Goal: Task Accomplishment & Management: Use online tool/utility

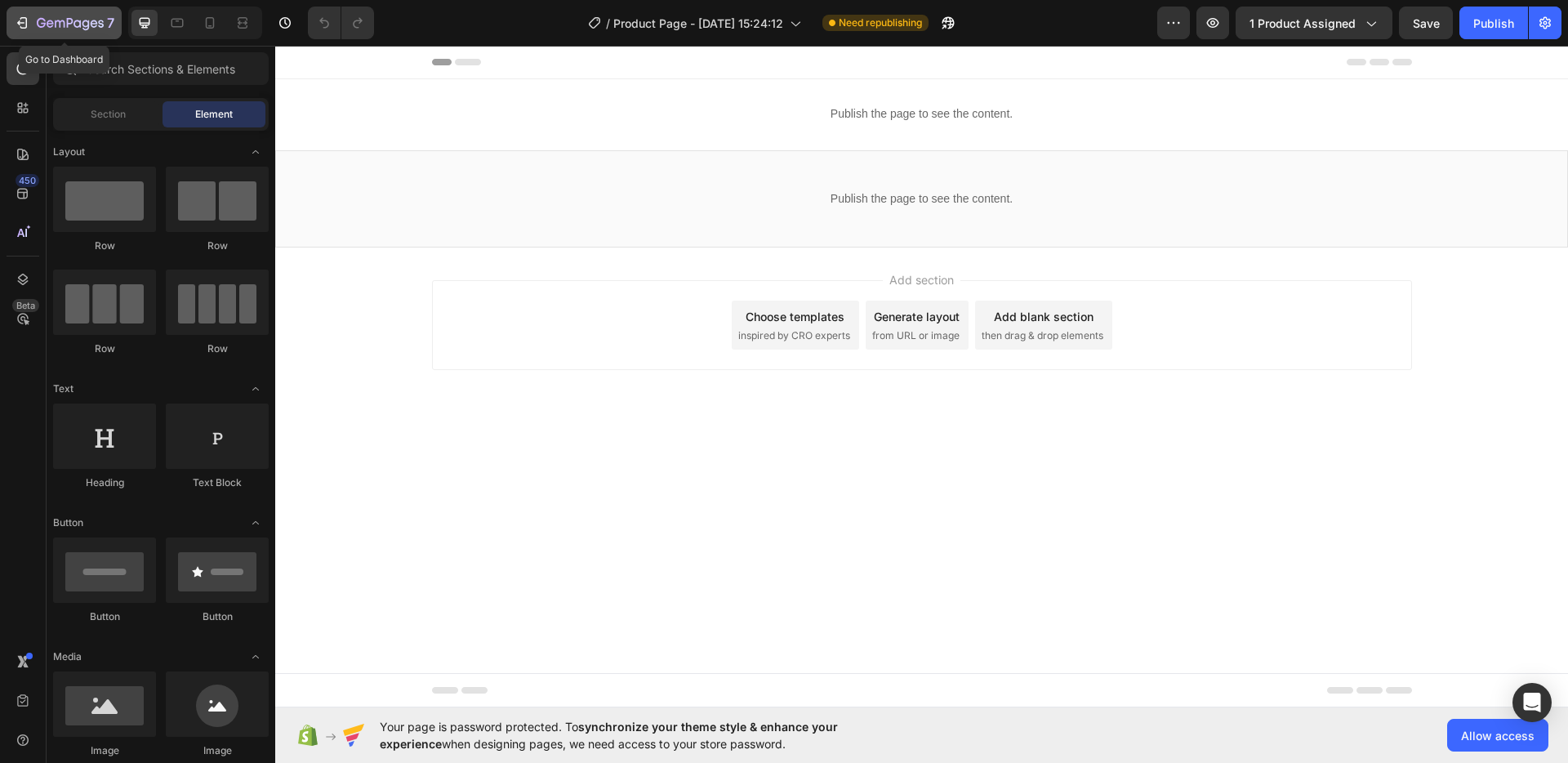
click at [25, 29] on icon "button" at bounding box center [22, 23] width 16 height 16
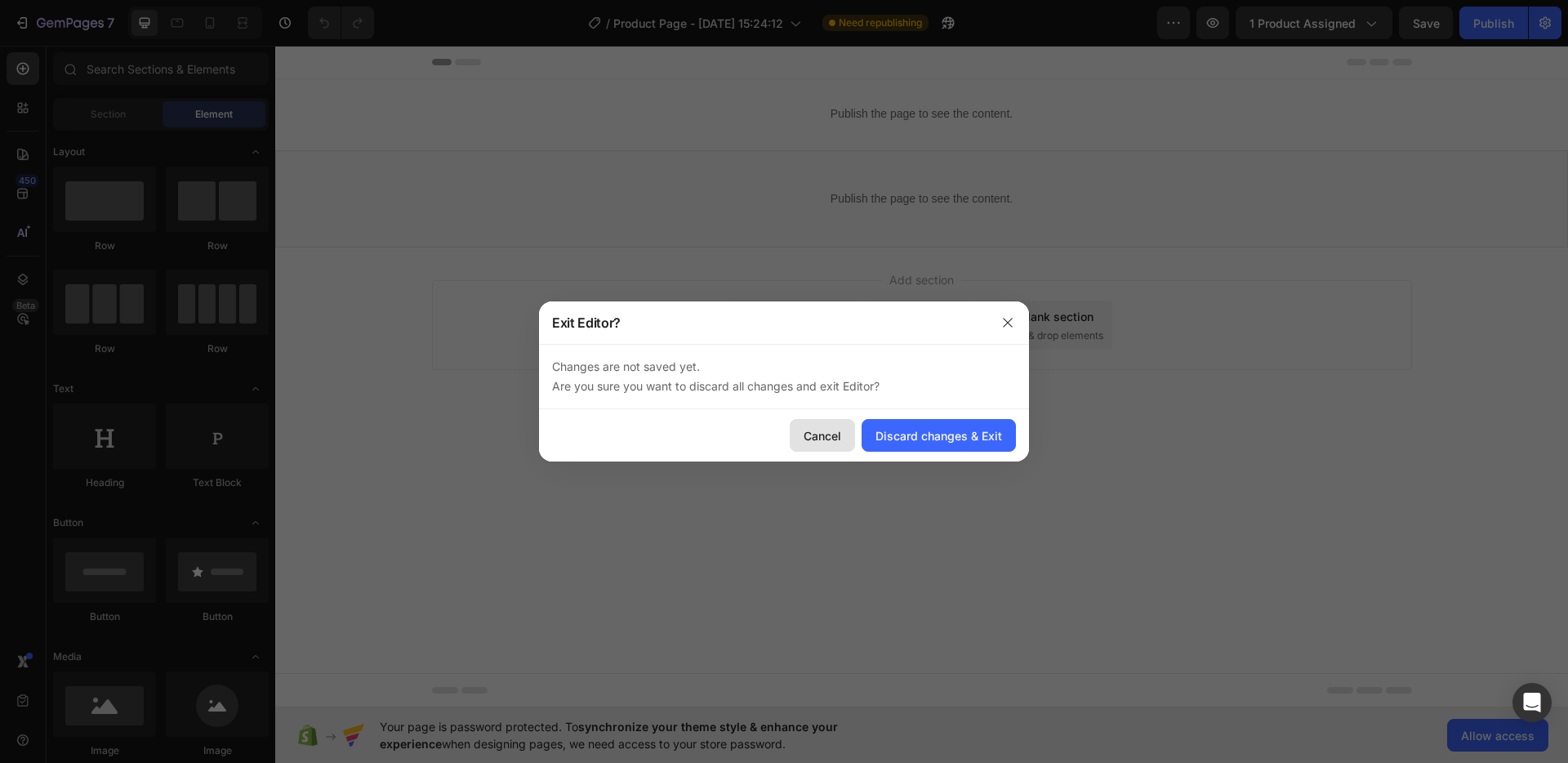
click at [830, 436] on div "Cancel" at bounding box center [822, 436] width 38 height 17
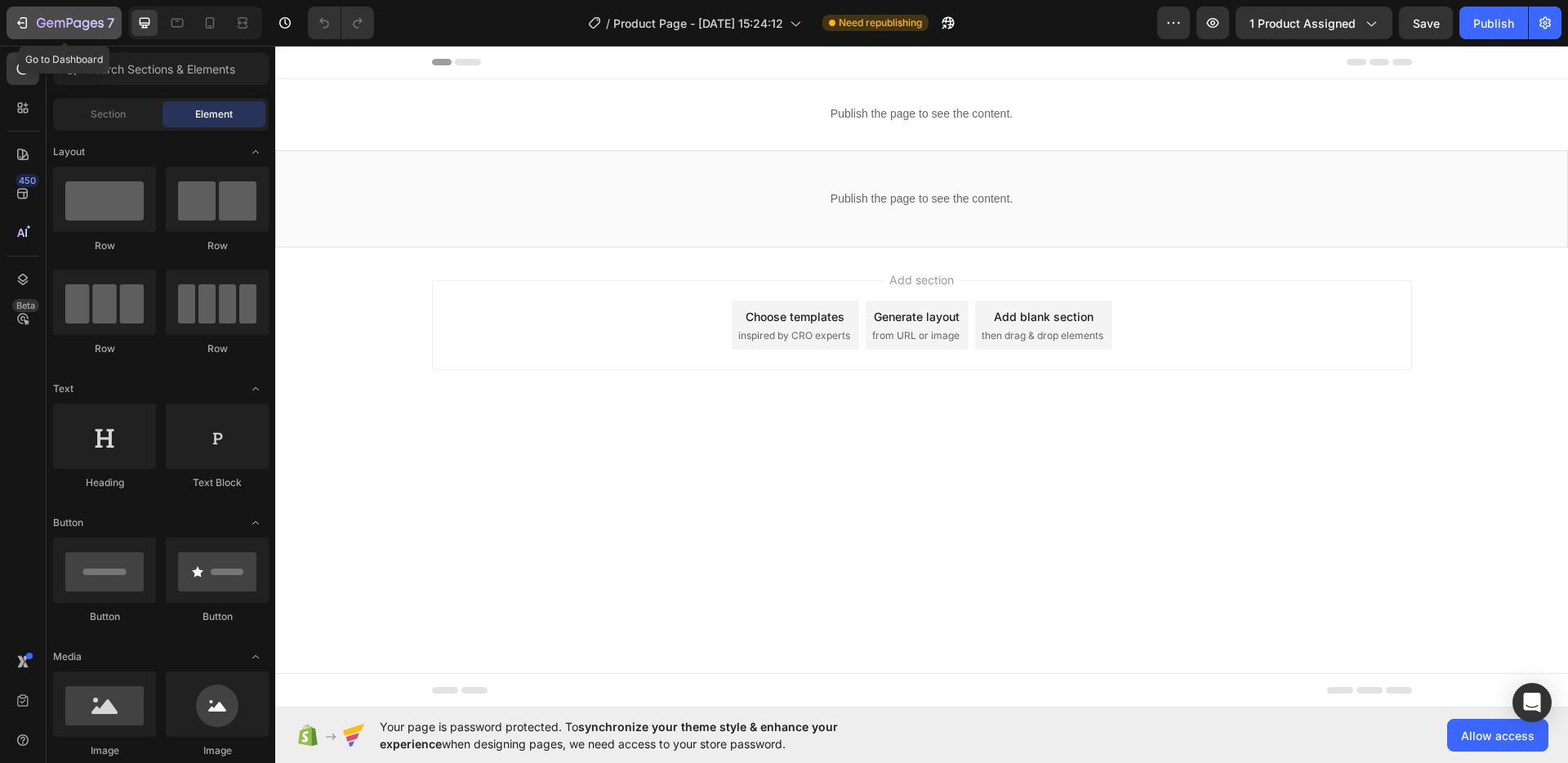
click at [16, 16] on icon "button" at bounding box center [22, 23] width 16 height 16
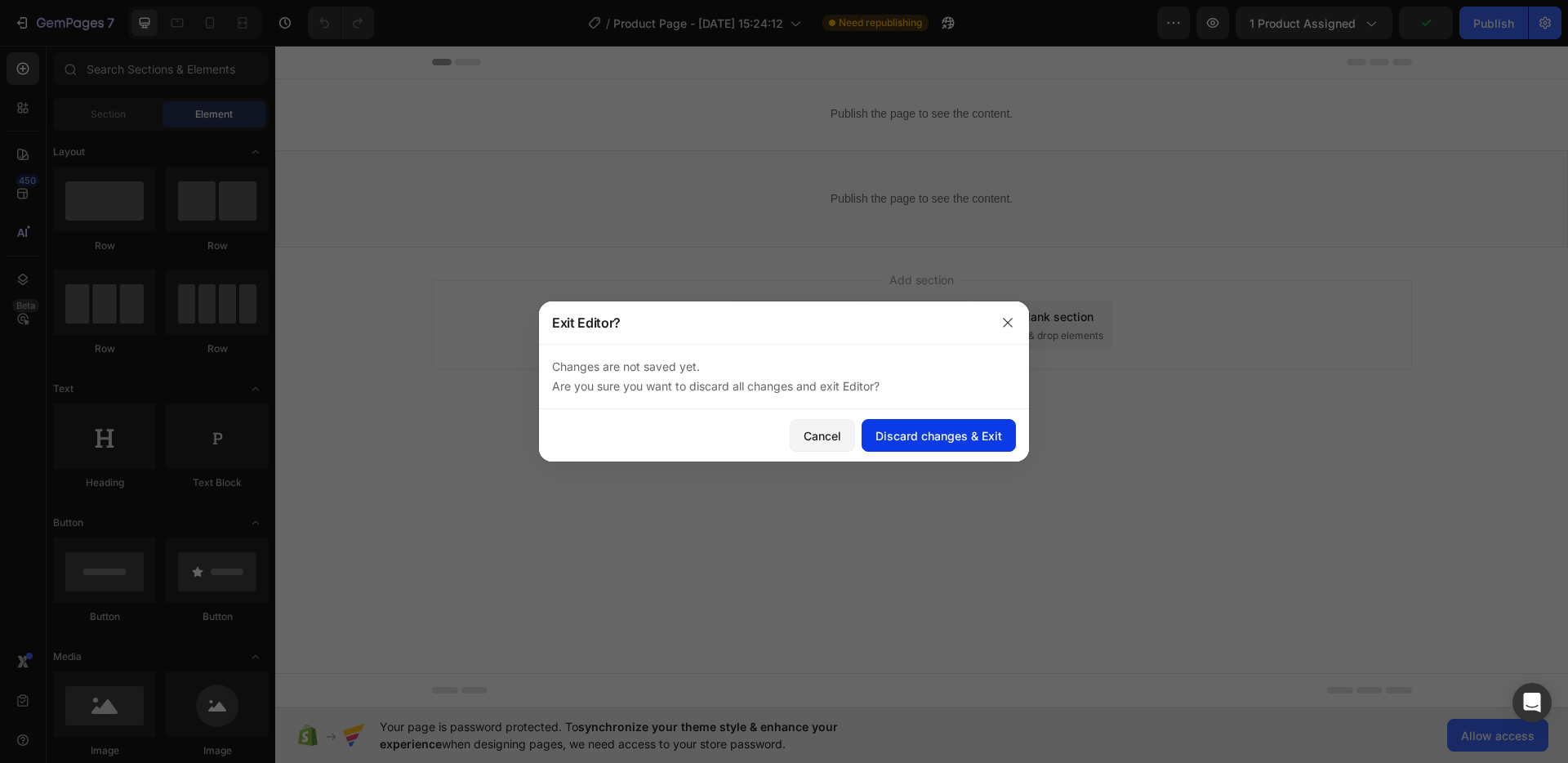
click at [948, 435] on div "Discard changes & Exit" at bounding box center [939, 436] width 127 height 17
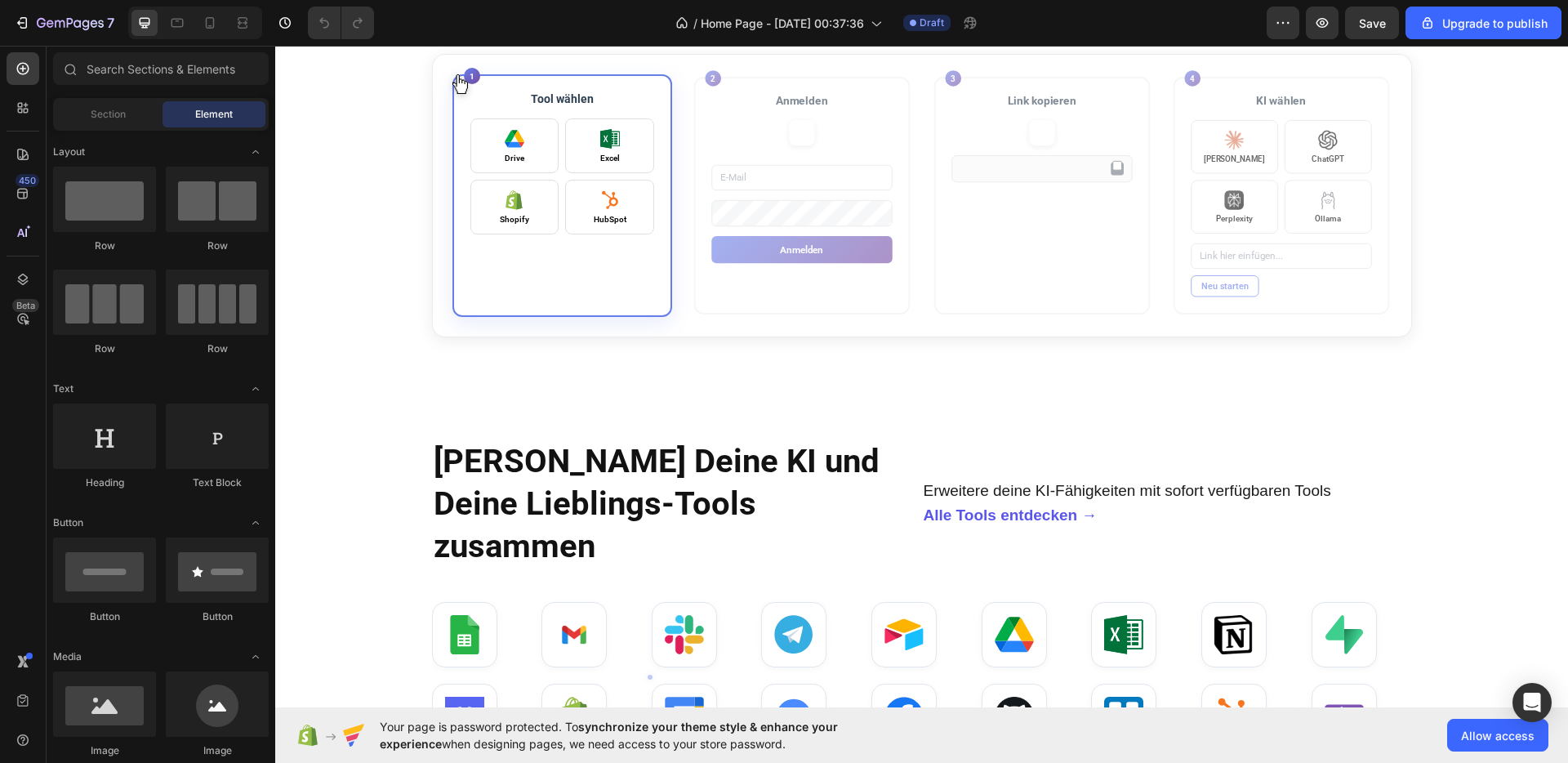
scroll to position [1085, 0]
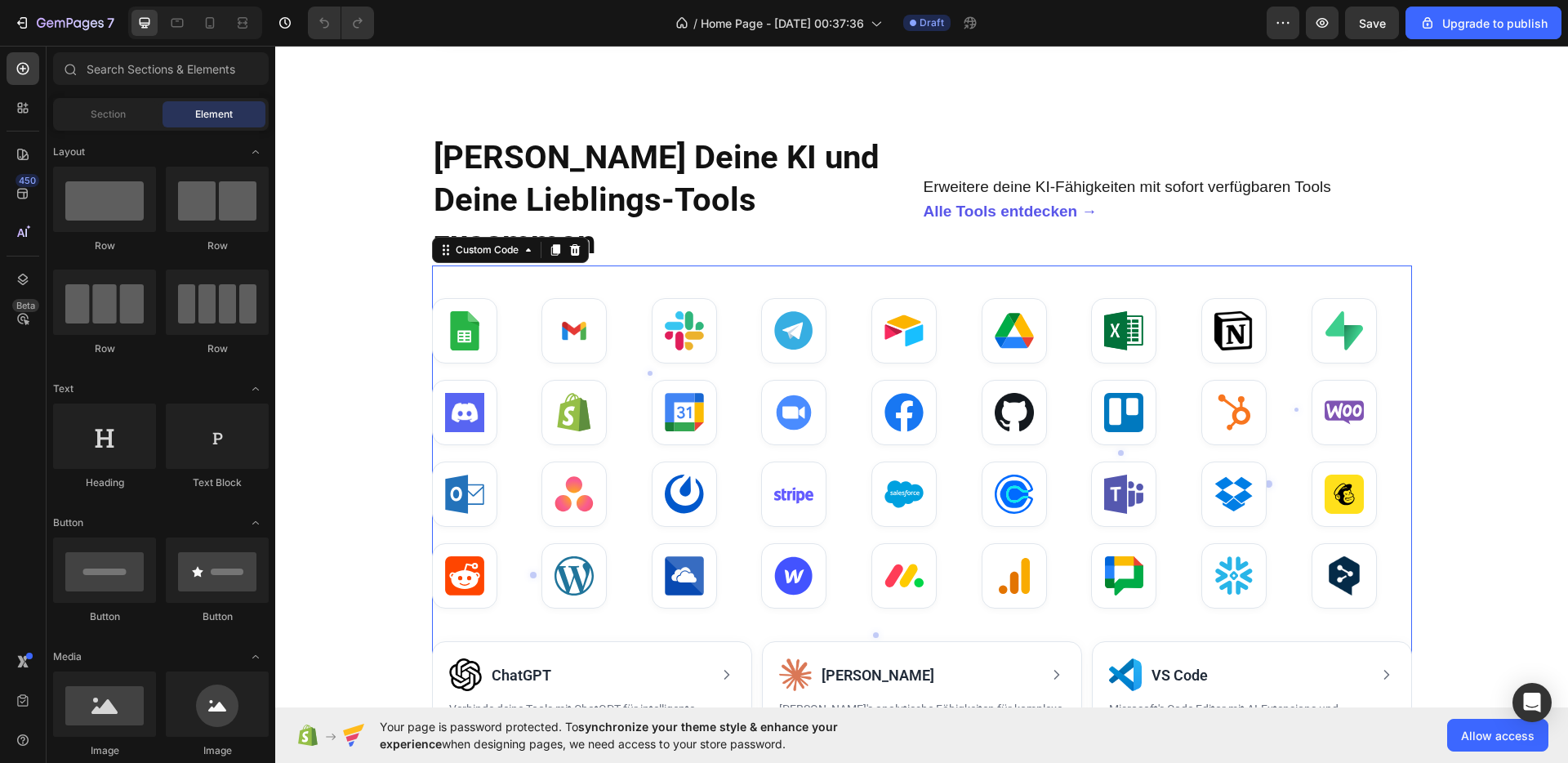
click at [848, 384] on div at bounding box center [921, 413] width 980 height 65
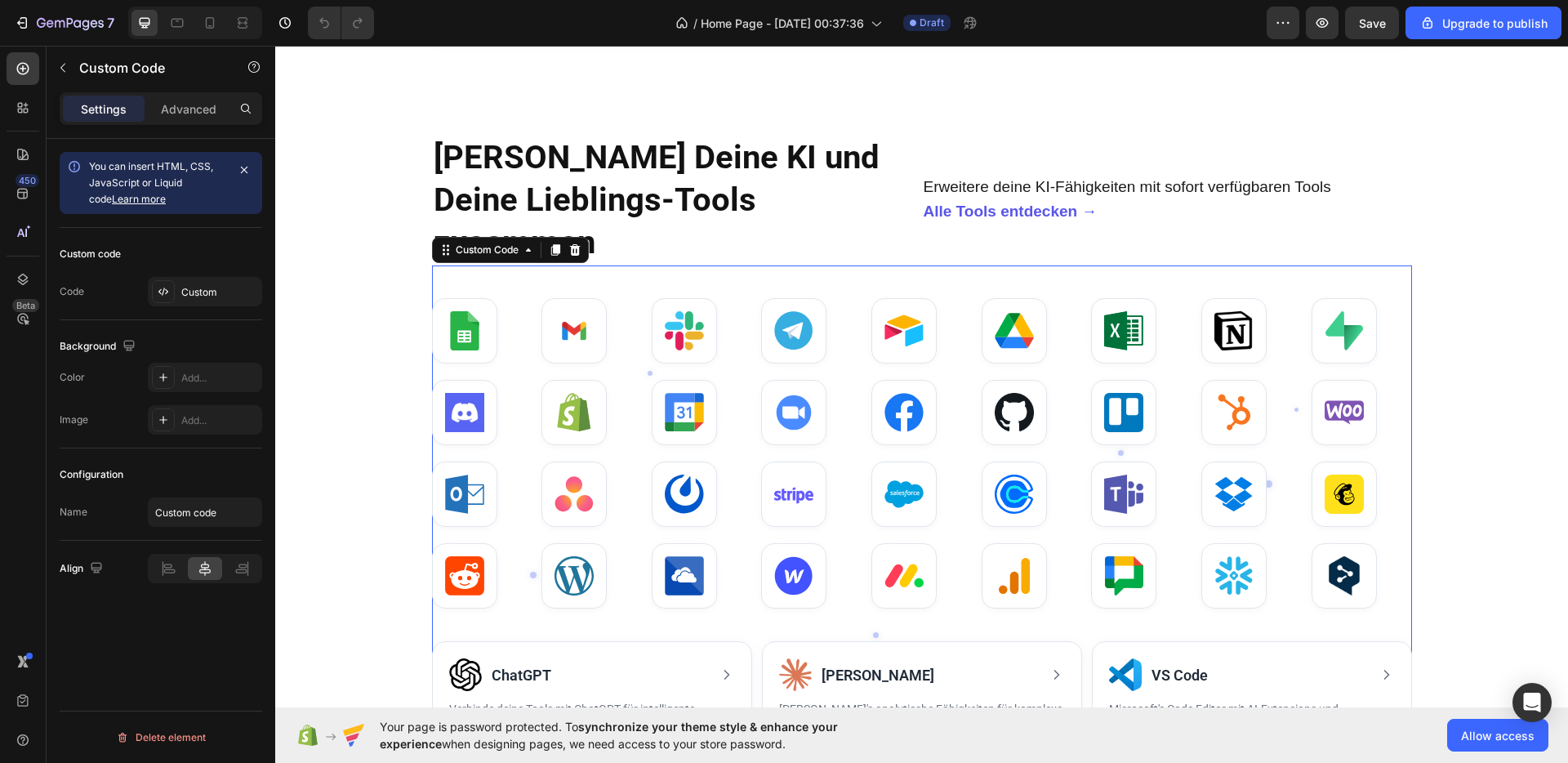
click at [848, 384] on div at bounding box center [921, 413] width 980 height 65
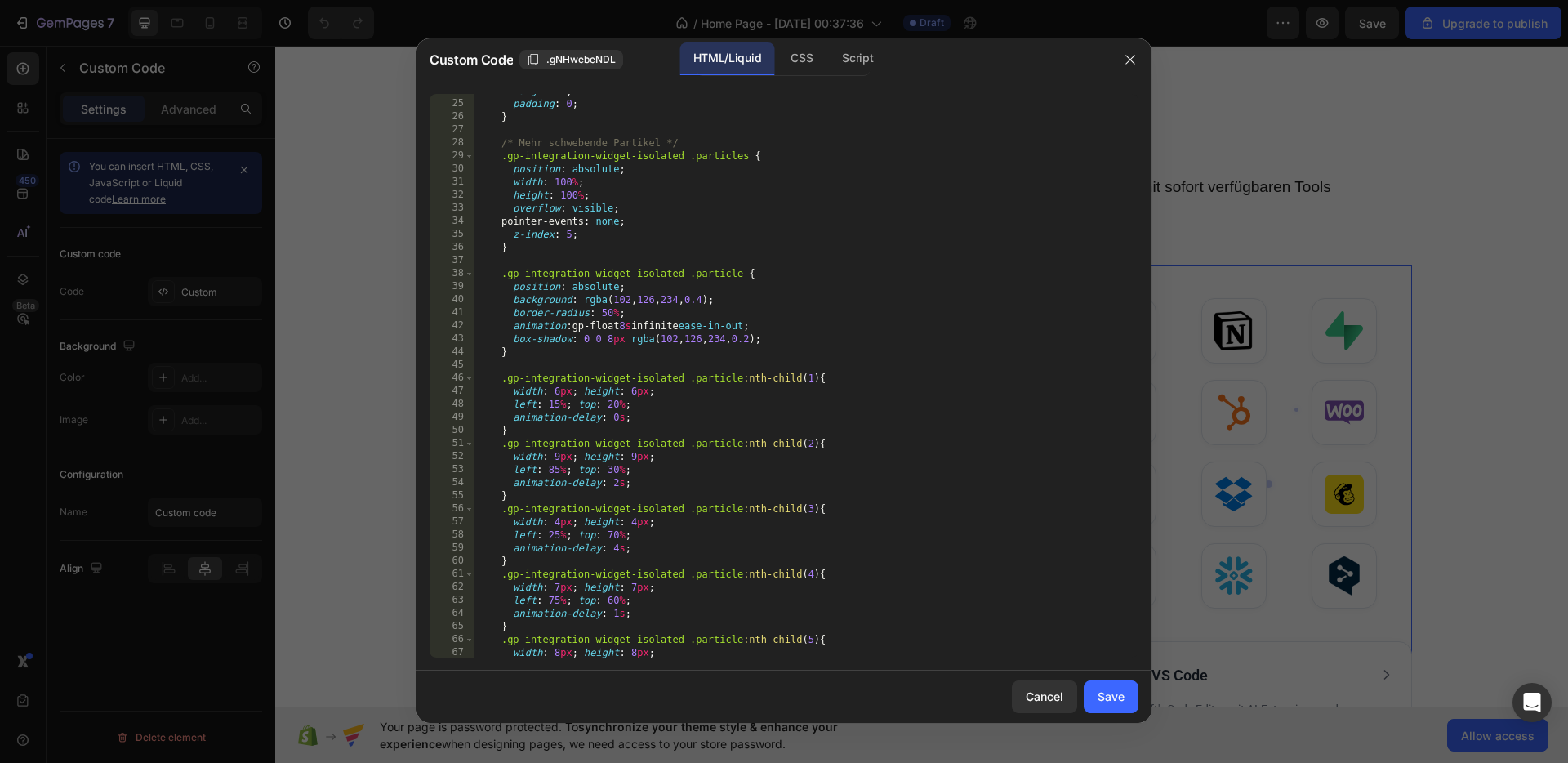
scroll to position [0, 0]
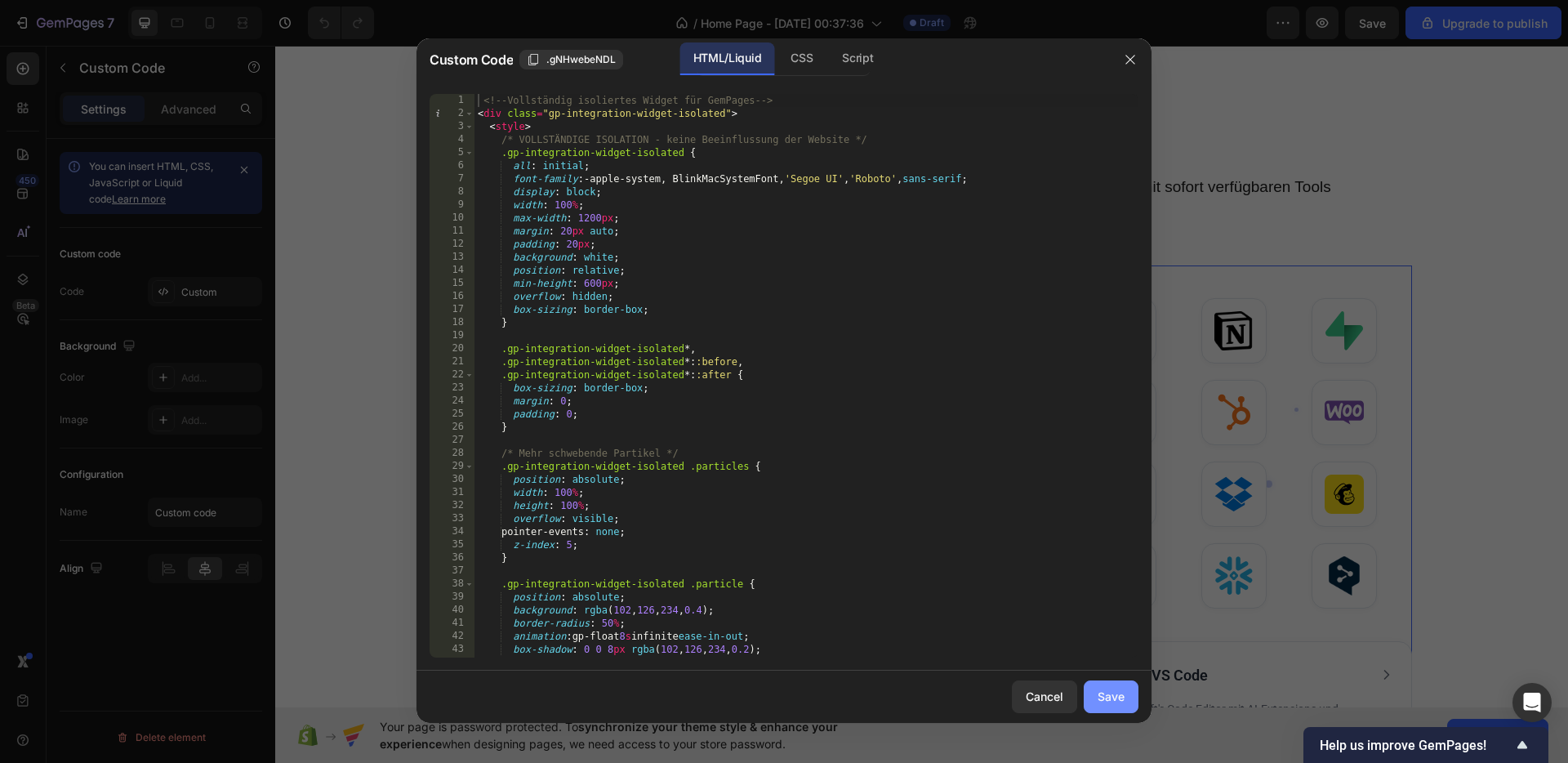
click at [1105, 693] on div "Save" at bounding box center [1111, 696] width 27 height 17
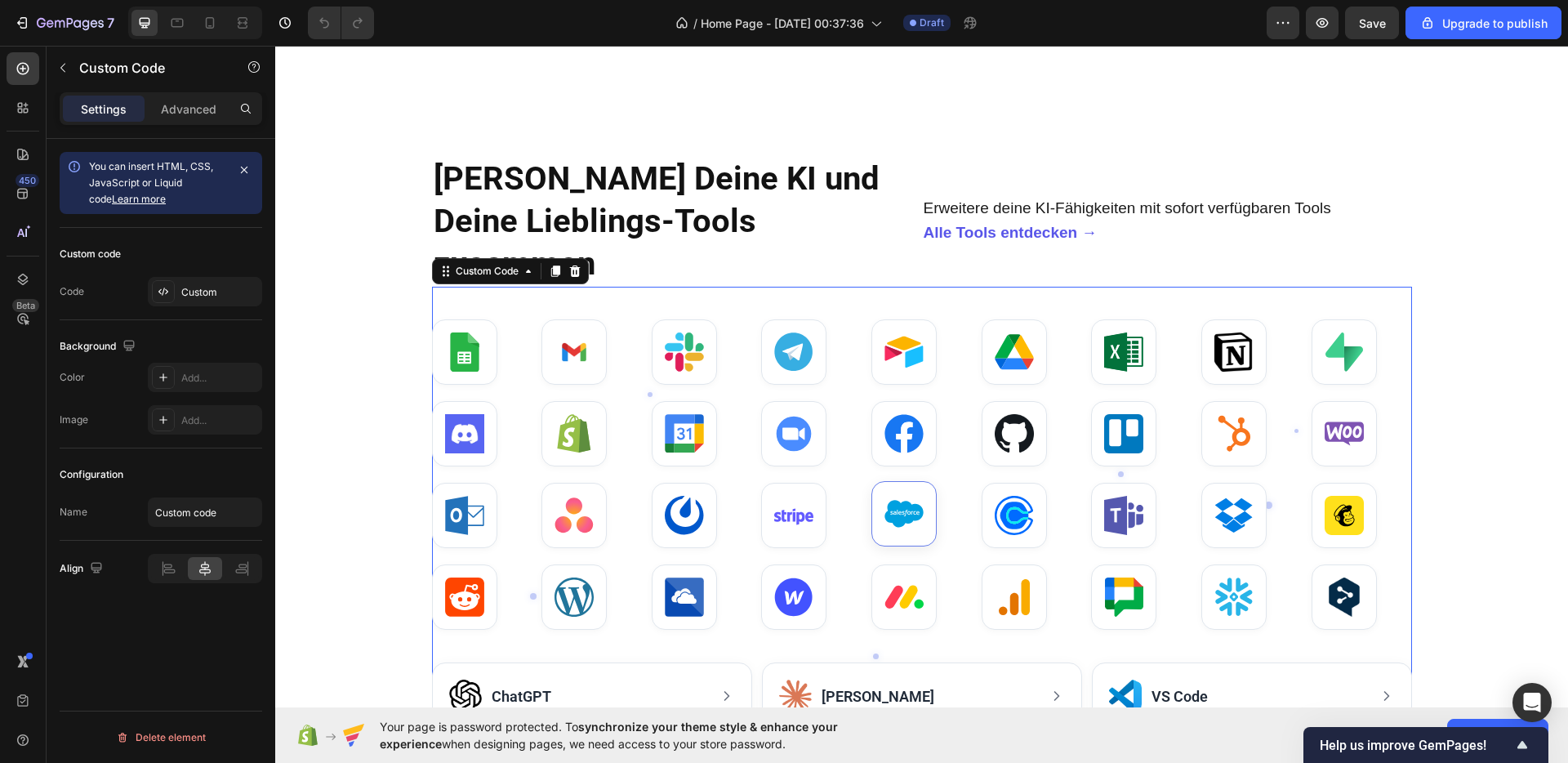
scroll to position [1280, 0]
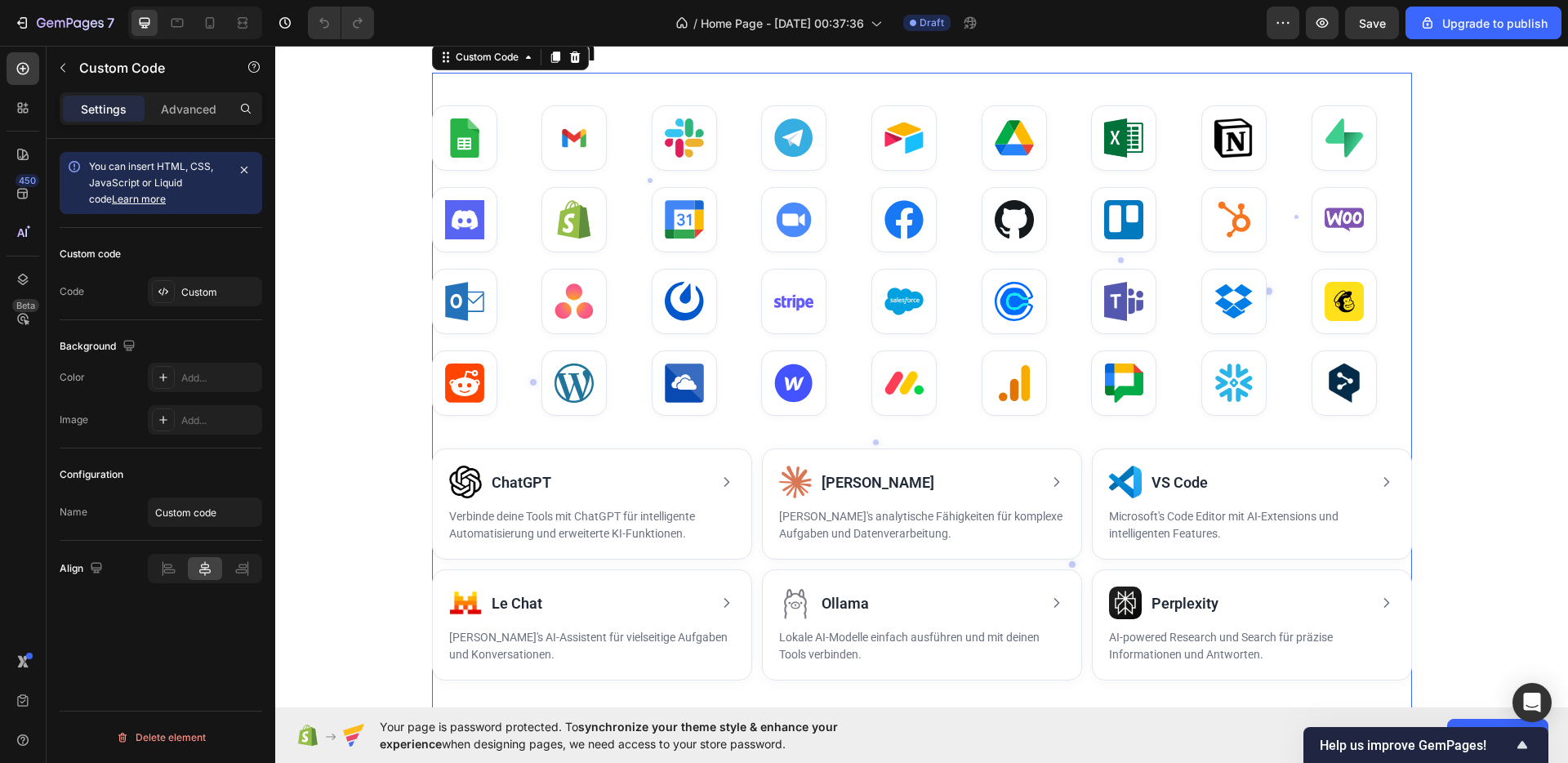
click at [1084, 269] on div at bounding box center [921, 301] width 980 height 65
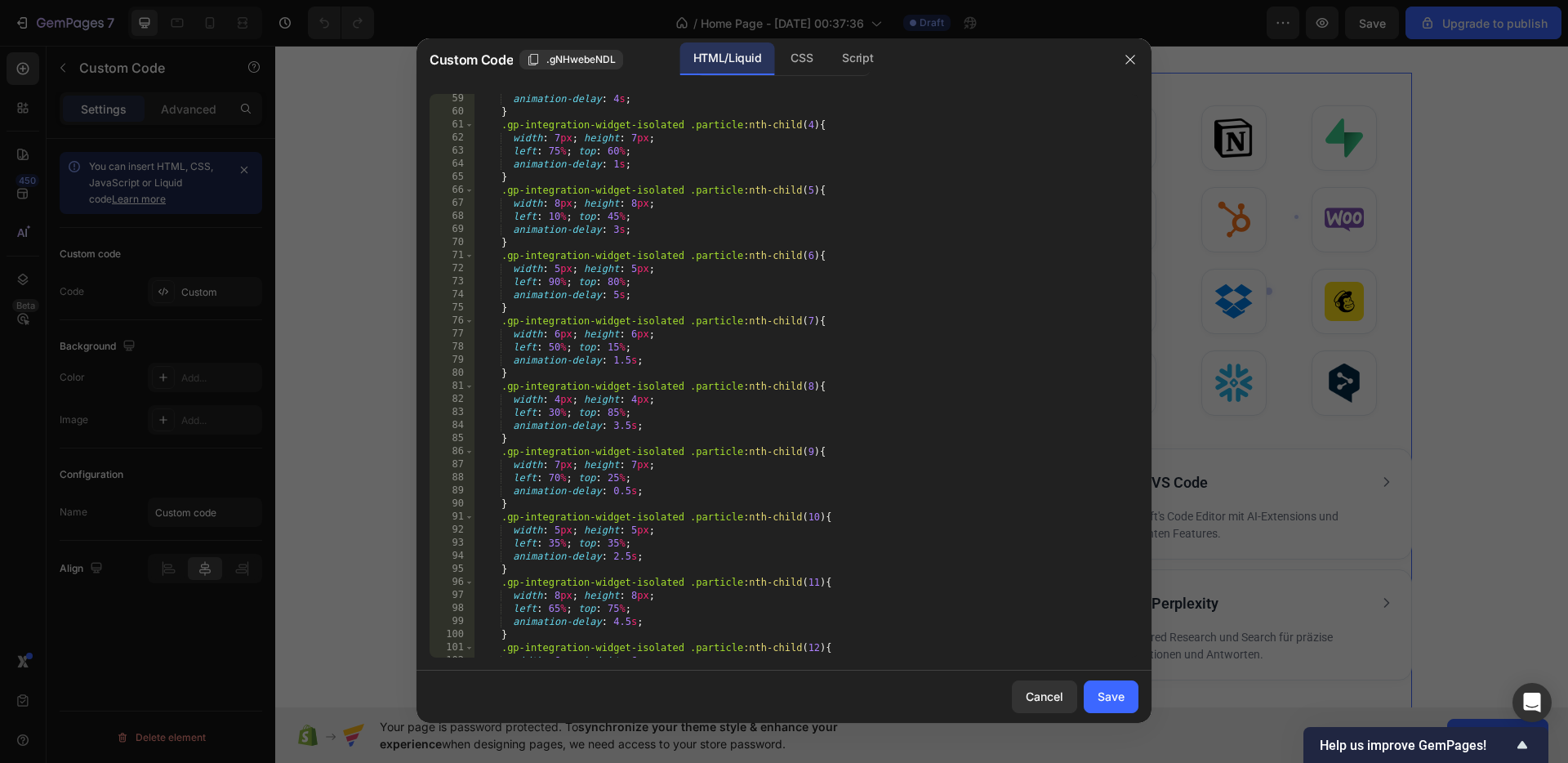
scroll to position [0, 0]
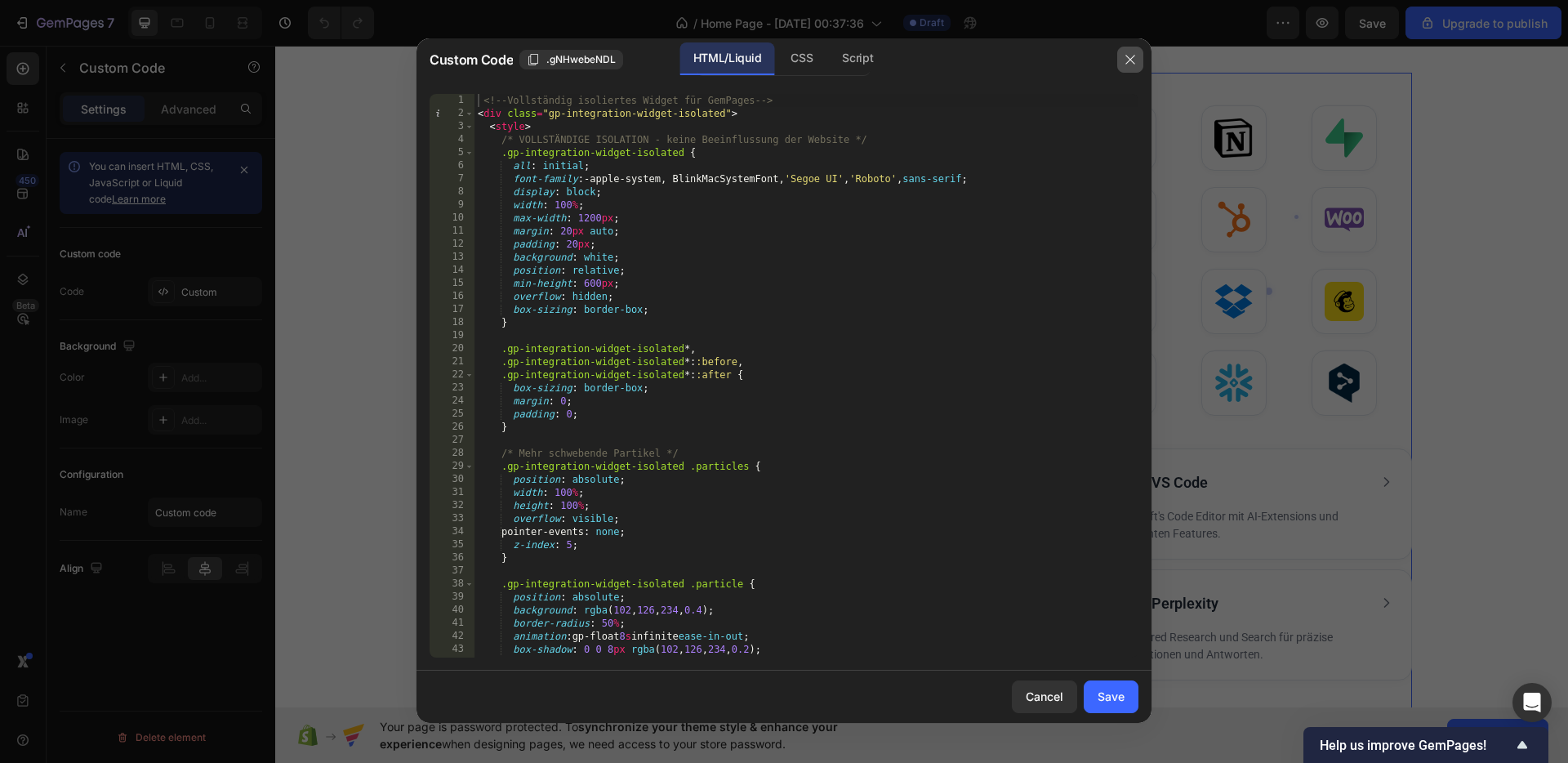
click at [1133, 55] on icon "button" at bounding box center [1130, 60] width 13 height 13
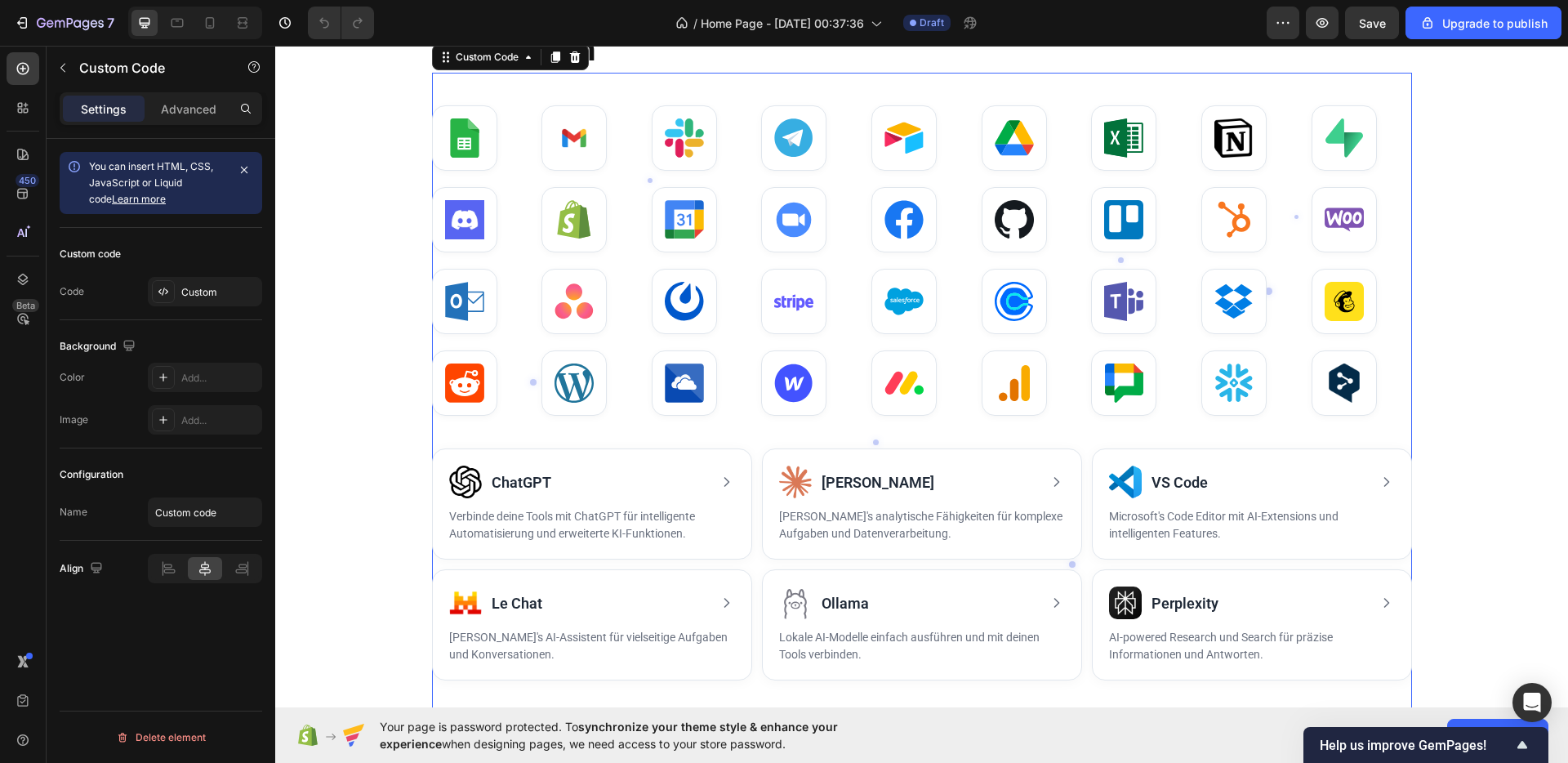
scroll to position [1233, 0]
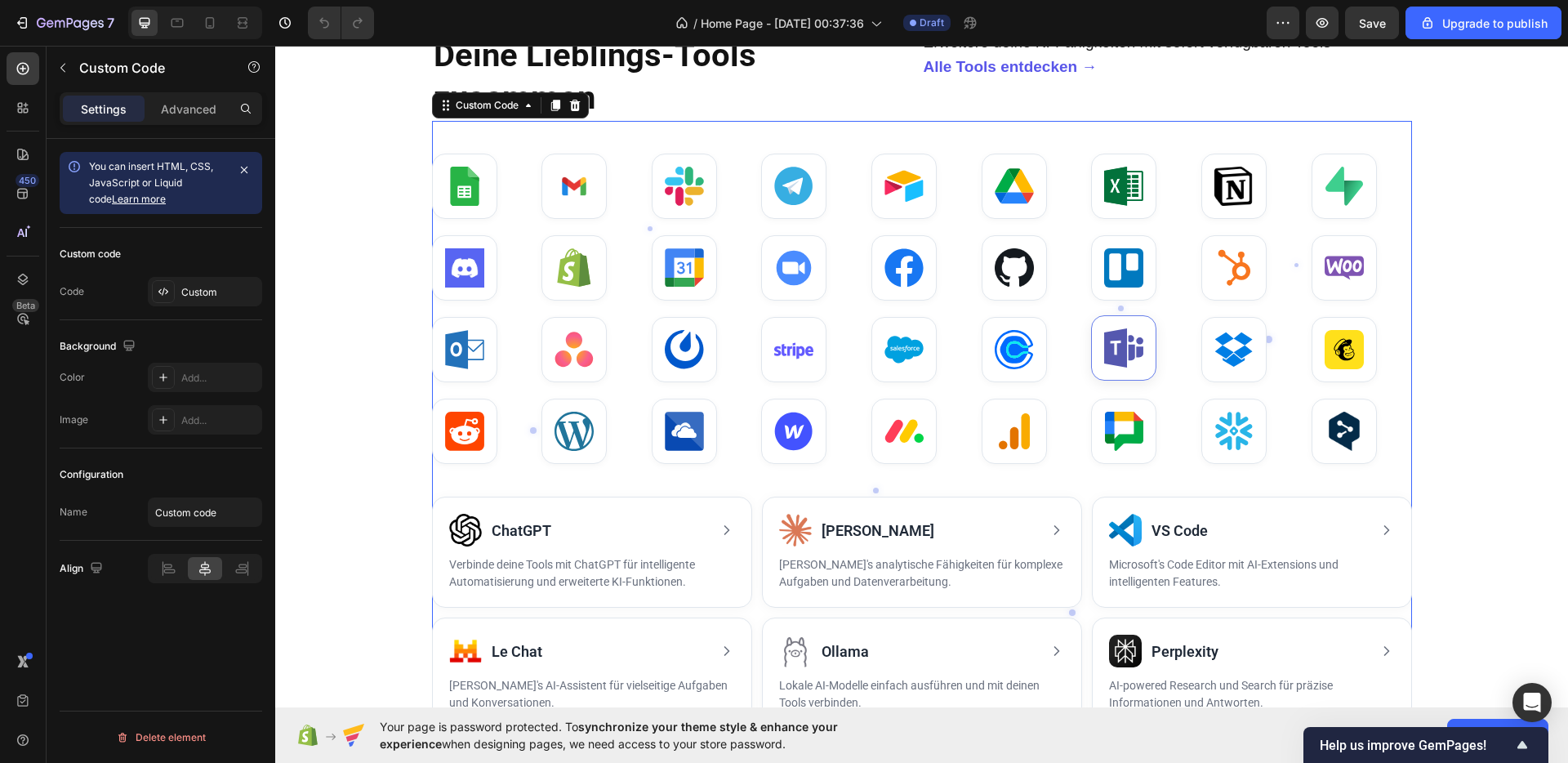
click at [1091, 318] on div at bounding box center [1124, 348] width 65 height 65
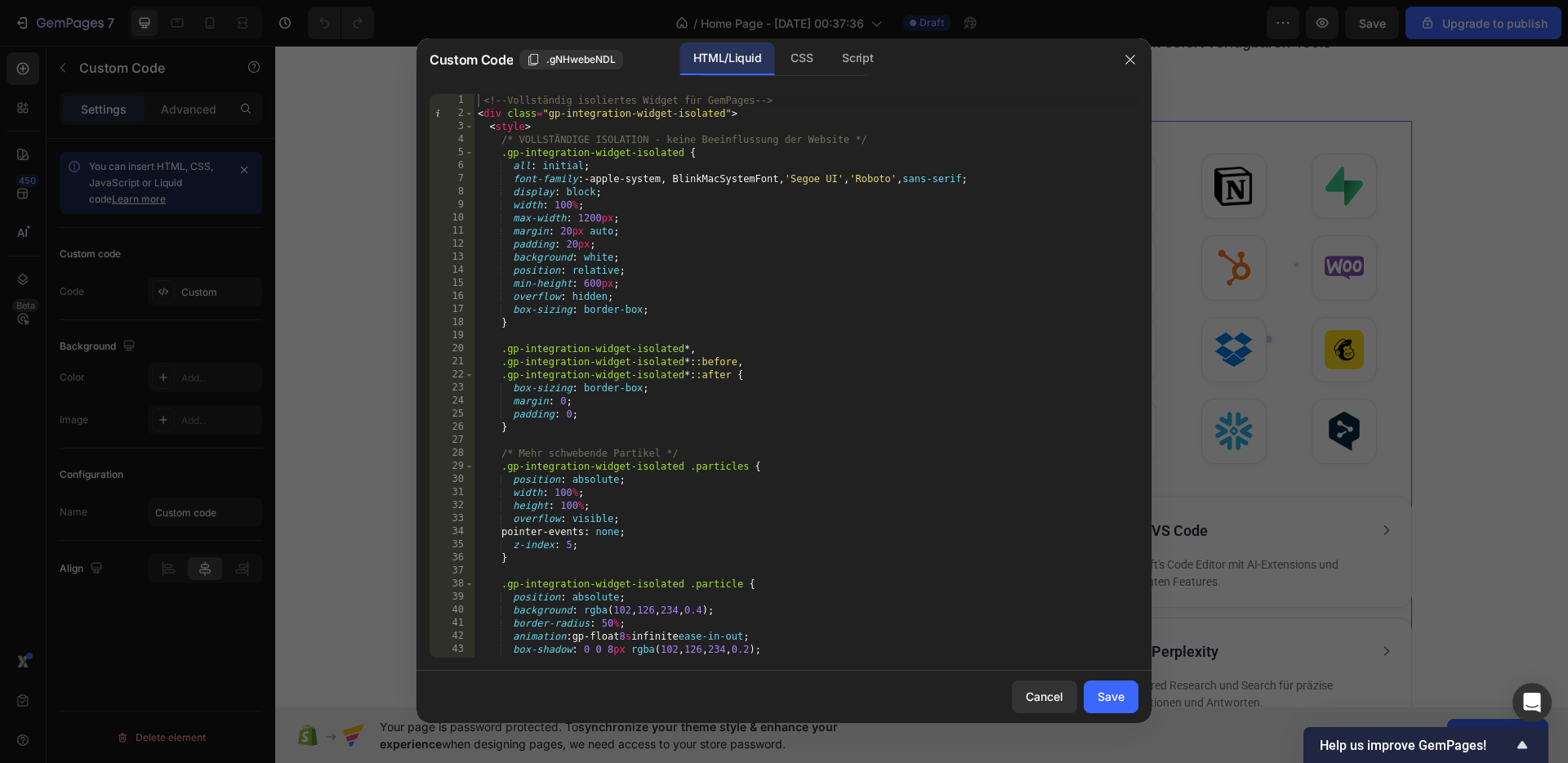
click at [480, 100] on div "<!-- Vollständig isoliertes Widget für GemPages --> < div class = "gp-integrati…" at bounding box center [806, 389] width 664 height 589
type textarea "</div> </div>"
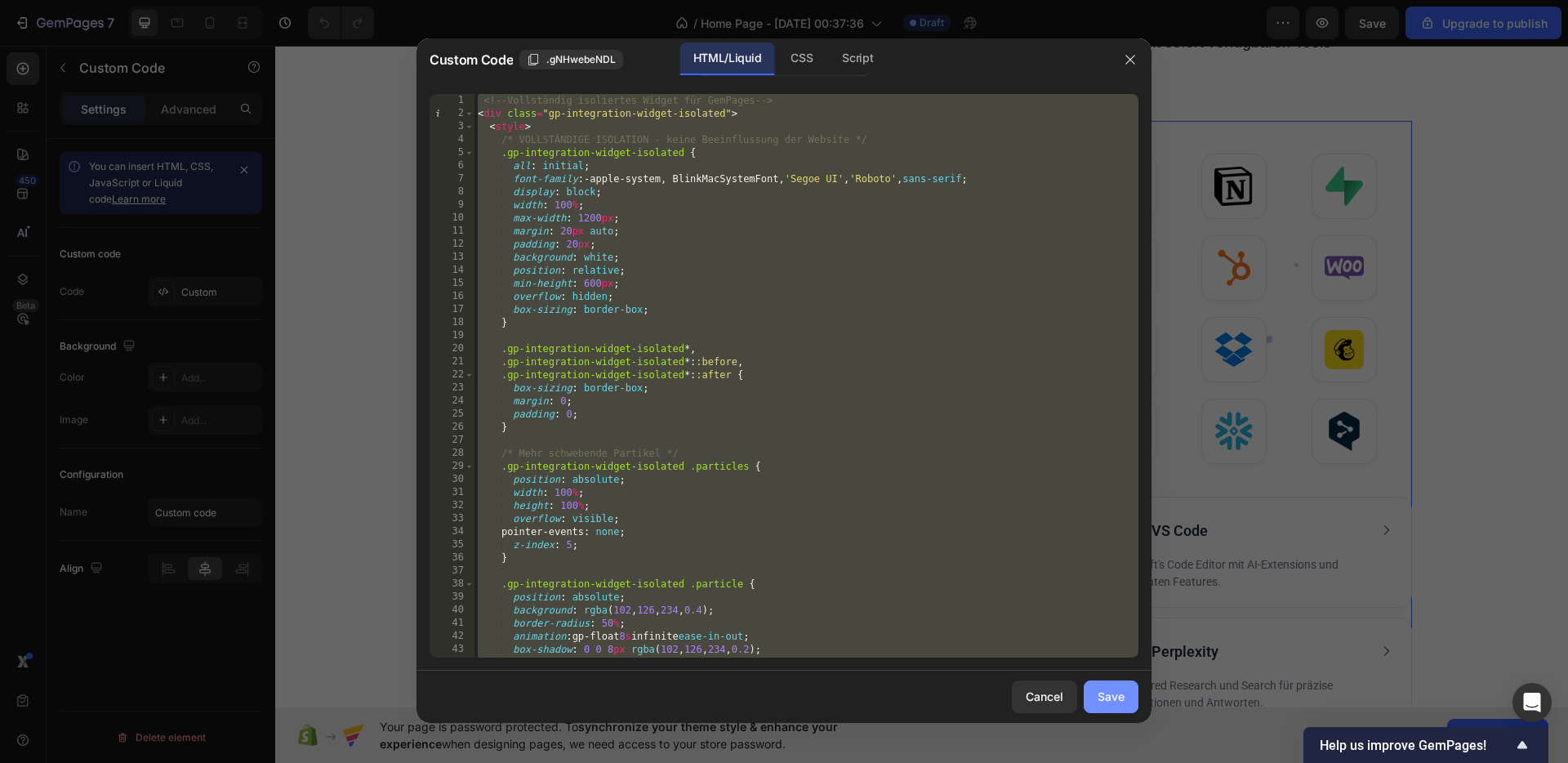
click at [1115, 695] on div "Save" at bounding box center [1111, 696] width 27 height 17
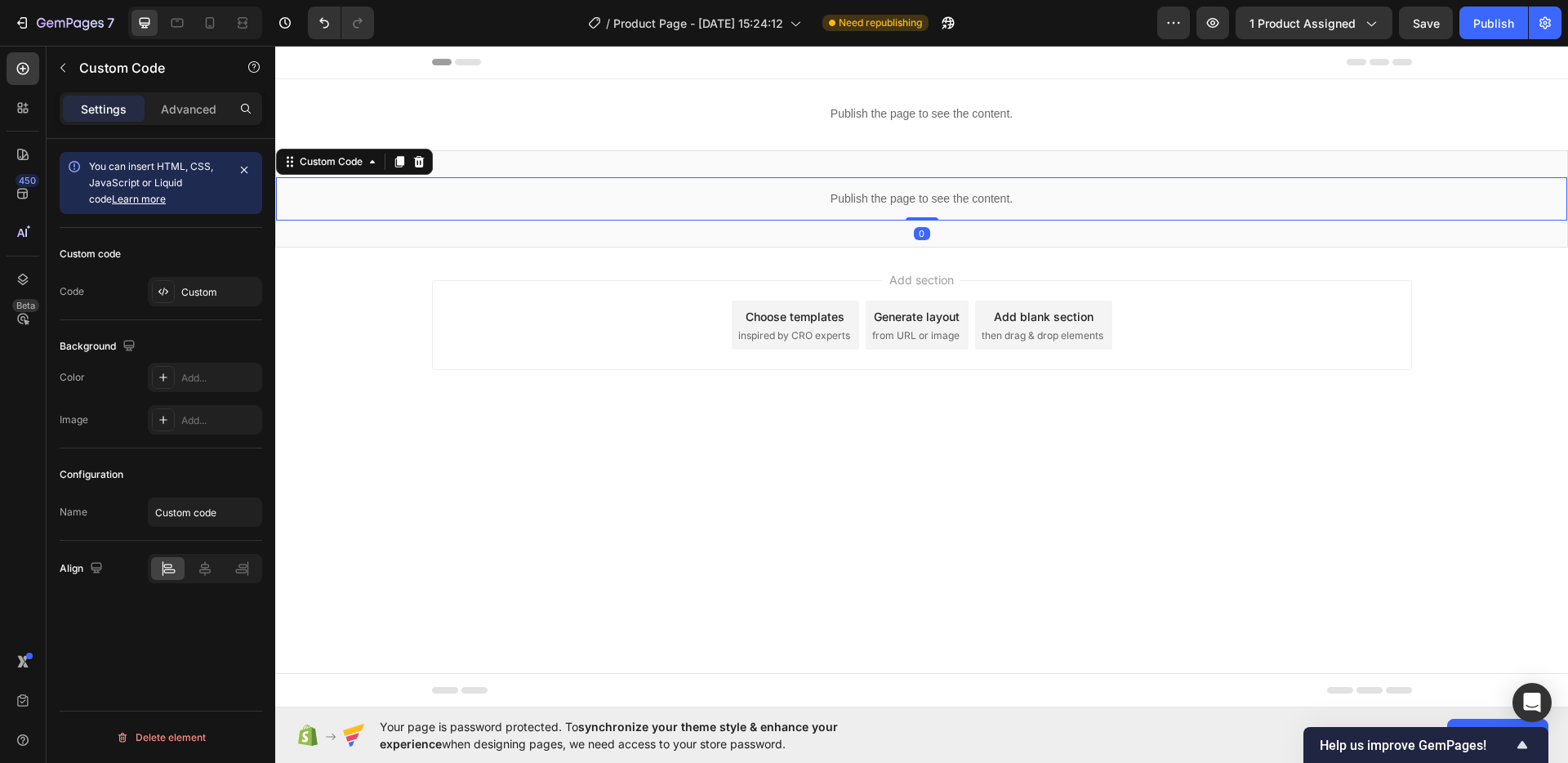
click at [758, 202] on p "Publish the page to see the content." at bounding box center [921, 198] width 1291 height 17
click at [556, 273] on div "Add section Choose templates inspired by CRO experts Generate layout from URL o…" at bounding box center [921, 347] width 1292 height 201
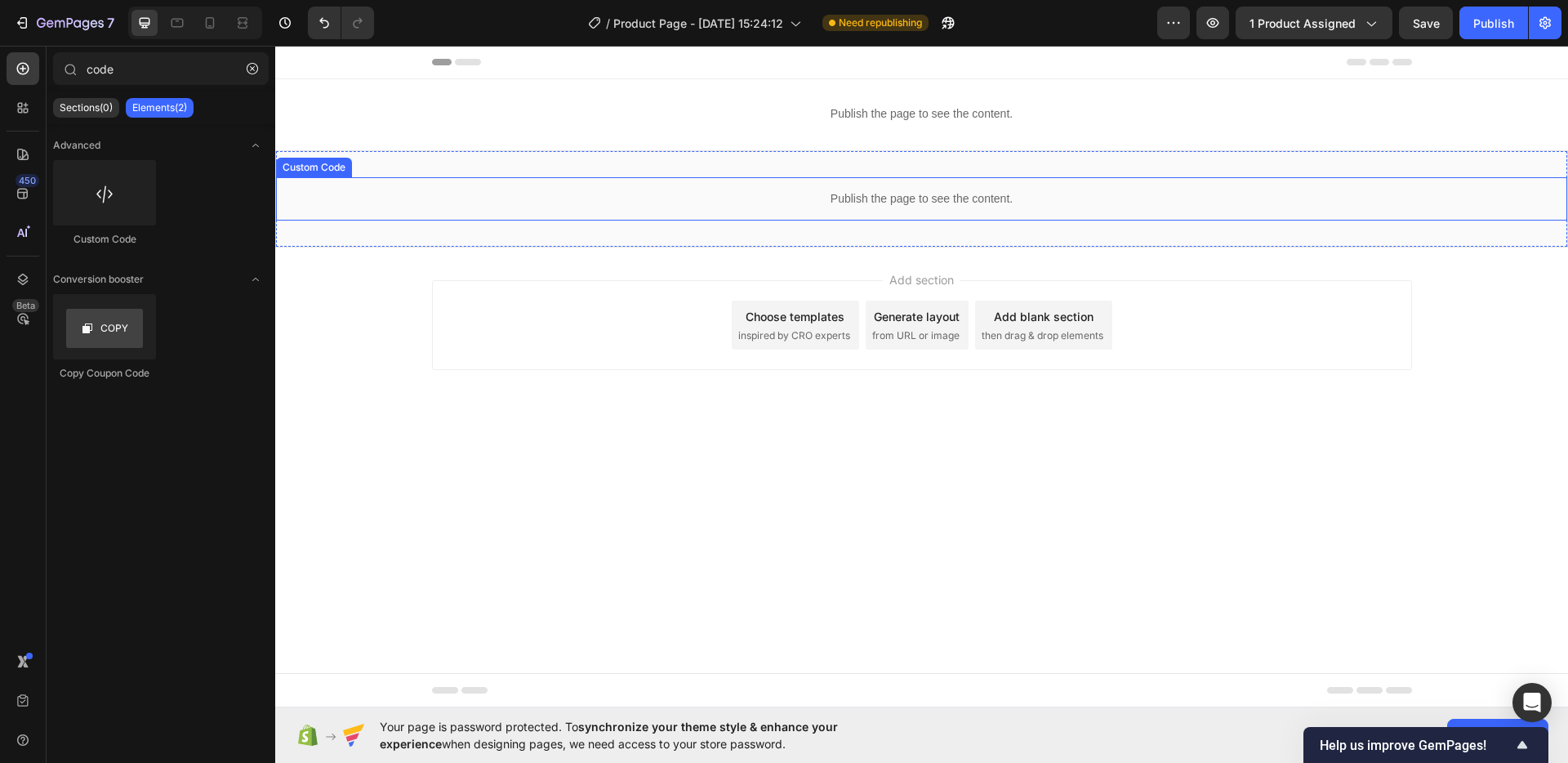
drag, startPoint x: 326, startPoint y: 262, endPoint x: 405, endPoint y: 217, distance: 90.9
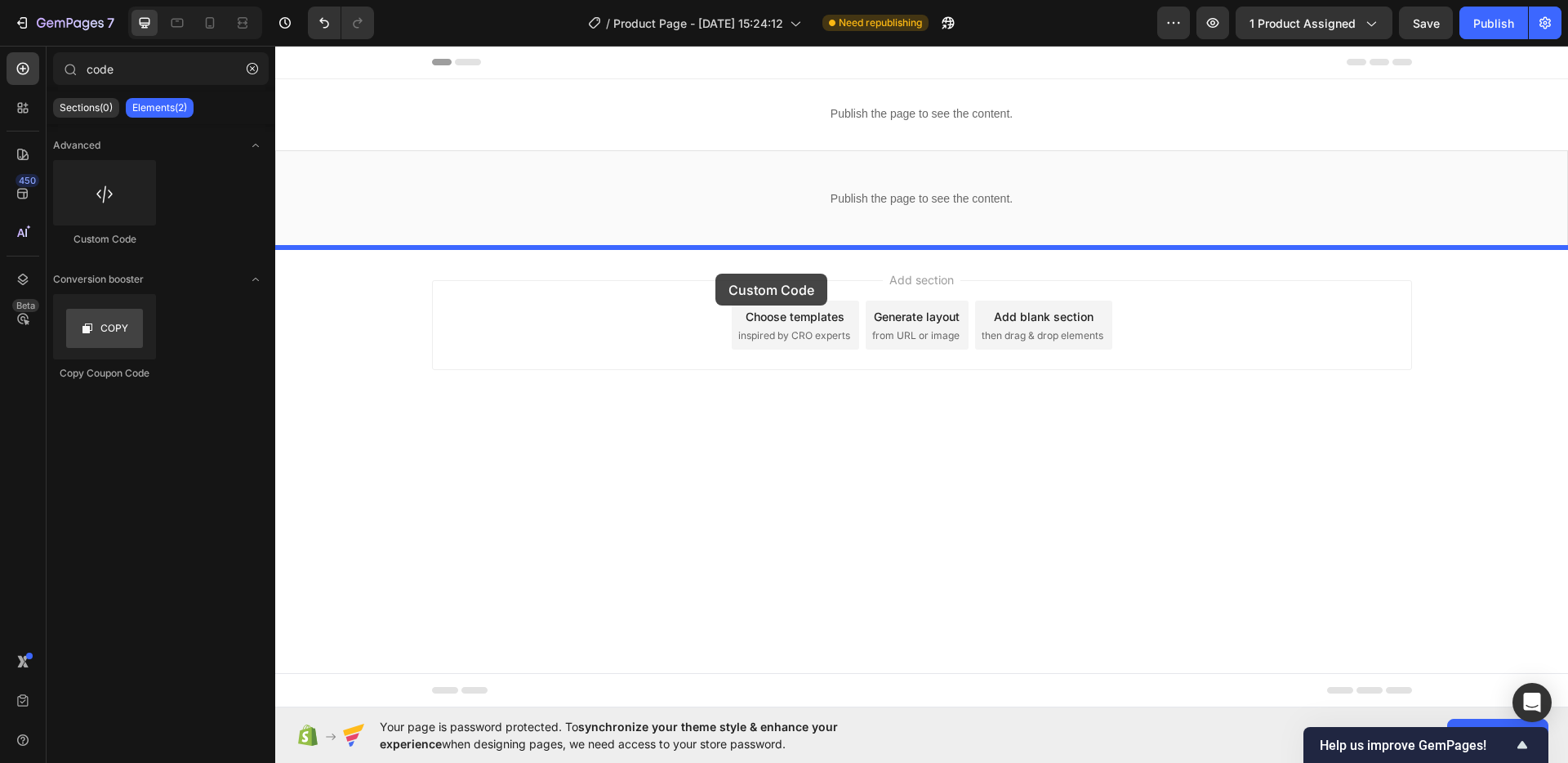
drag, startPoint x: 365, startPoint y: 259, endPoint x: 715, endPoint y: 275, distance: 350.4
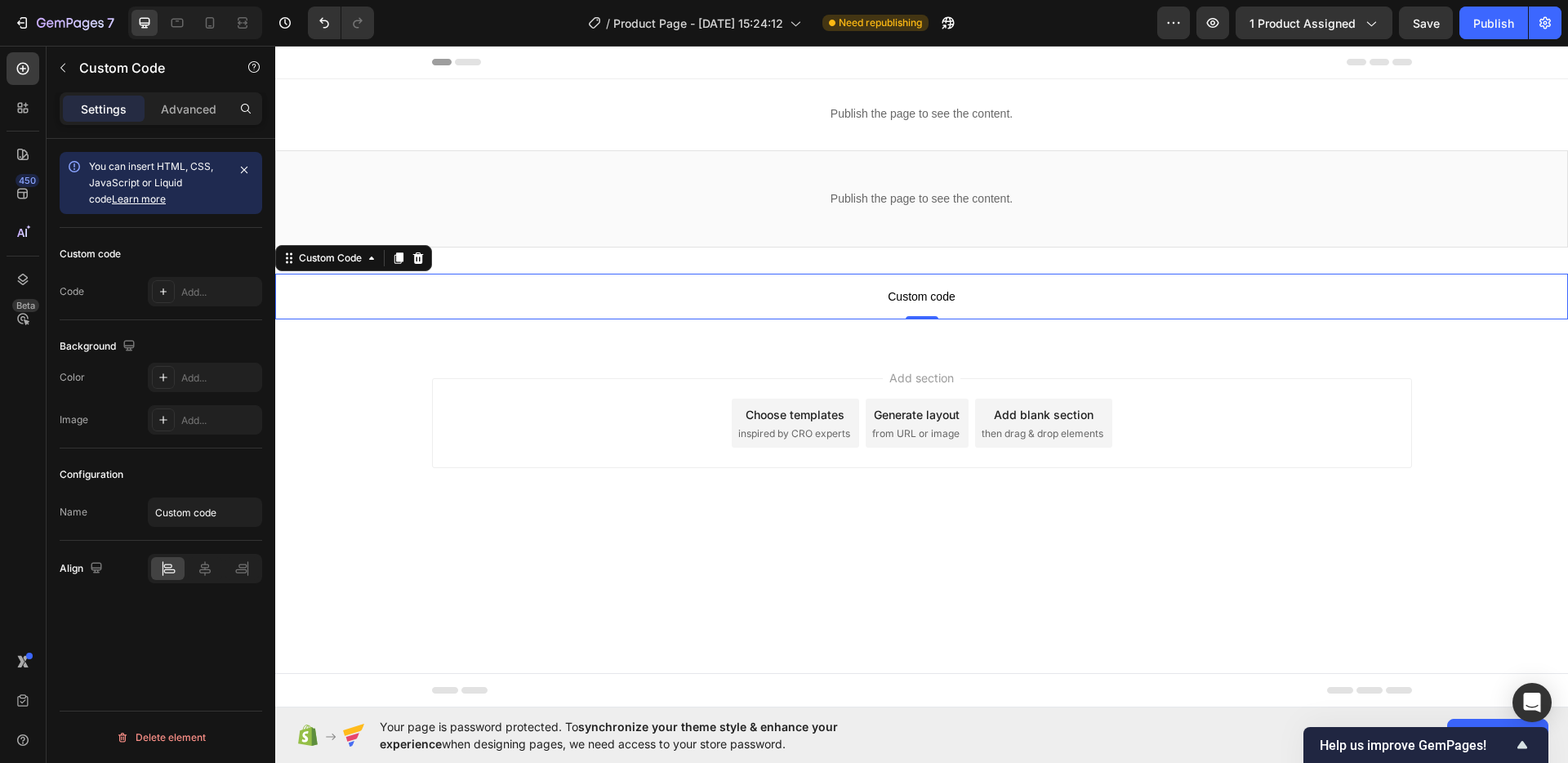
click at [719, 293] on span "Custom code" at bounding box center [921, 296] width 1292 height 20
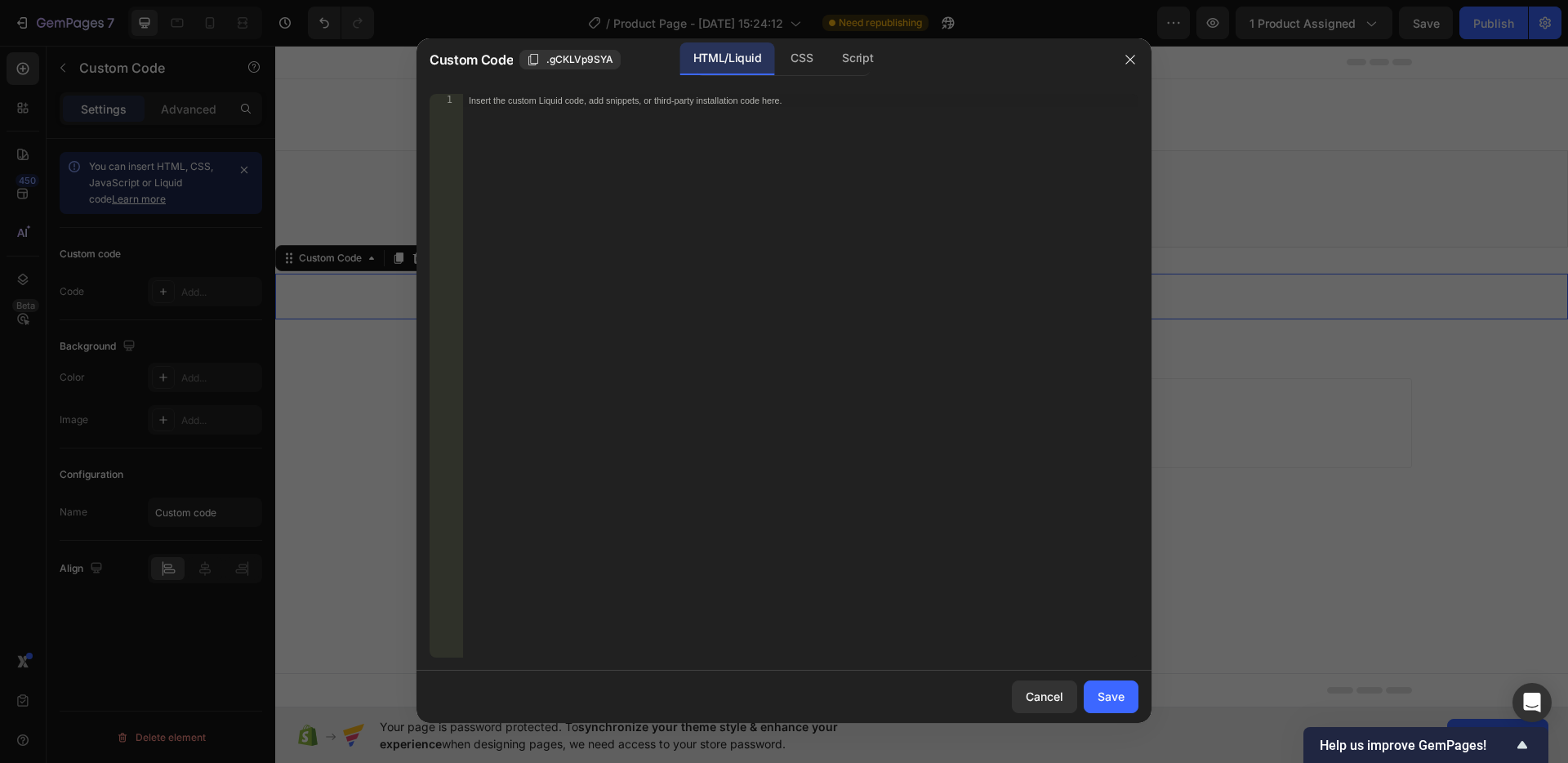
click at [719, 248] on div "Insert the custom Liquid code, add snippets, or third-party installation code h…" at bounding box center [800, 389] width 676 height 589
paste textarea "</script>"
type textarea "</script>"
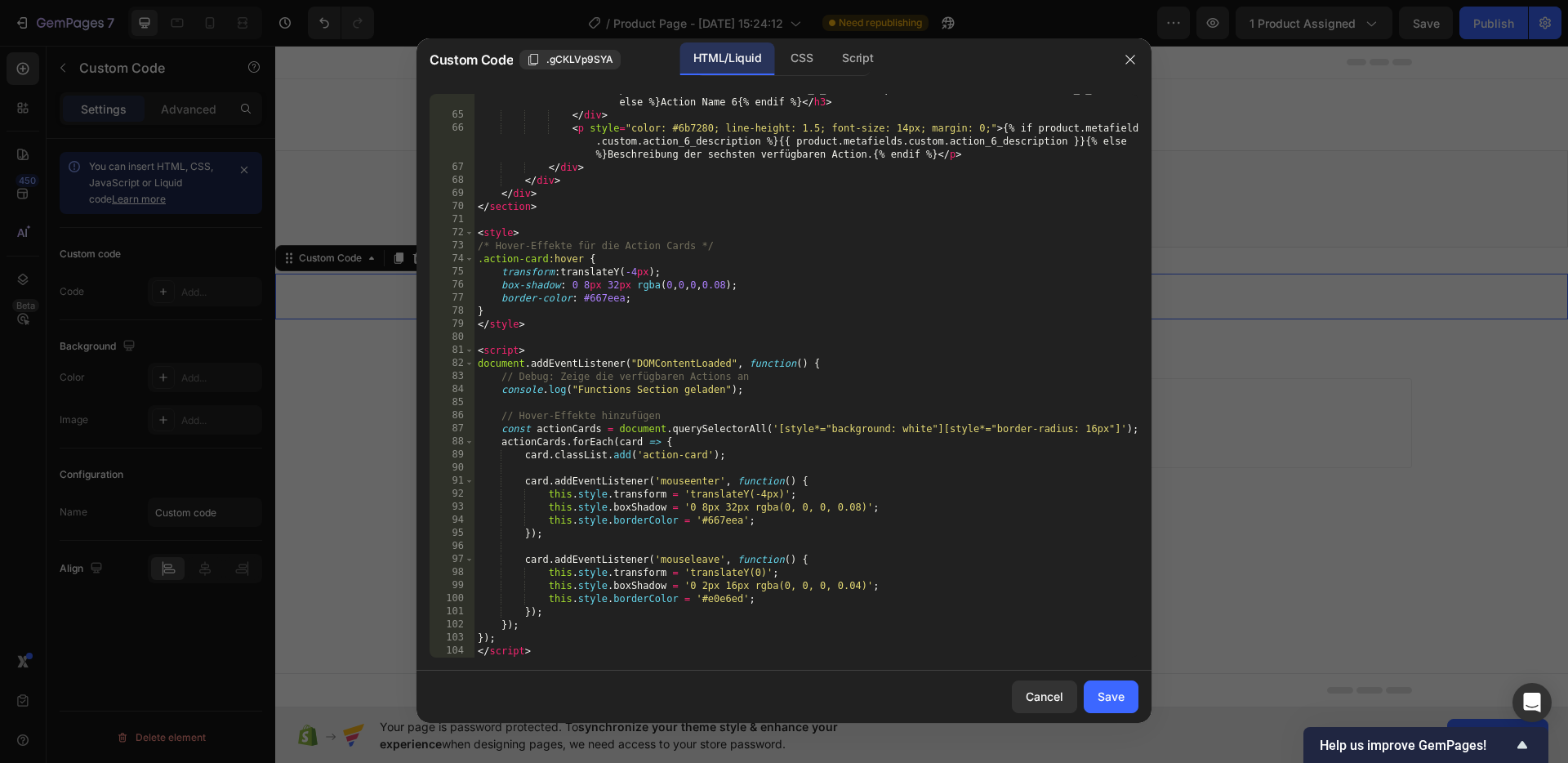
scroll to position [1632, 0]
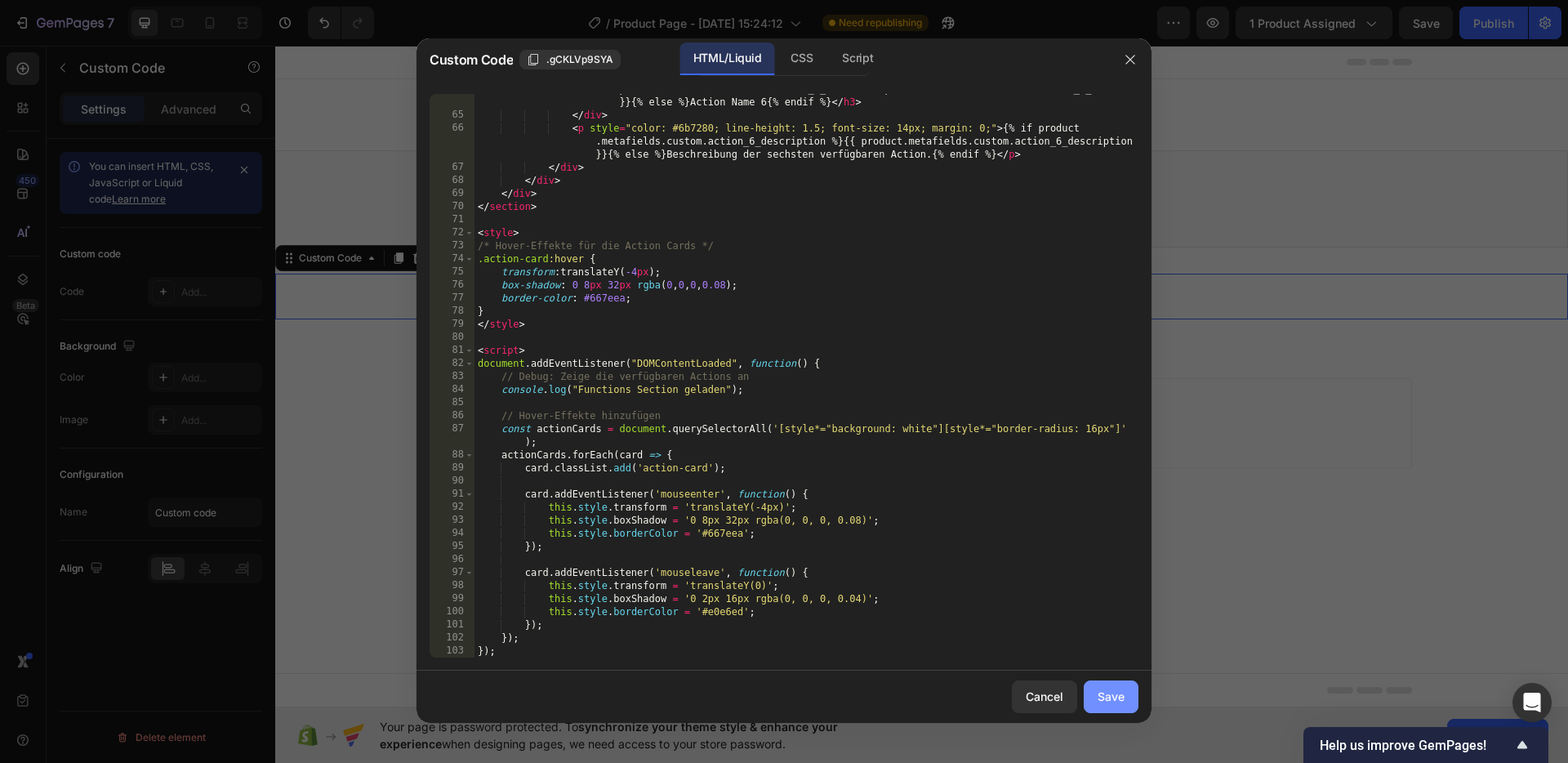
click at [1108, 690] on div "Save" at bounding box center [1111, 696] width 27 height 17
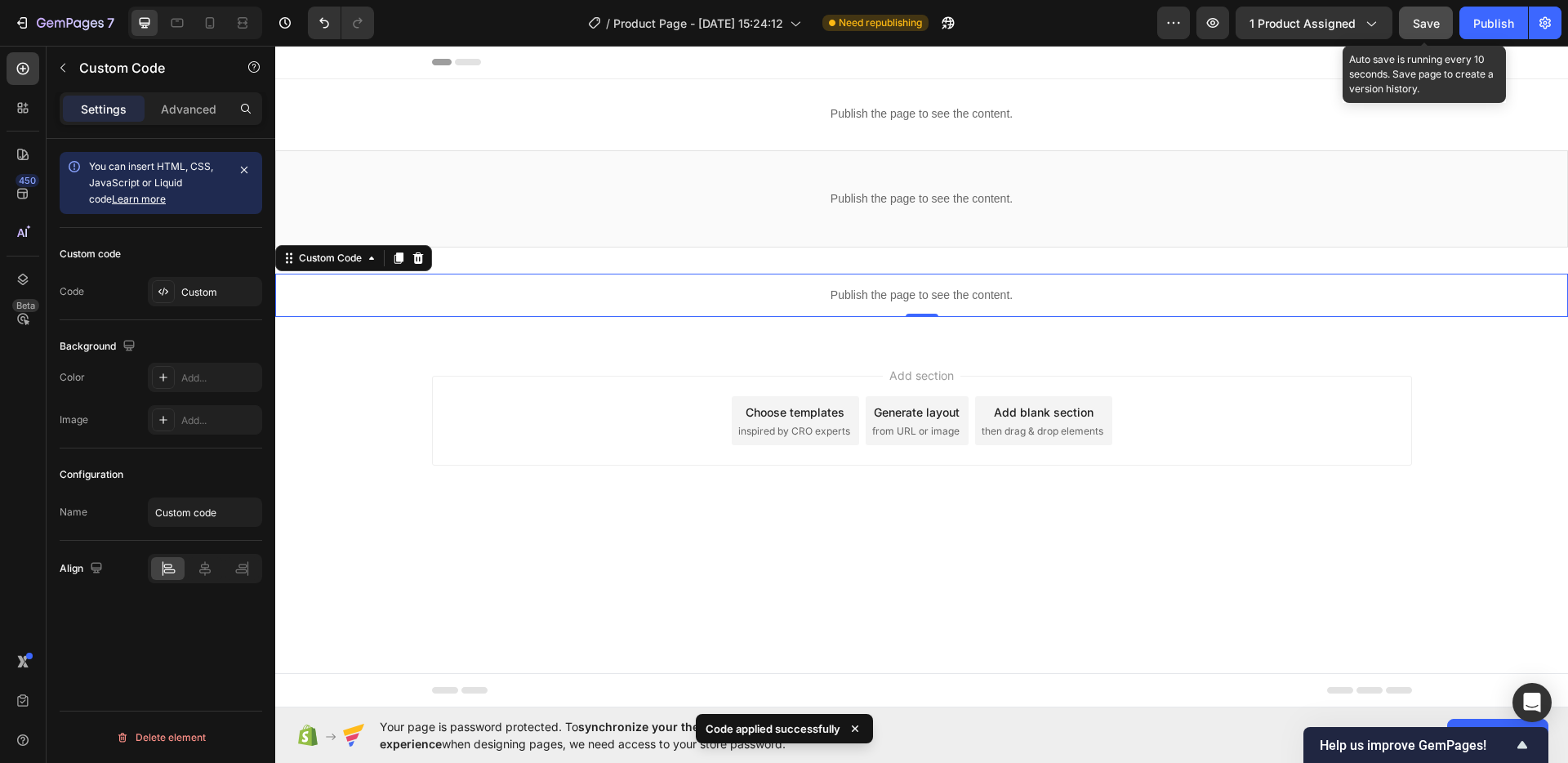
click at [1426, 20] on span "Save" at bounding box center [1426, 23] width 27 height 14
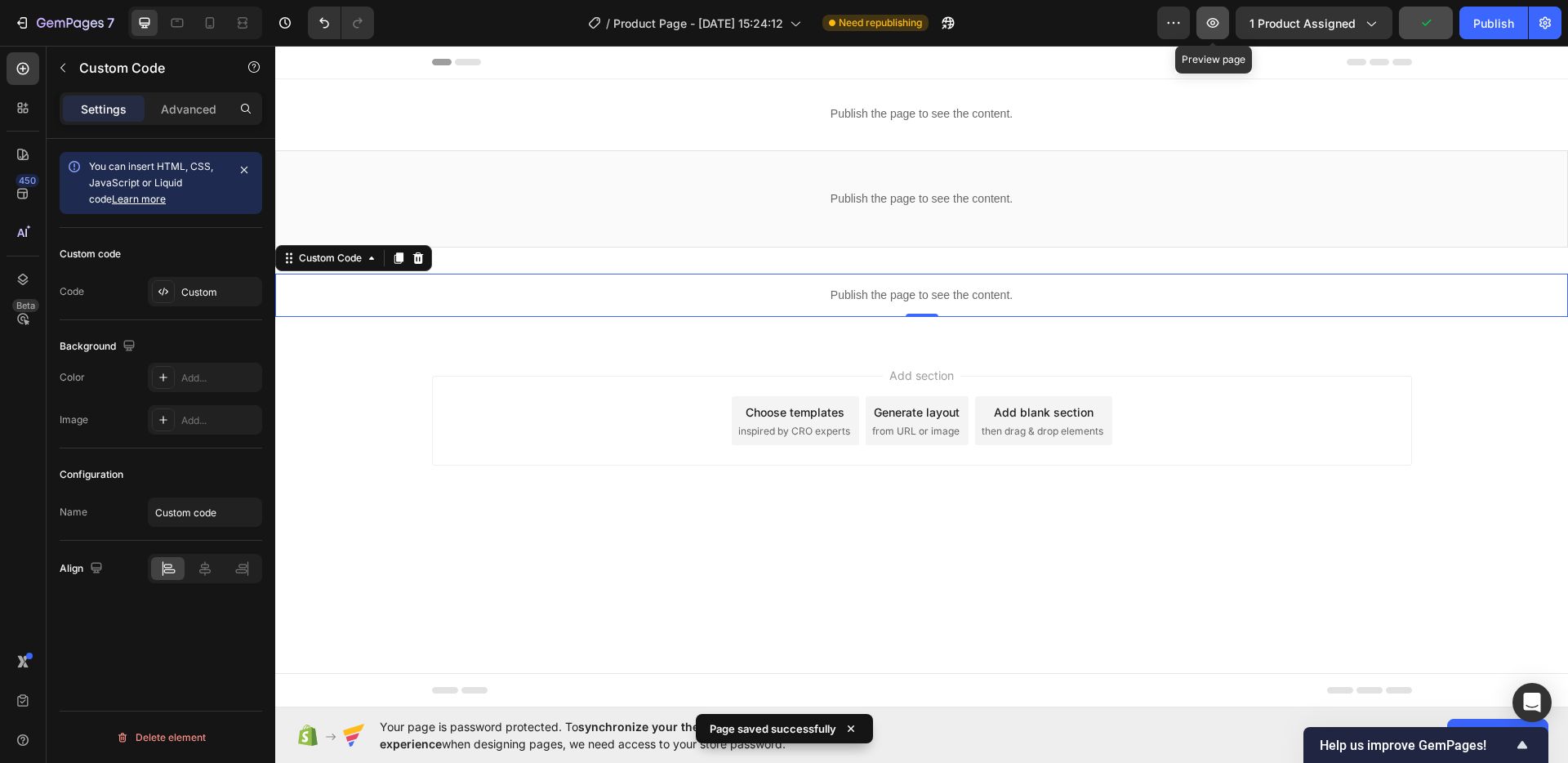
click at [1217, 20] on icon "button" at bounding box center [1213, 23] width 16 height 16
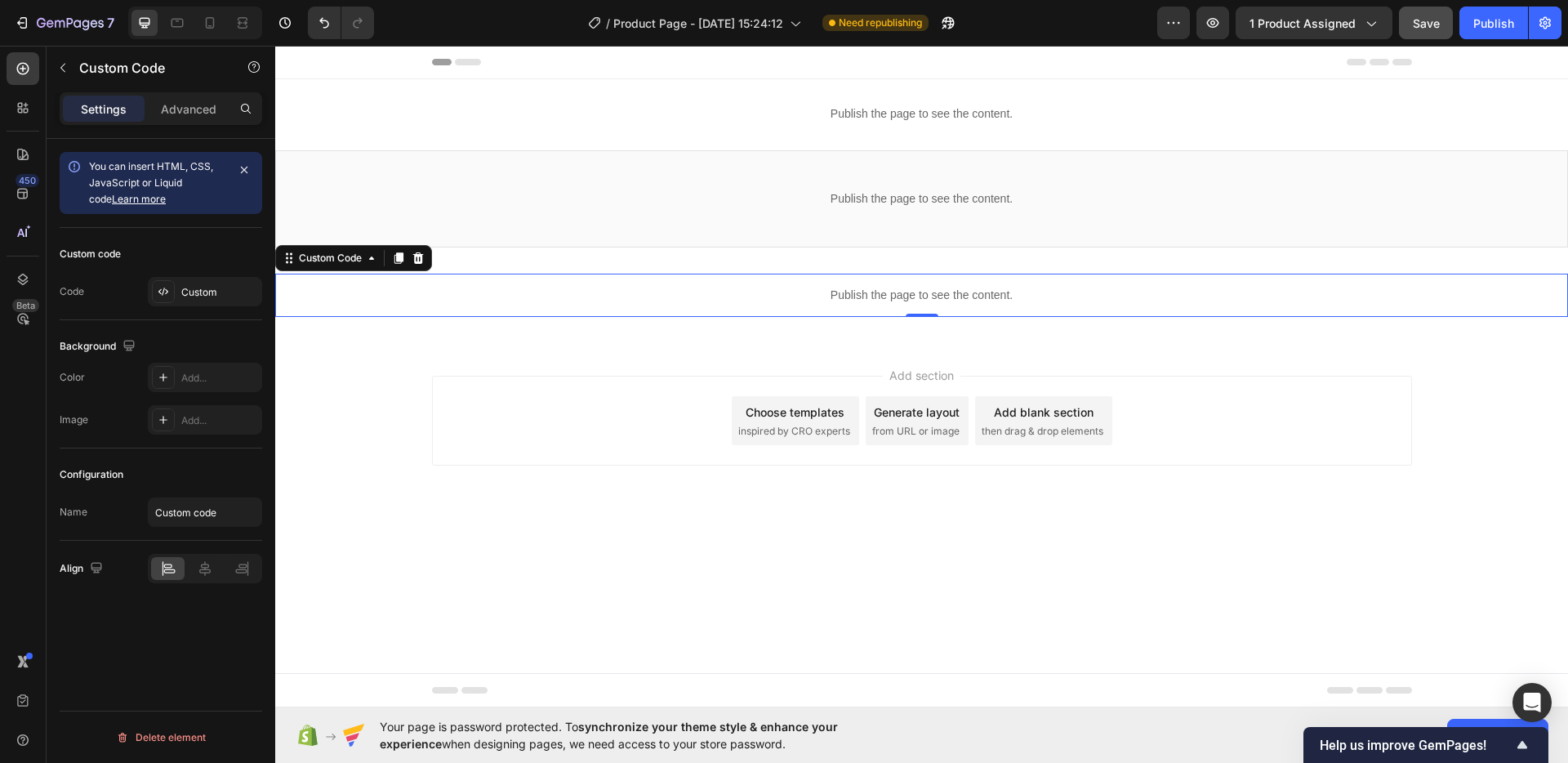
click at [795, 301] on p "Publish the page to see the content." at bounding box center [921, 295] width 1292 height 17
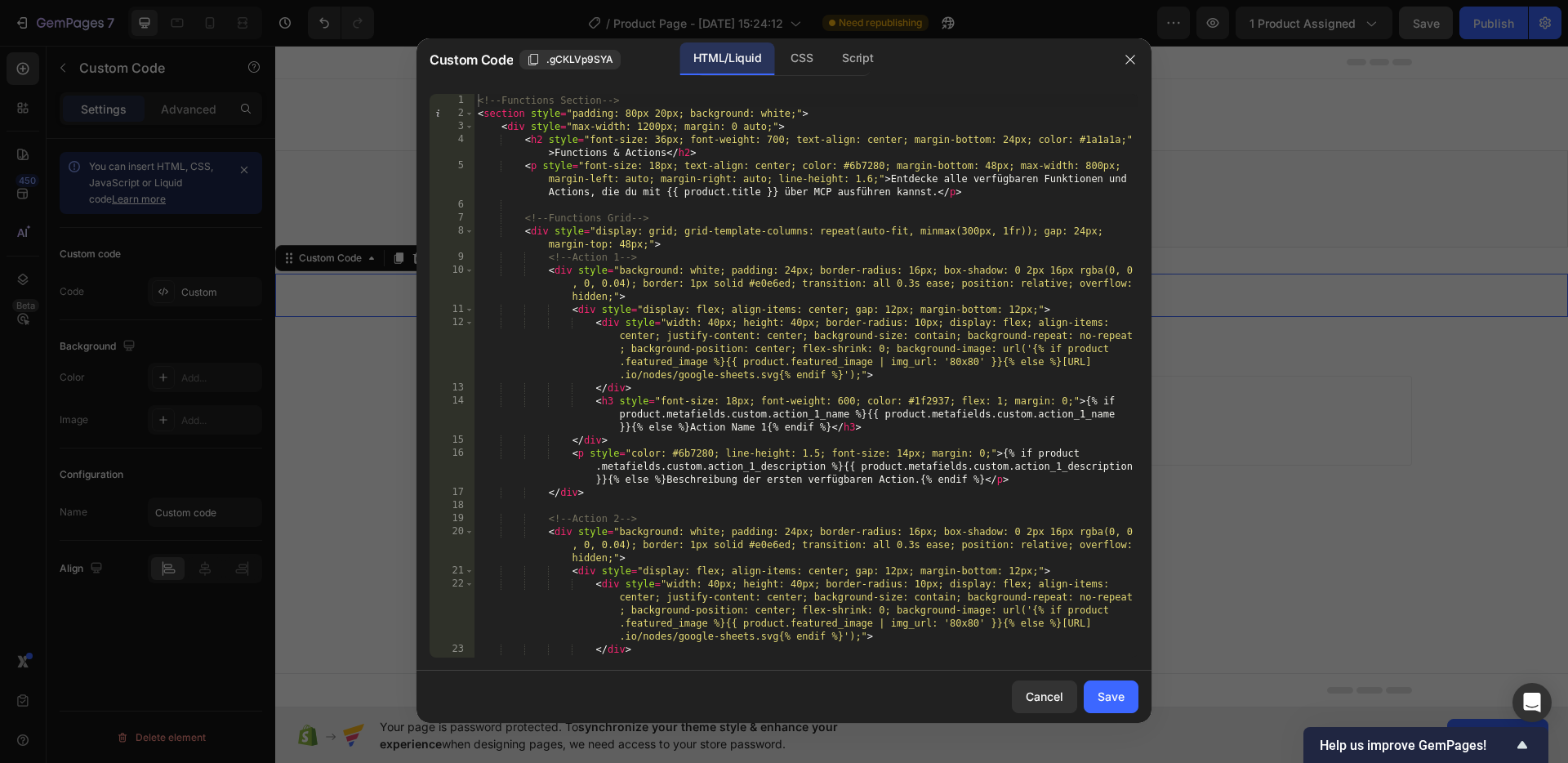
click at [475, 95] on div "<!-- Functions Section --> < section style = "padding: 80px 20px; background: w…" at bounding box center [806, 402] width 664 height 616
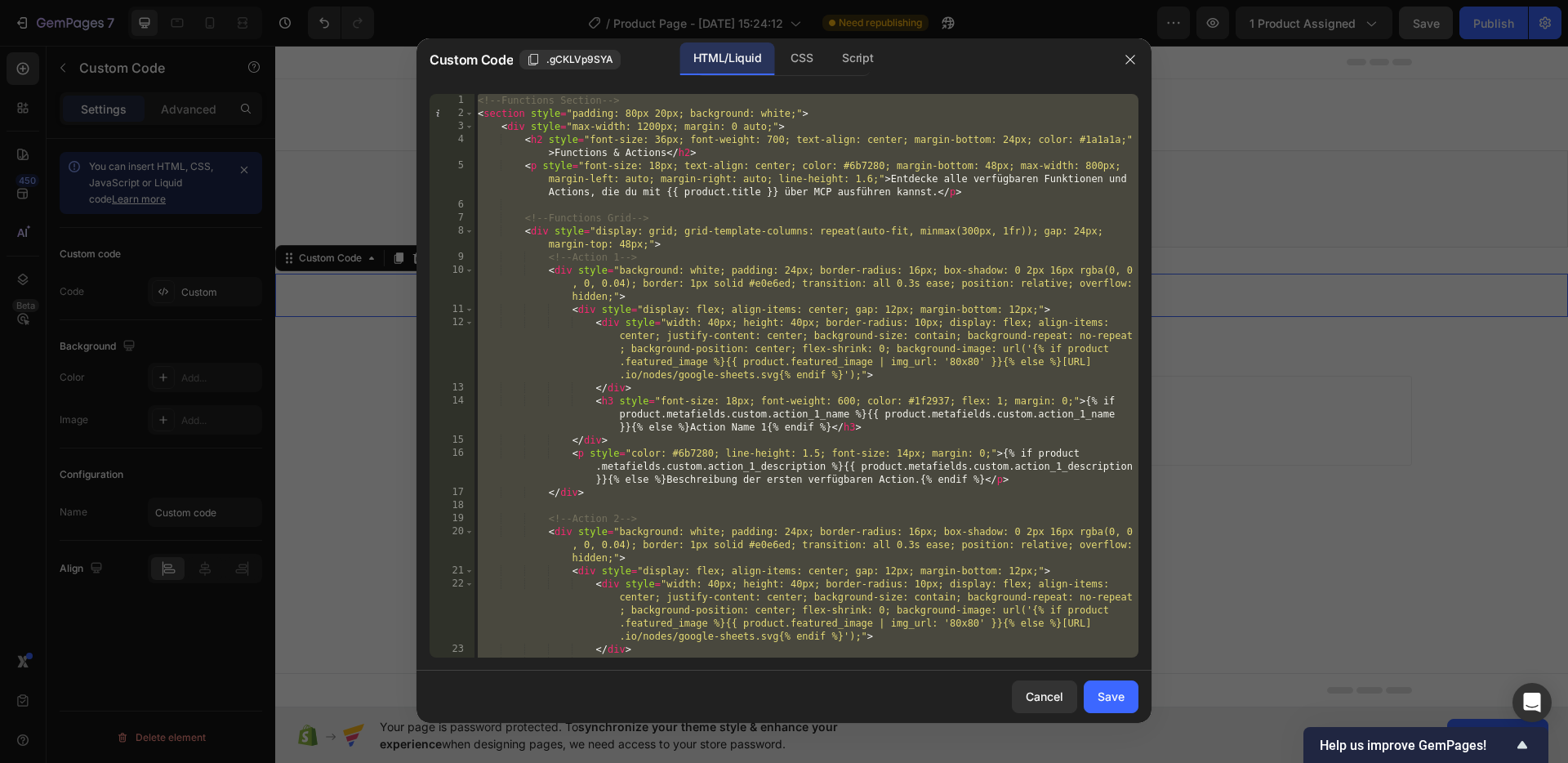
paste textarea
type textarea "</script>"
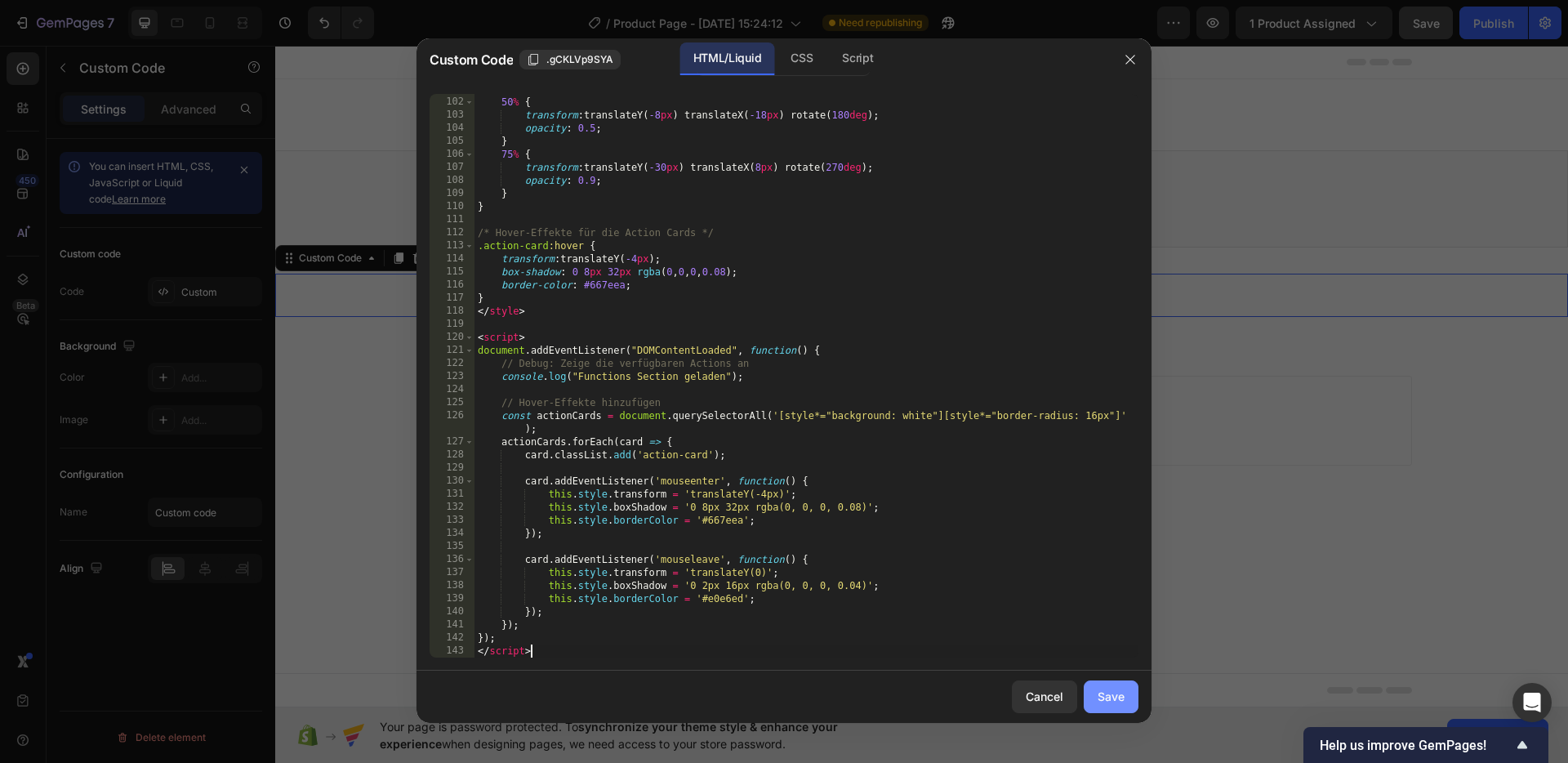
click at [1110, 684] on button "Save" at bounding box center [1111, 697] width 55 height 33
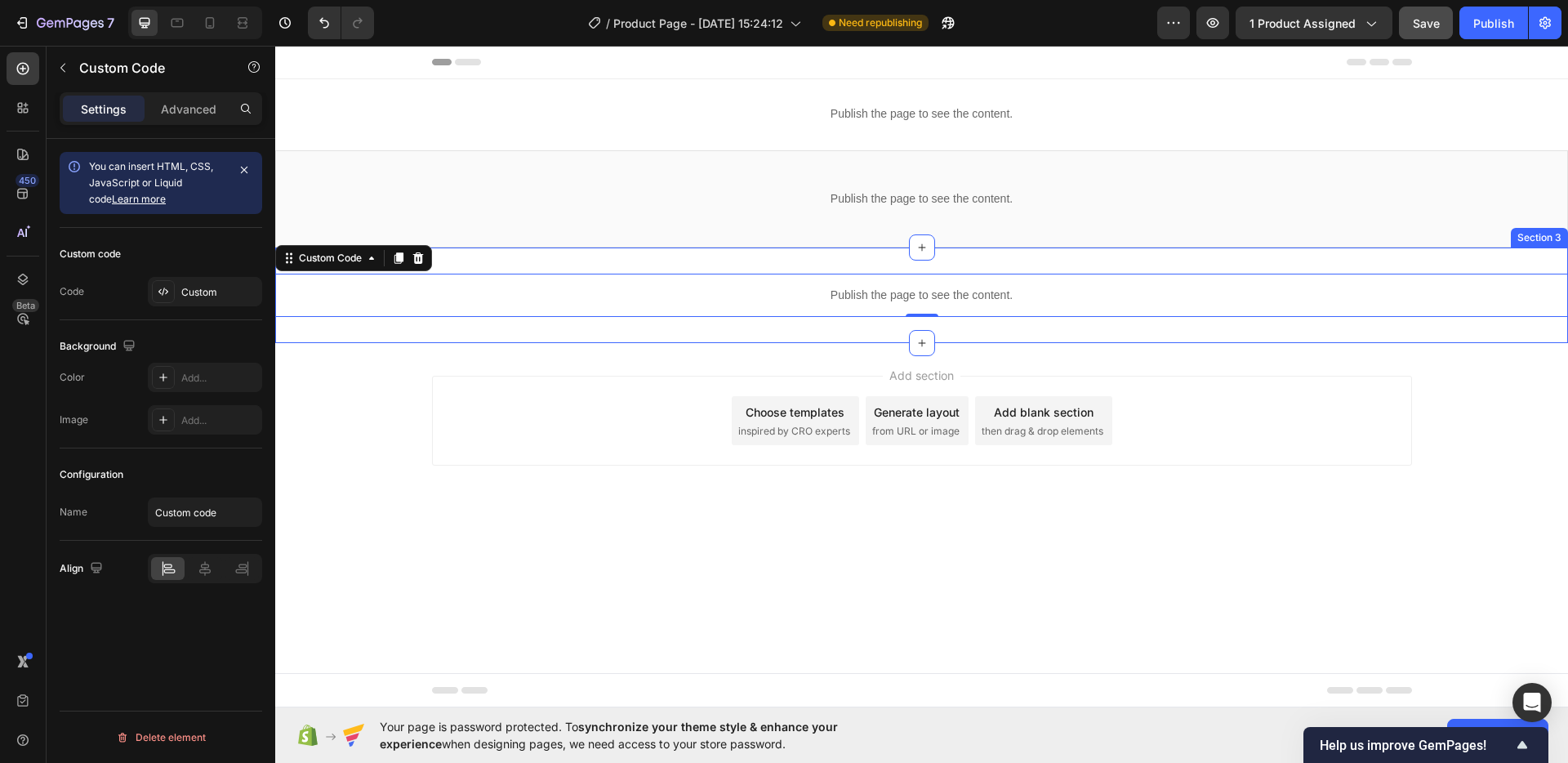
click at [1136, 335] on div "Publish the page to see the content. Custom Code 0 Section 3" at bounding box center [921, 295] width 1292 height 96
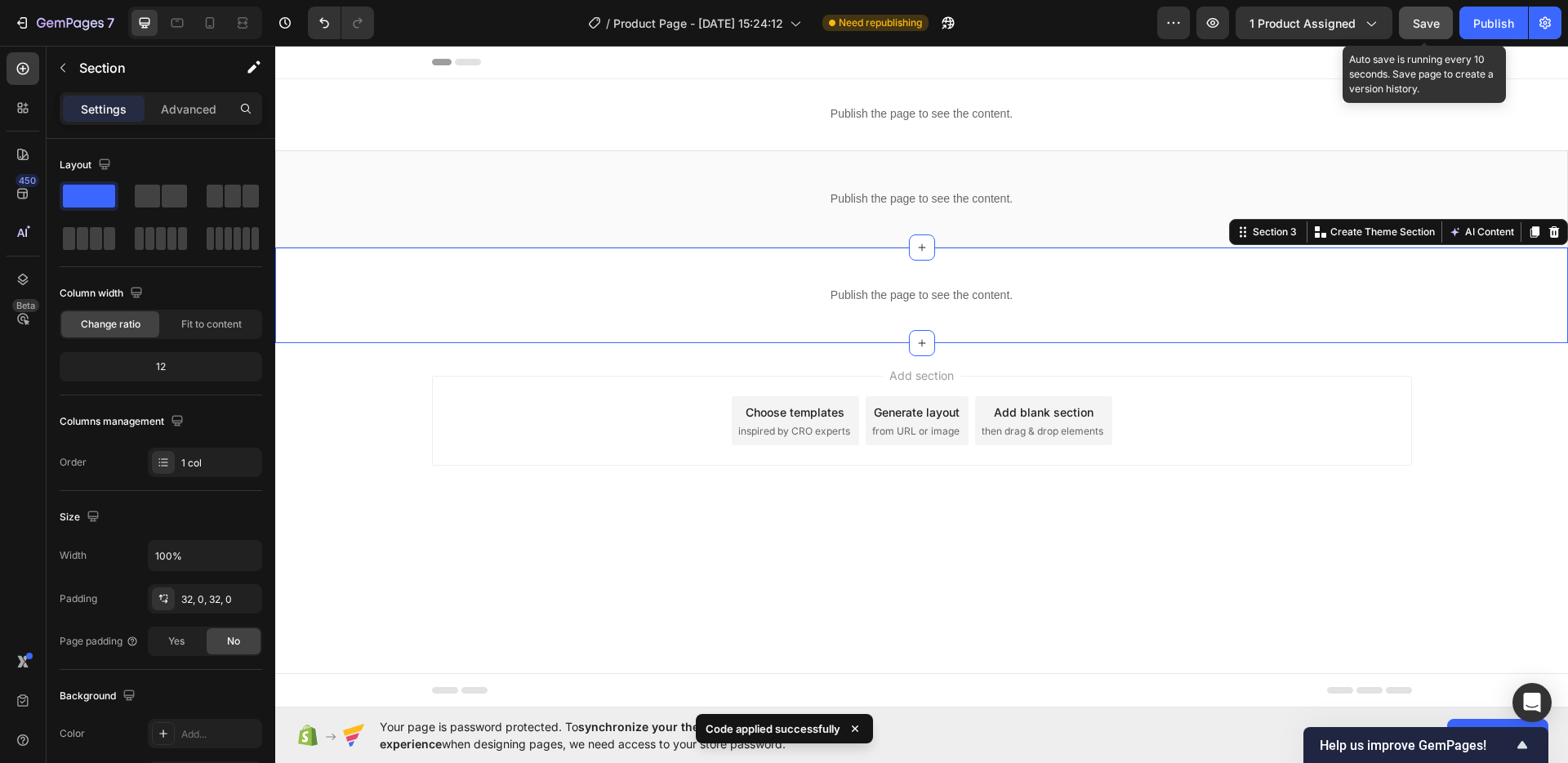
click at [1426, 28] on span "Save" at bounding box center [1426, 23] width 27 height 14
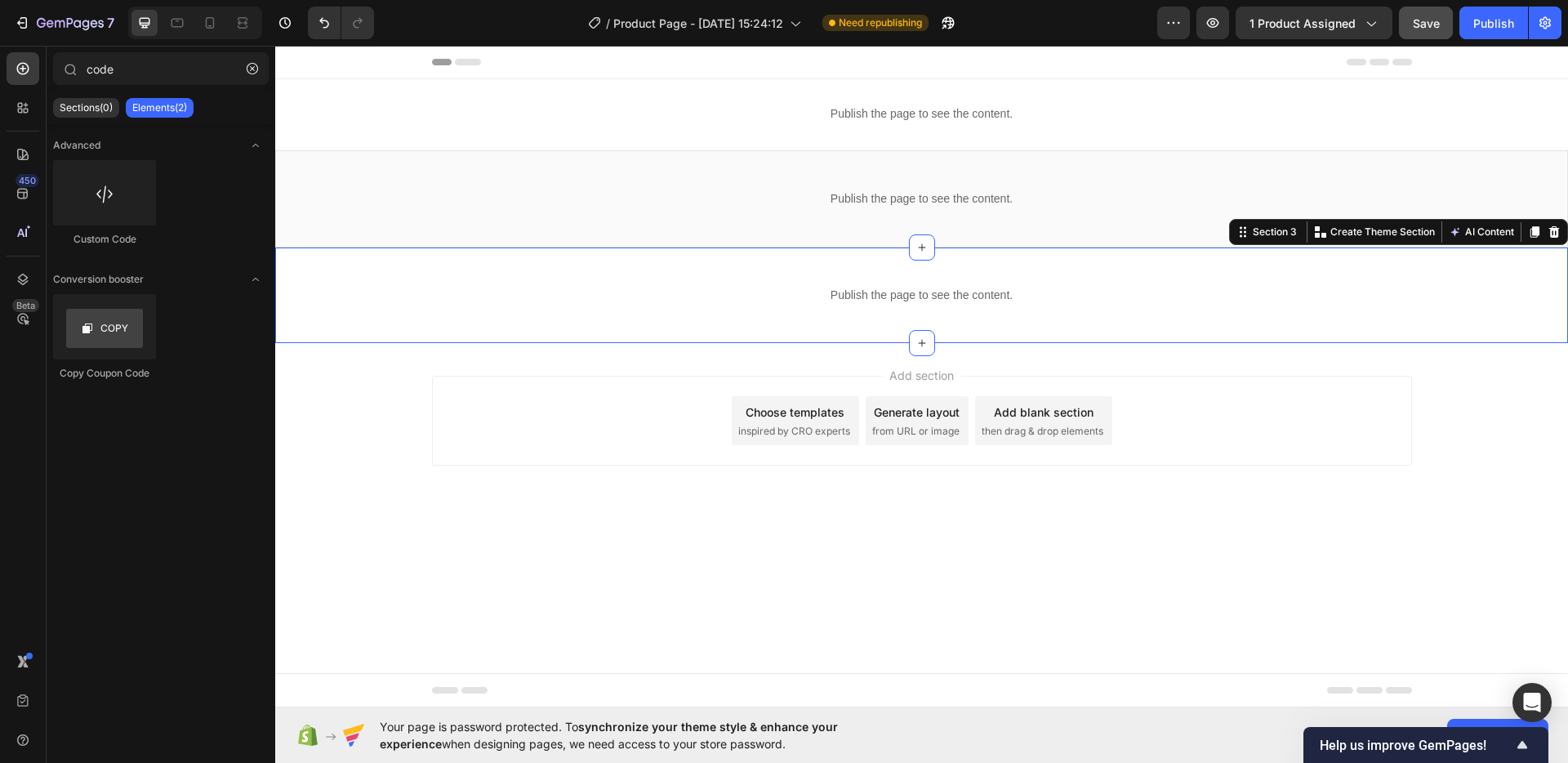
click at [795, 353] on div "Add section Choose templates inspired by CRO experts Generate layout from URL o…" at bounding box center [921, 443] width 1292 height 201
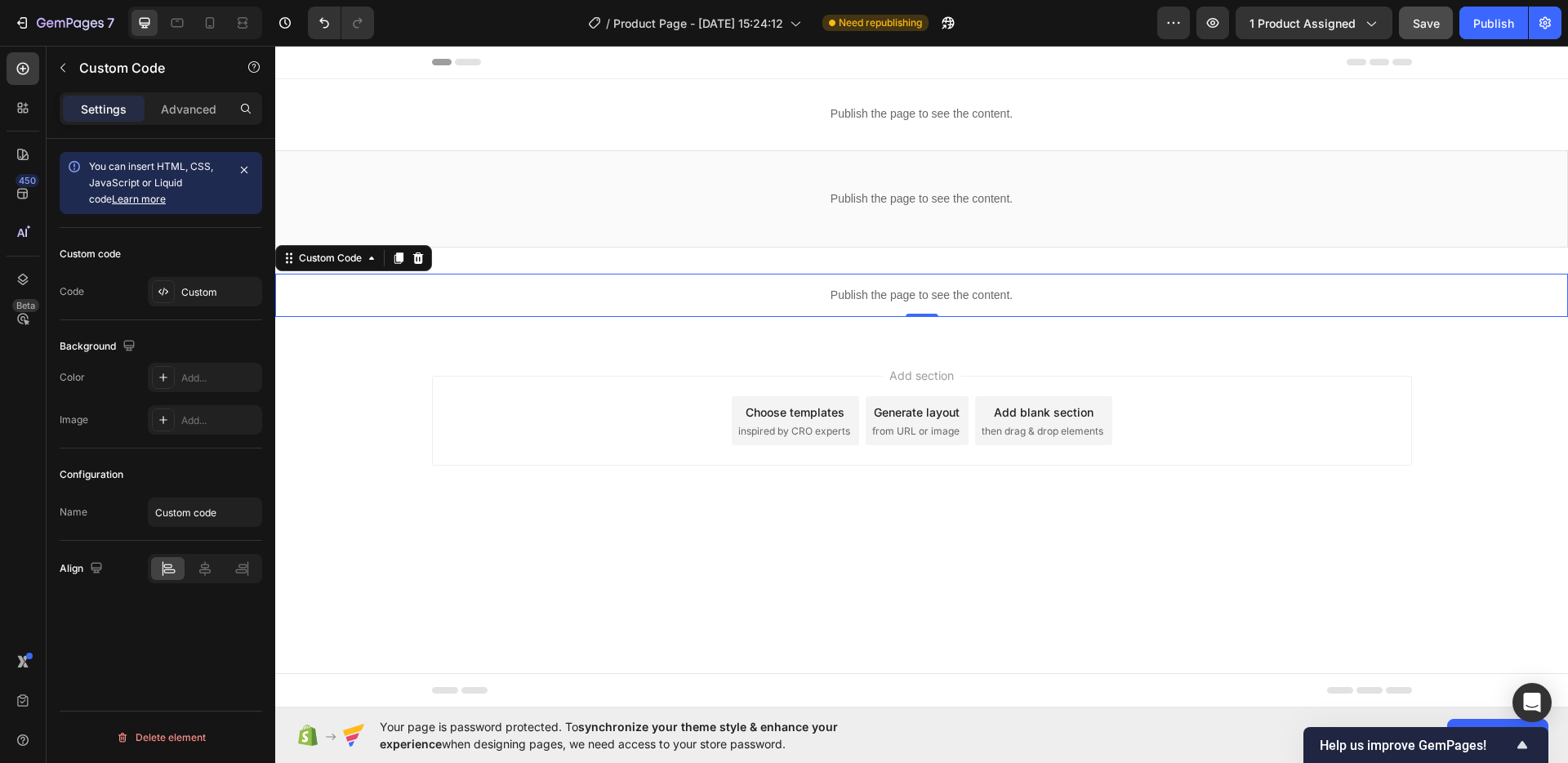
click at [798, 296] on p "Publish the page to see the content." at bounding box center [921, 295] width 1292 height 17
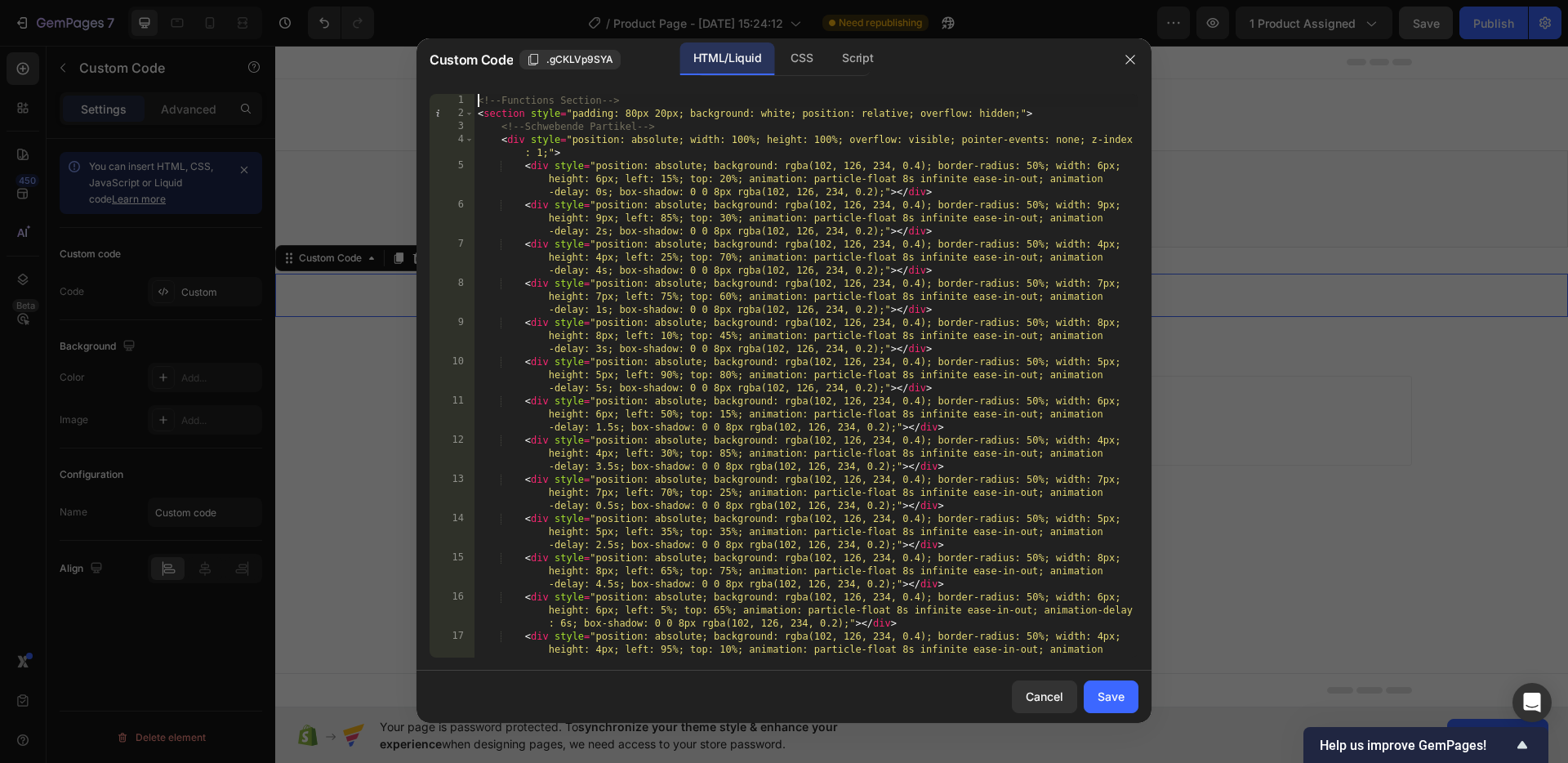
click at [475, 100] on div "<!-- Functions Section --> < section style = "padding: 80px 20px; background: w…" at bounding box center [806, 402] width 664 height 616
type textarea "}); </script>"
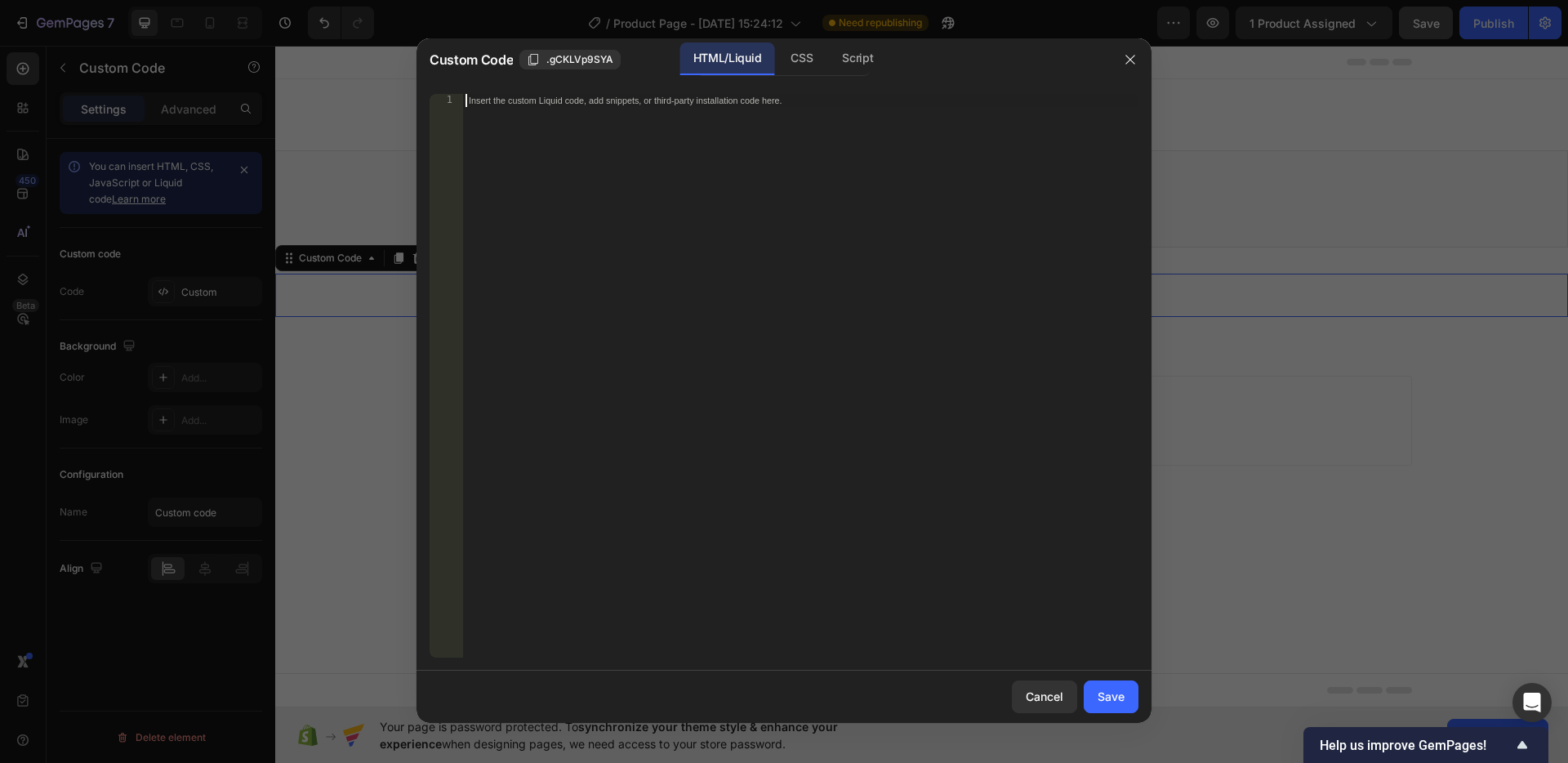
paste textarea "</script>"
type textarea "</script>"
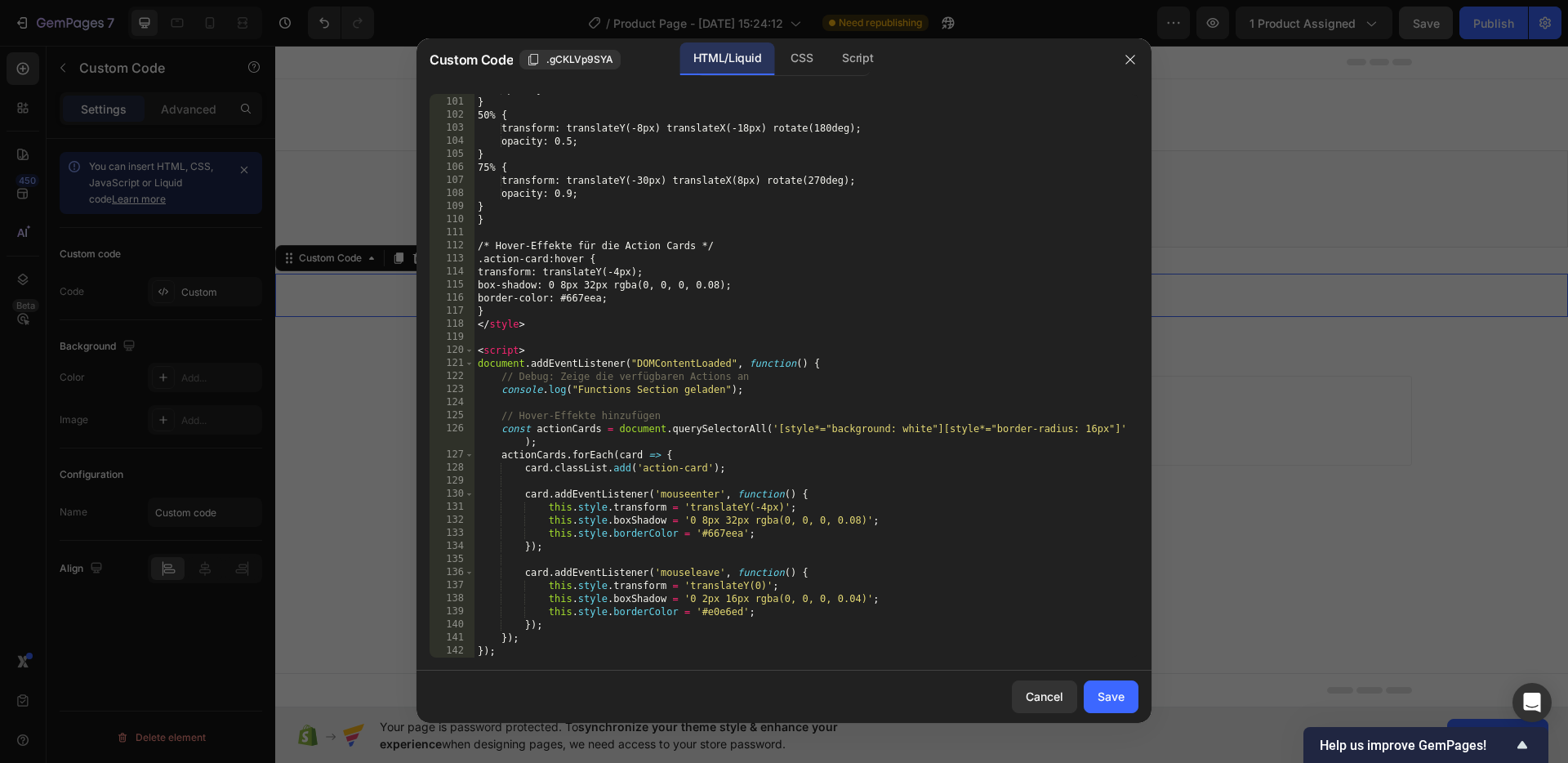
scroll to position [2547, 0]
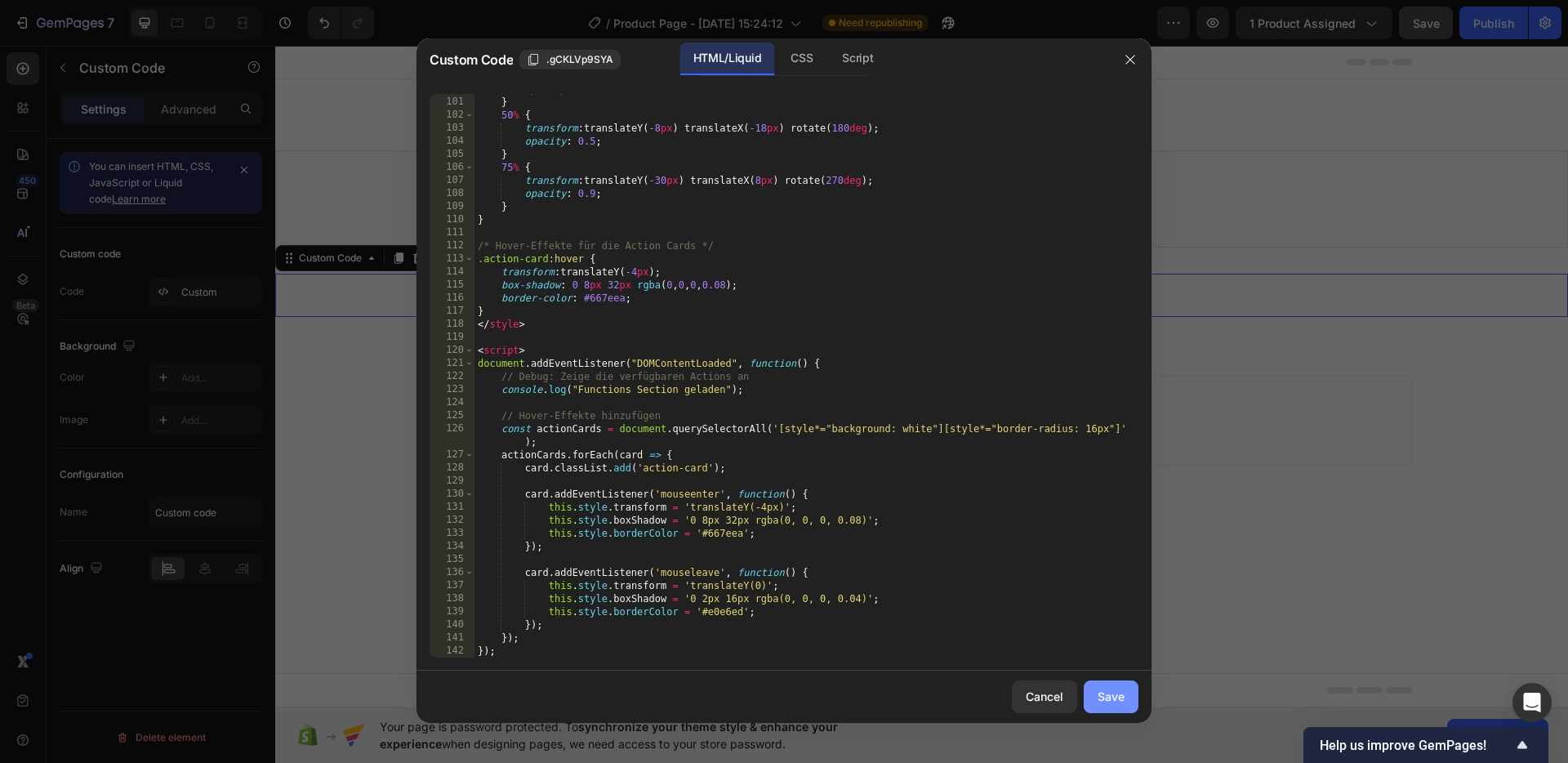
click at [1118, 689] on div "Save" at bounding box center [1111, 696] width 27 height 17
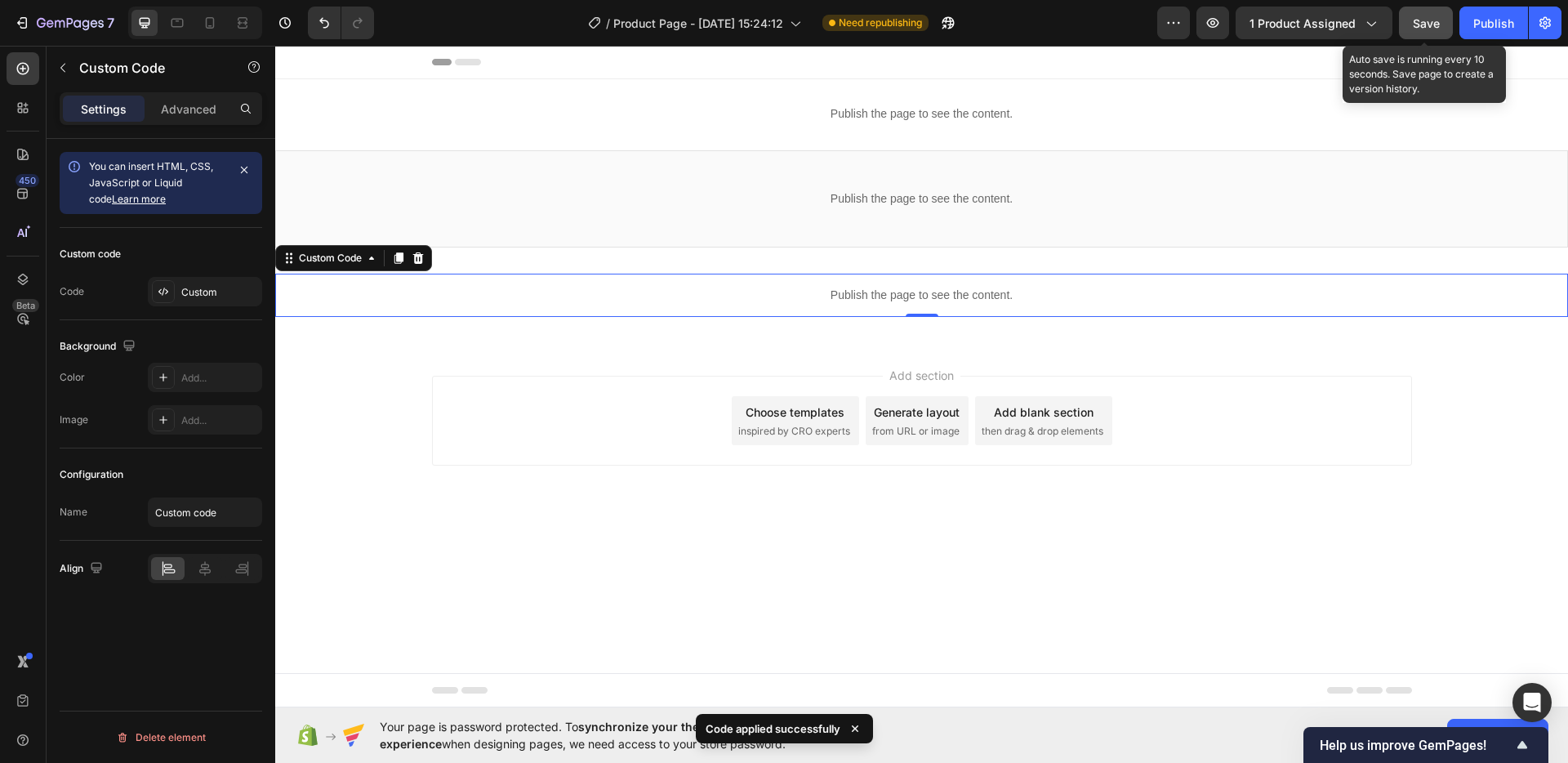
click at [1420, 29] on span "Save" at bounding box center [1426, 23] width 27 height 14
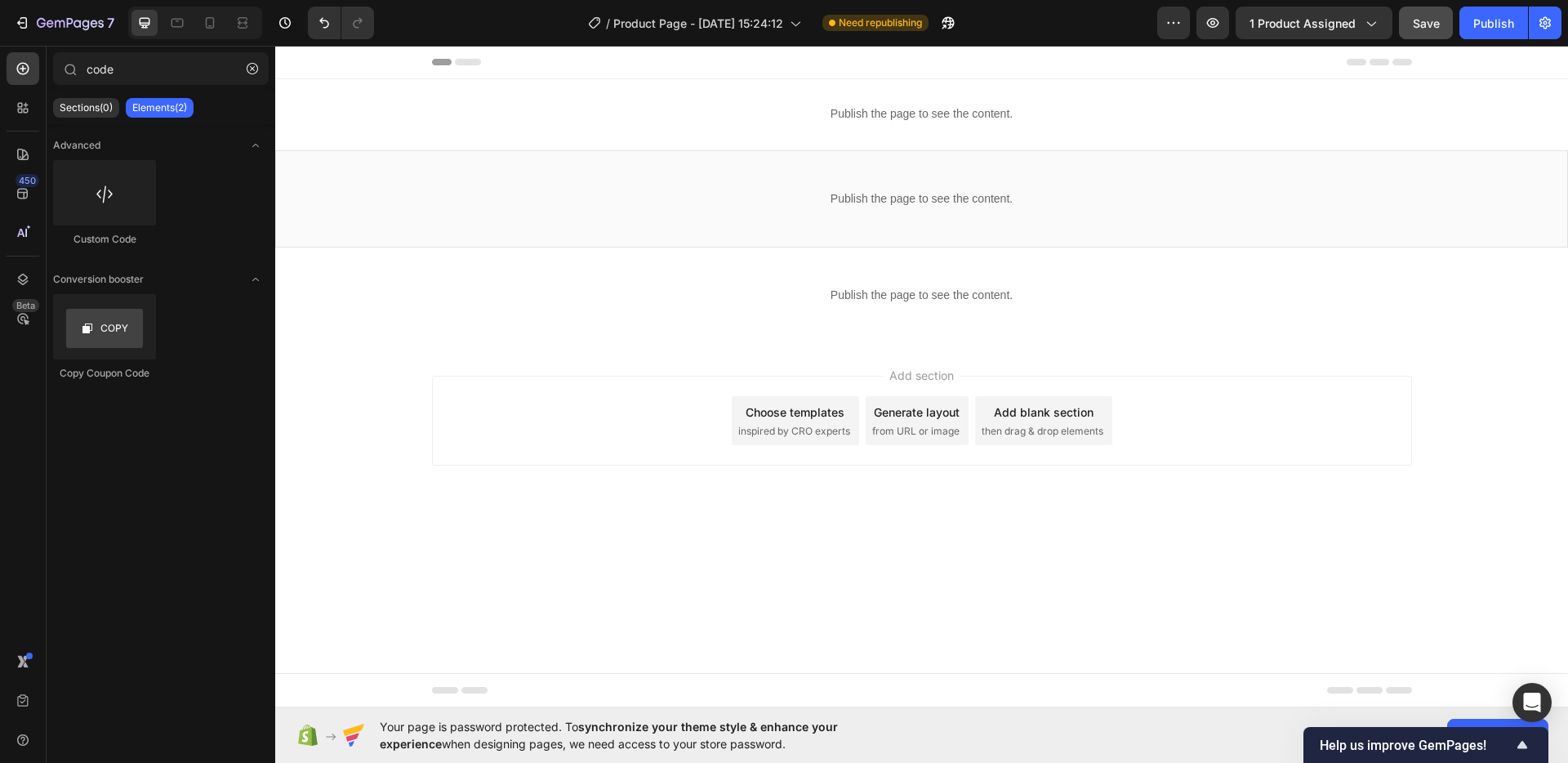
click at [627, 382] on div "Add section Choose templates inspired by CRO experts Generate layout from URL o…" at bounding box center [921, 421] width 980 height 90
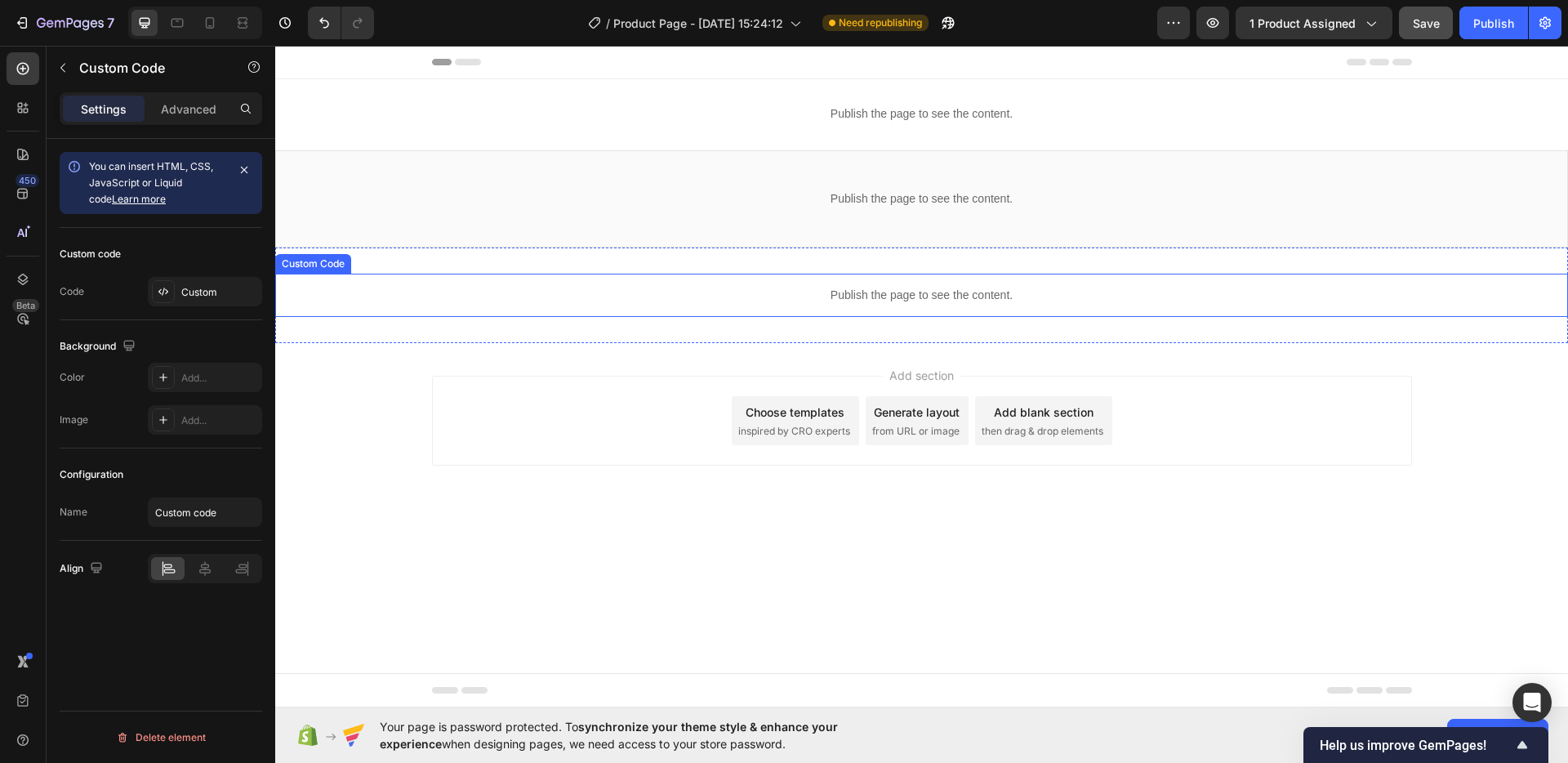
click at [845, 287] on p "Publish the page to see the content." at bounding box center [921, 295] width 1292 height 17
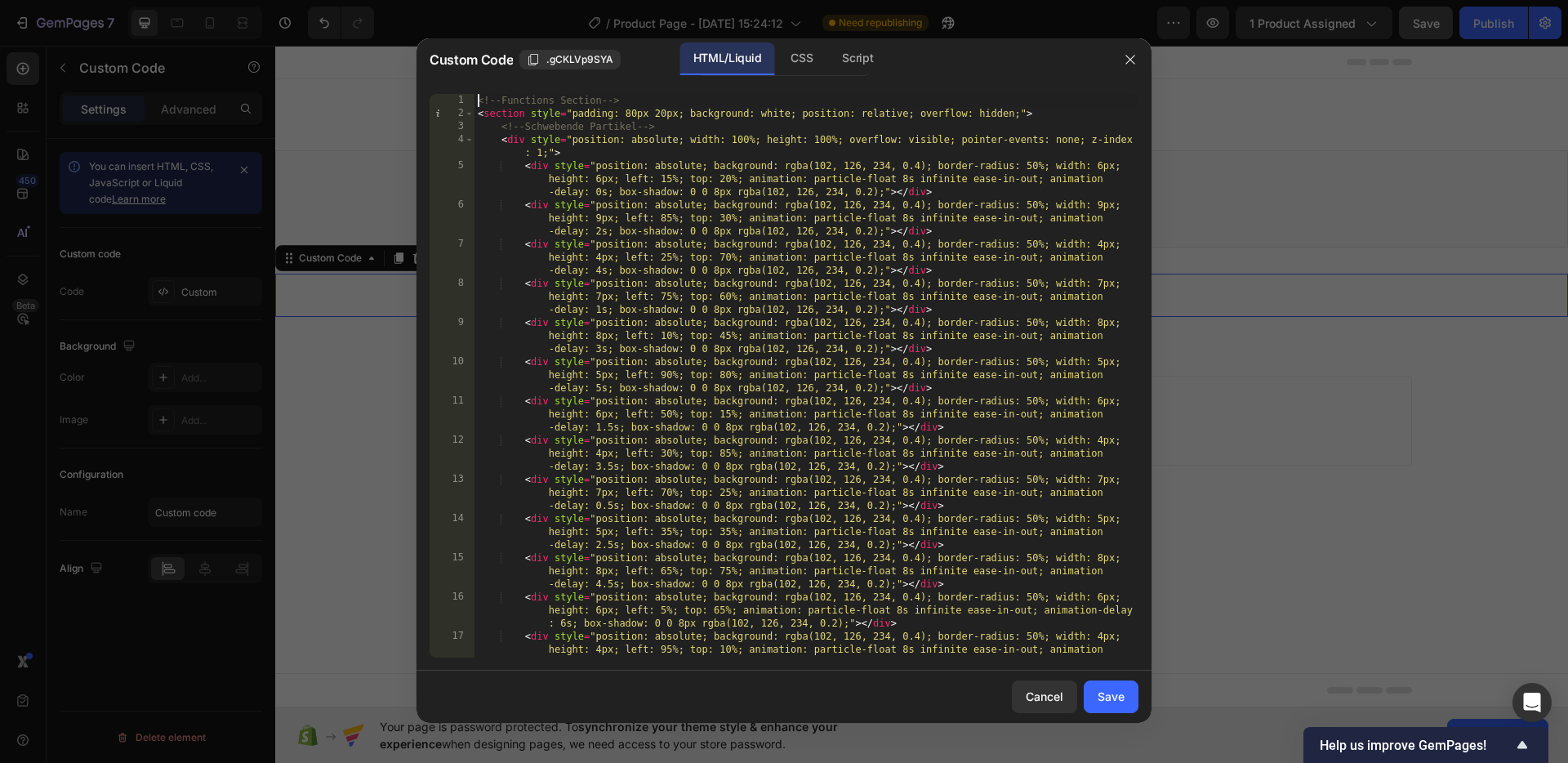
click at [475, 102] on div "<!-- Functions Section --> < section style = "padding: 80px 20px; background: w…" at bounding box center [806, 402] width 664 height 616
type textarea "}); </script>"
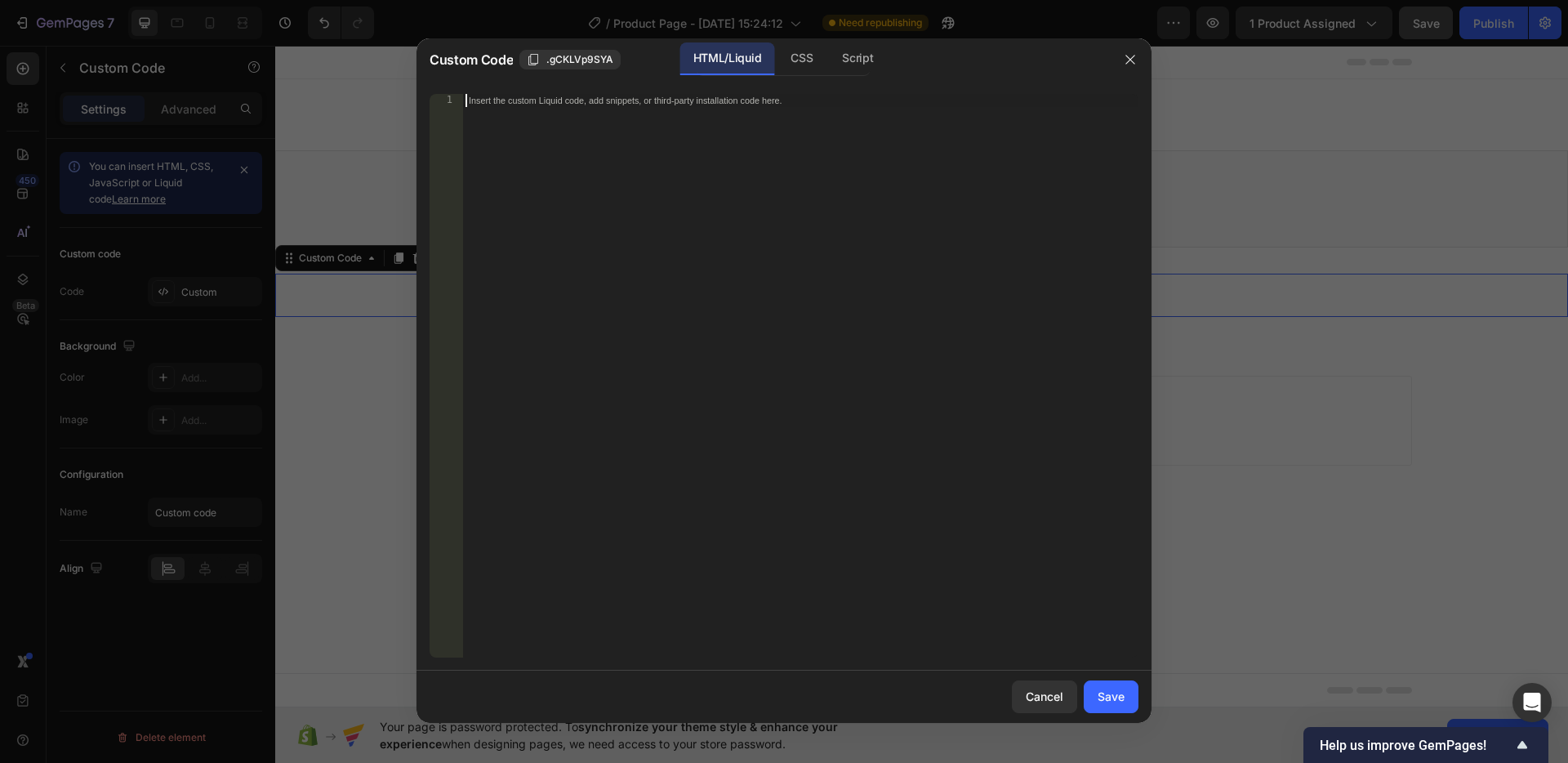
paste textarea "</script>"
type textarea "</script>"
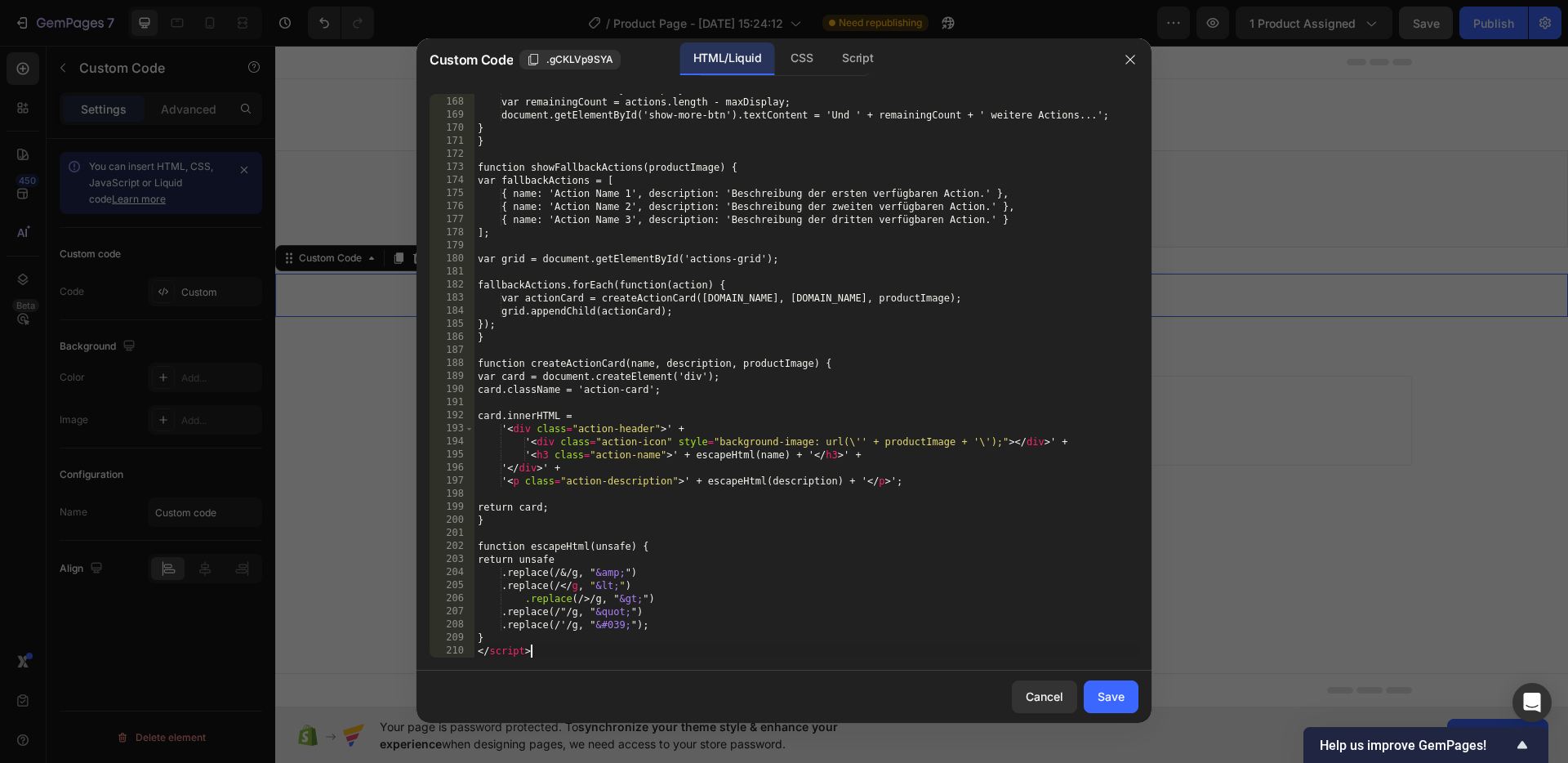
scroll to position [2691, 0]
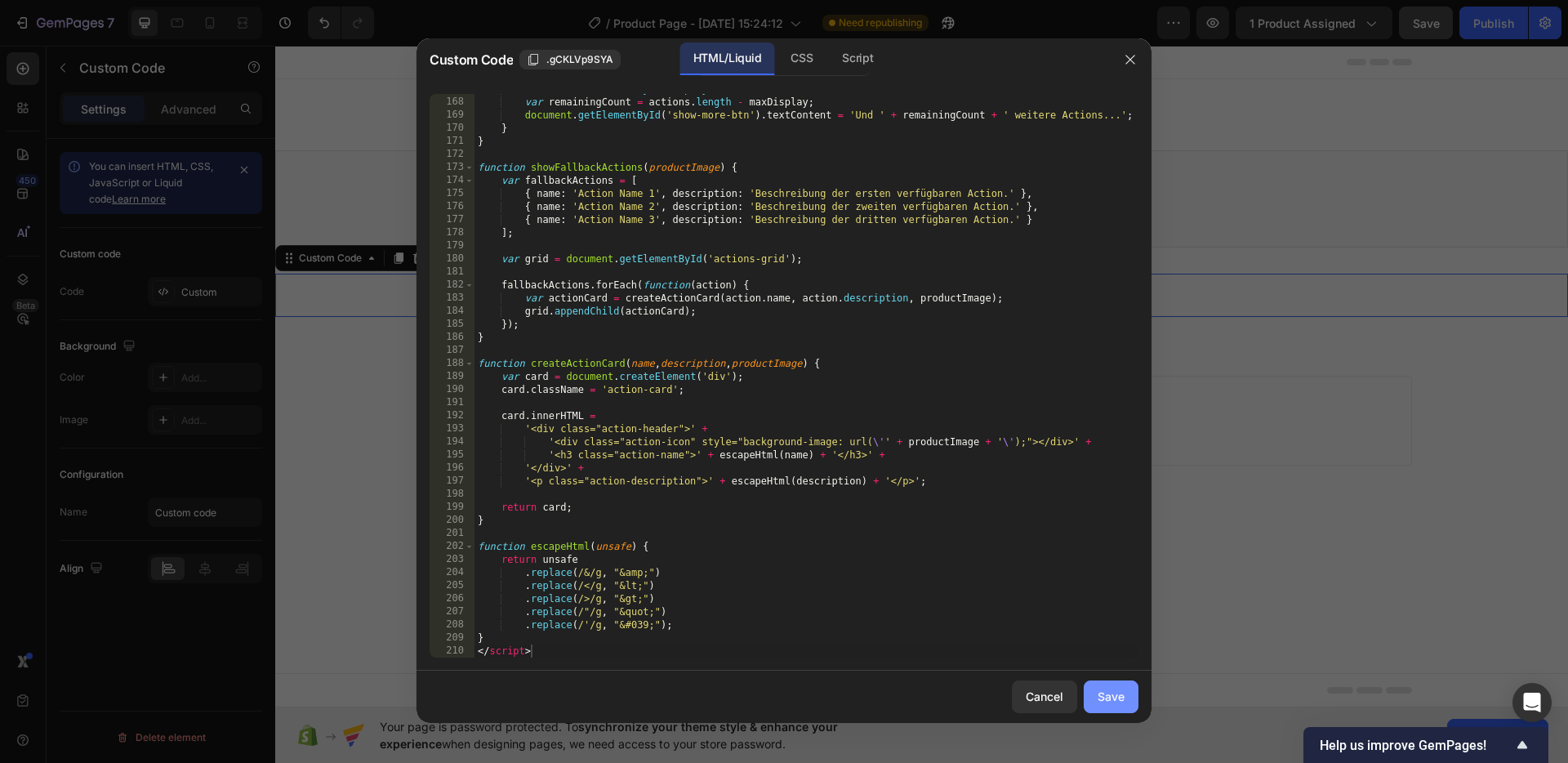
click at [1116, 686] on button "Save" at bounding box center [1111, 697] width 55 height 33
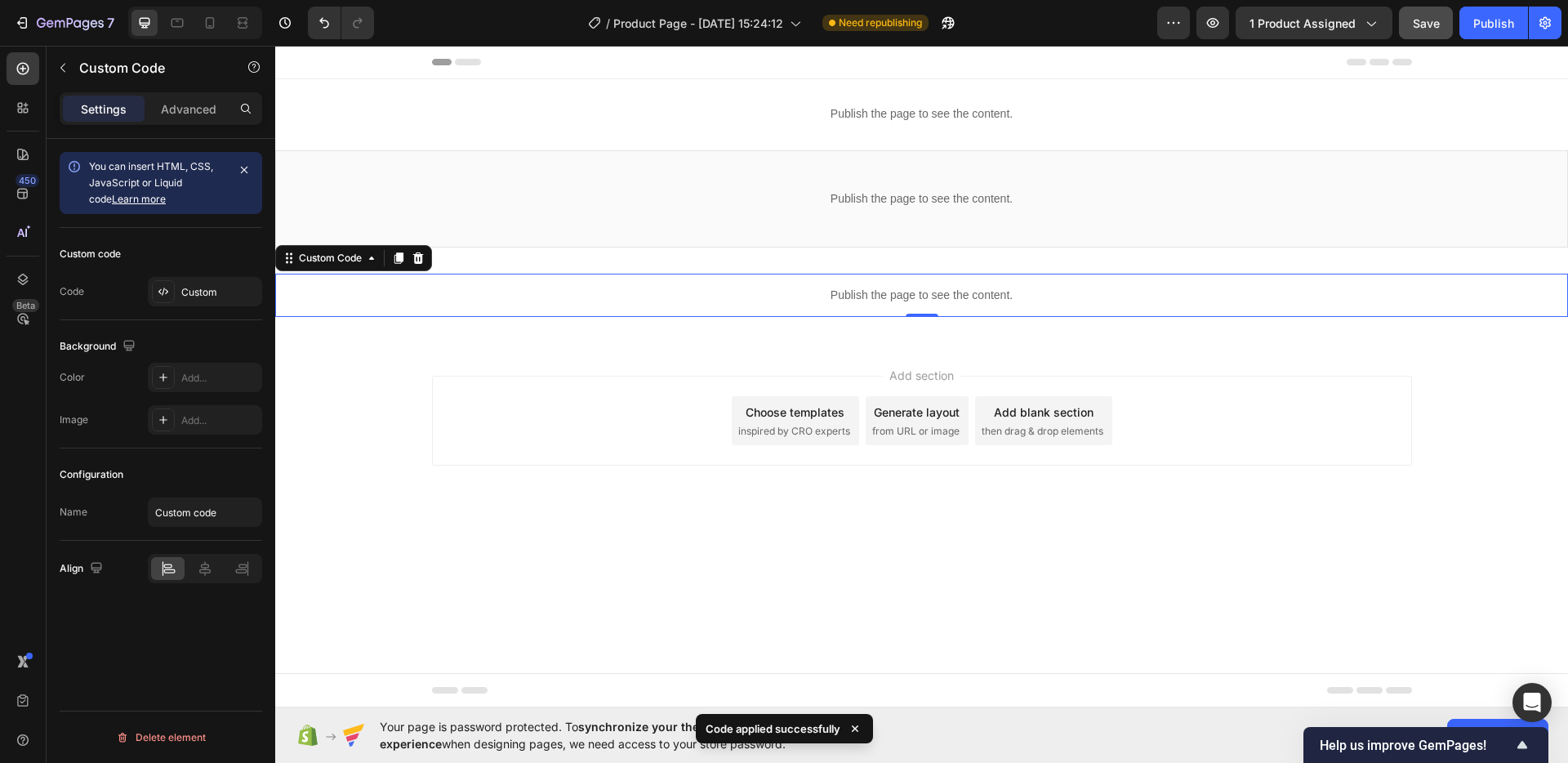
click at [1426, 31] on button "Save" at bounding box center [1426, 23] width 54 height 33
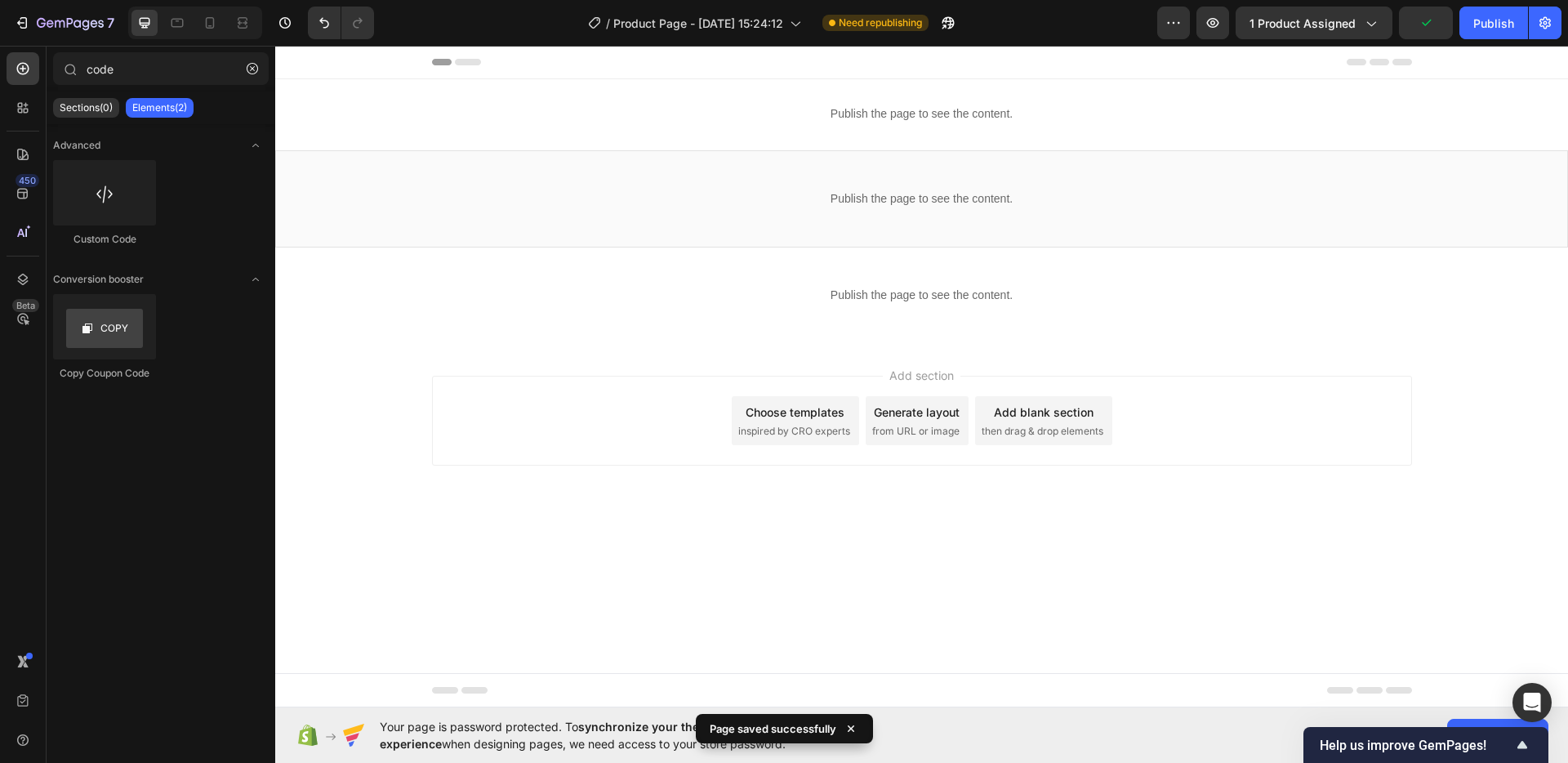
click at [1302, 397] on div "Add section Choose templates inspired by CRO experts Generate layout from URL o…" at bounding box center [921, 421] width 980 height 90
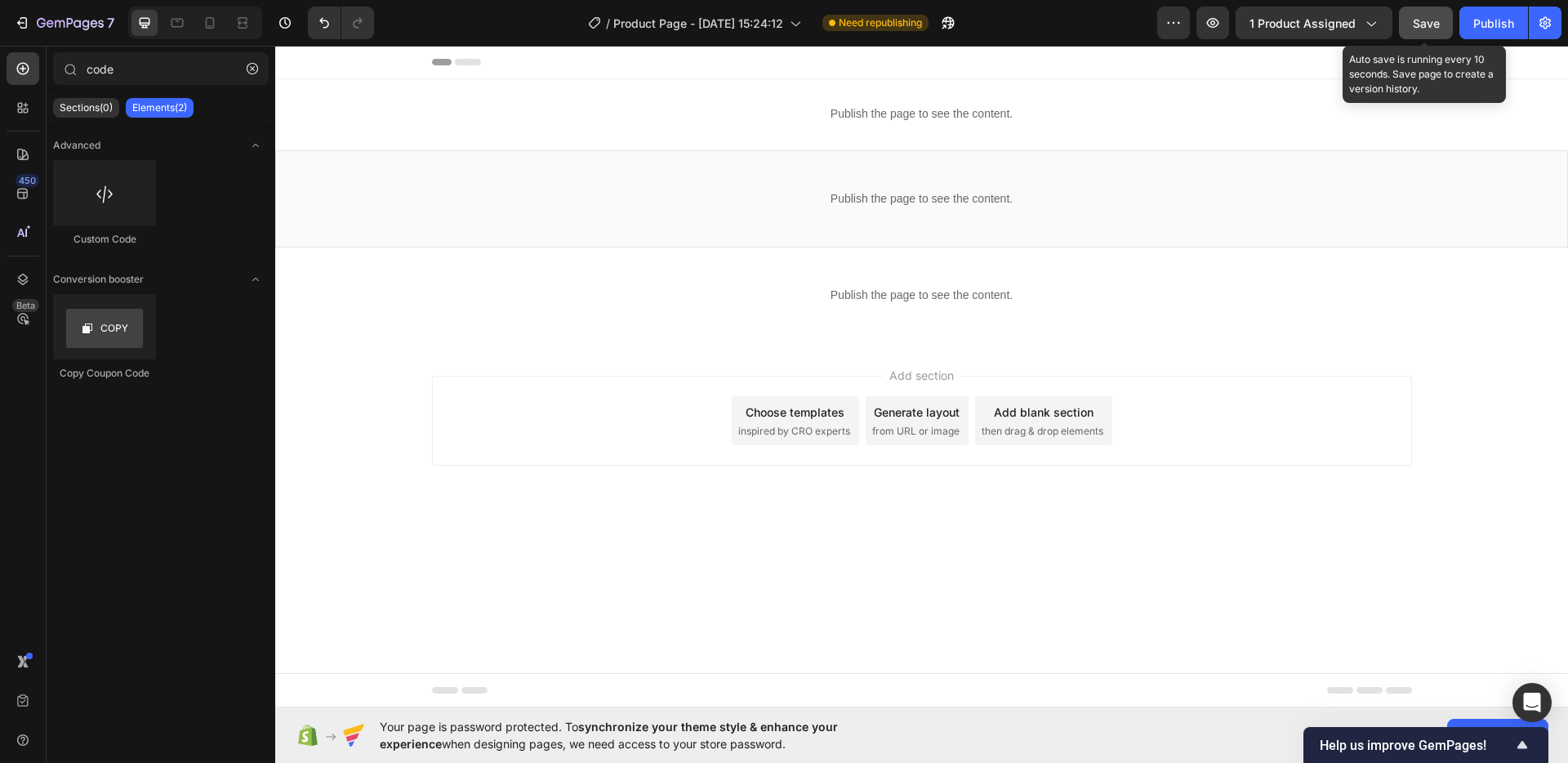
click at [1411, 26] on button "Save" at bounding box center [1426, 23] width 54 height 33
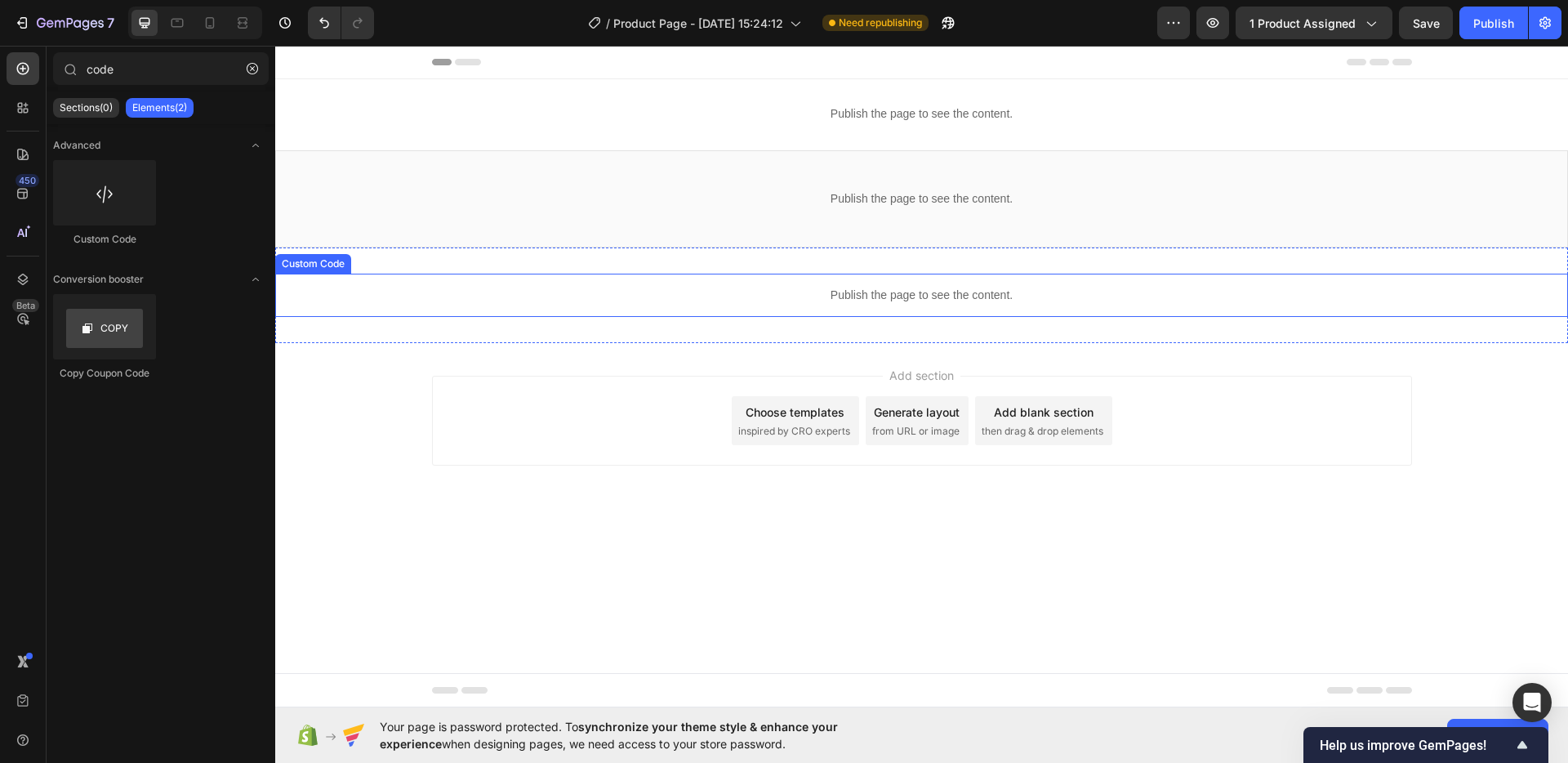
click at [811, 297] on p "Publish the page to see the content." at bounding box center [921, 295] width 1292 height 17
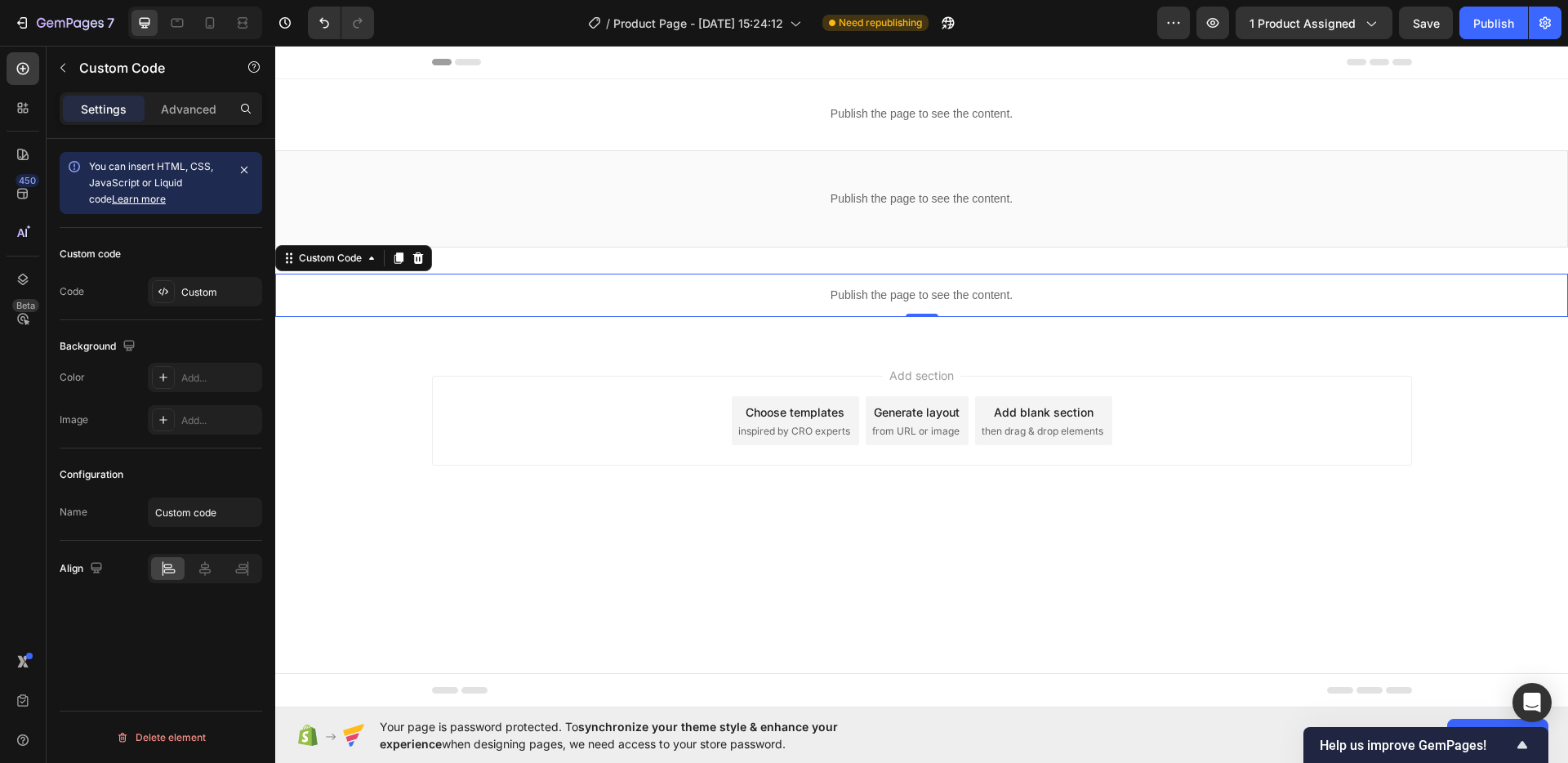
click at [811, 297] on p "Publish the page to see the content." at bounding box center [921, 295] width 1292 height 17
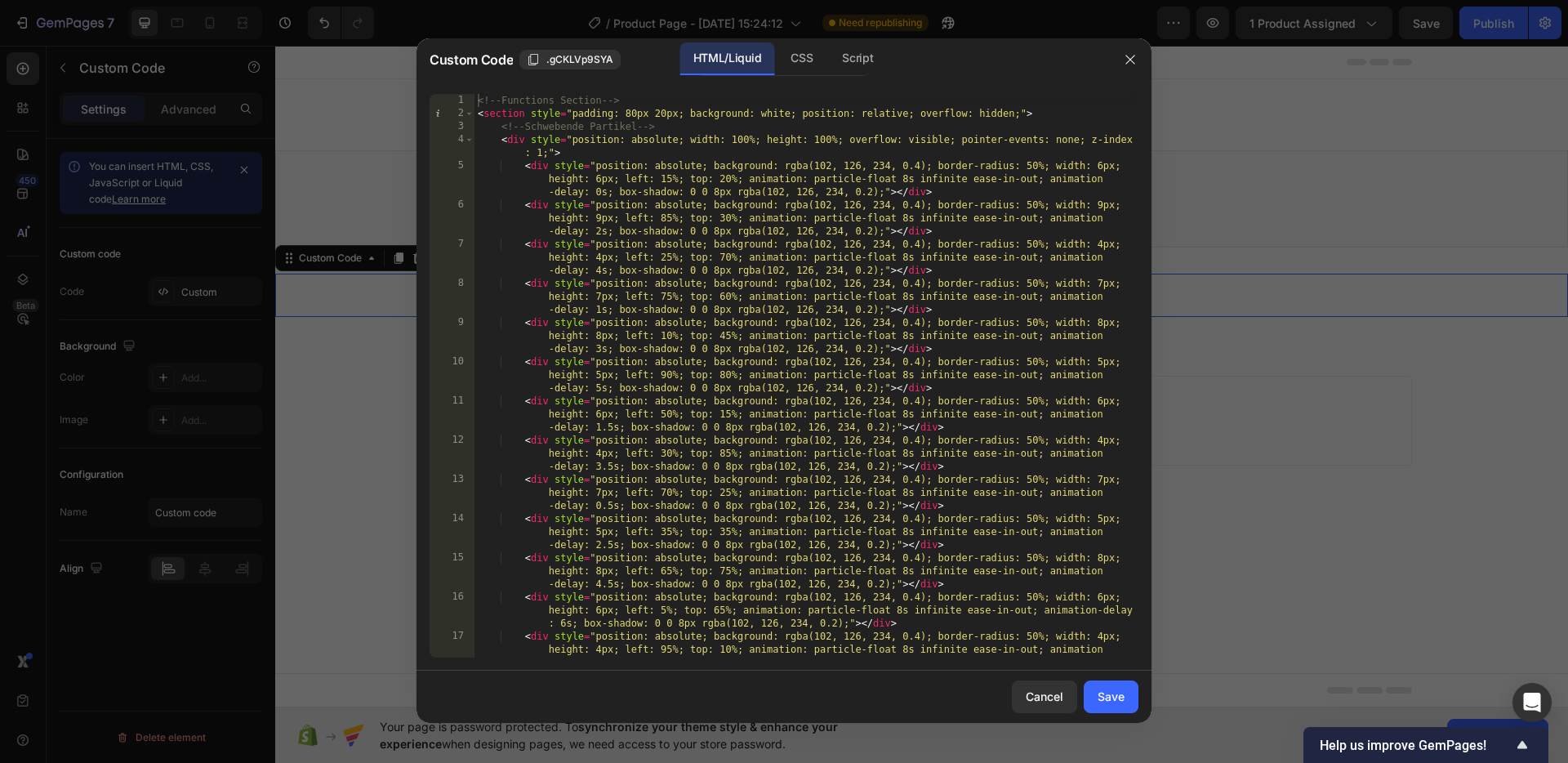
click at [477, 101] on div "<!-- Functions Section --> < section style = "padding: 80px 20px; background: w…" at bounding box center [806, 402] width 664 height 616
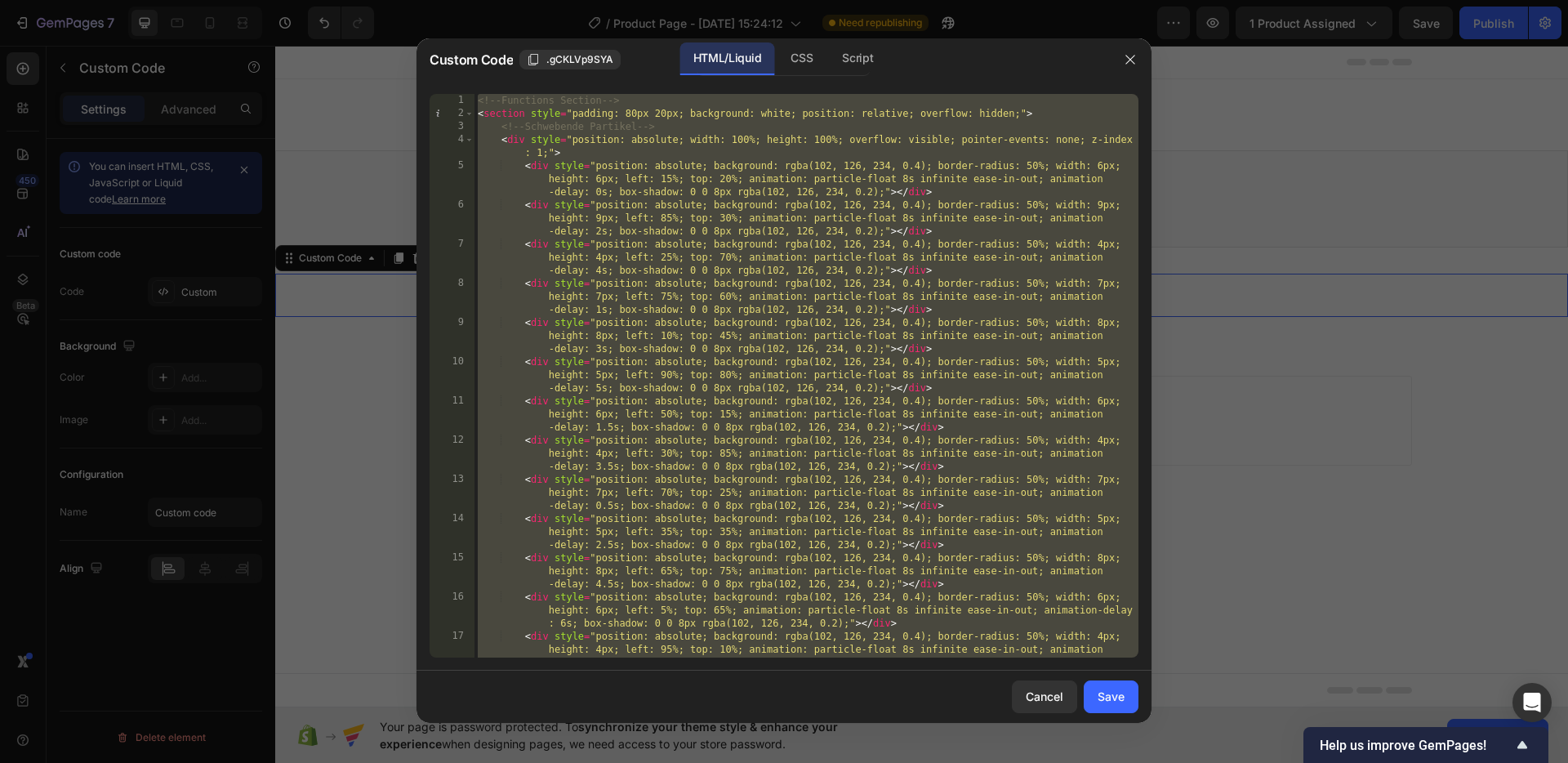
paste textarea
type textarea "</script>"
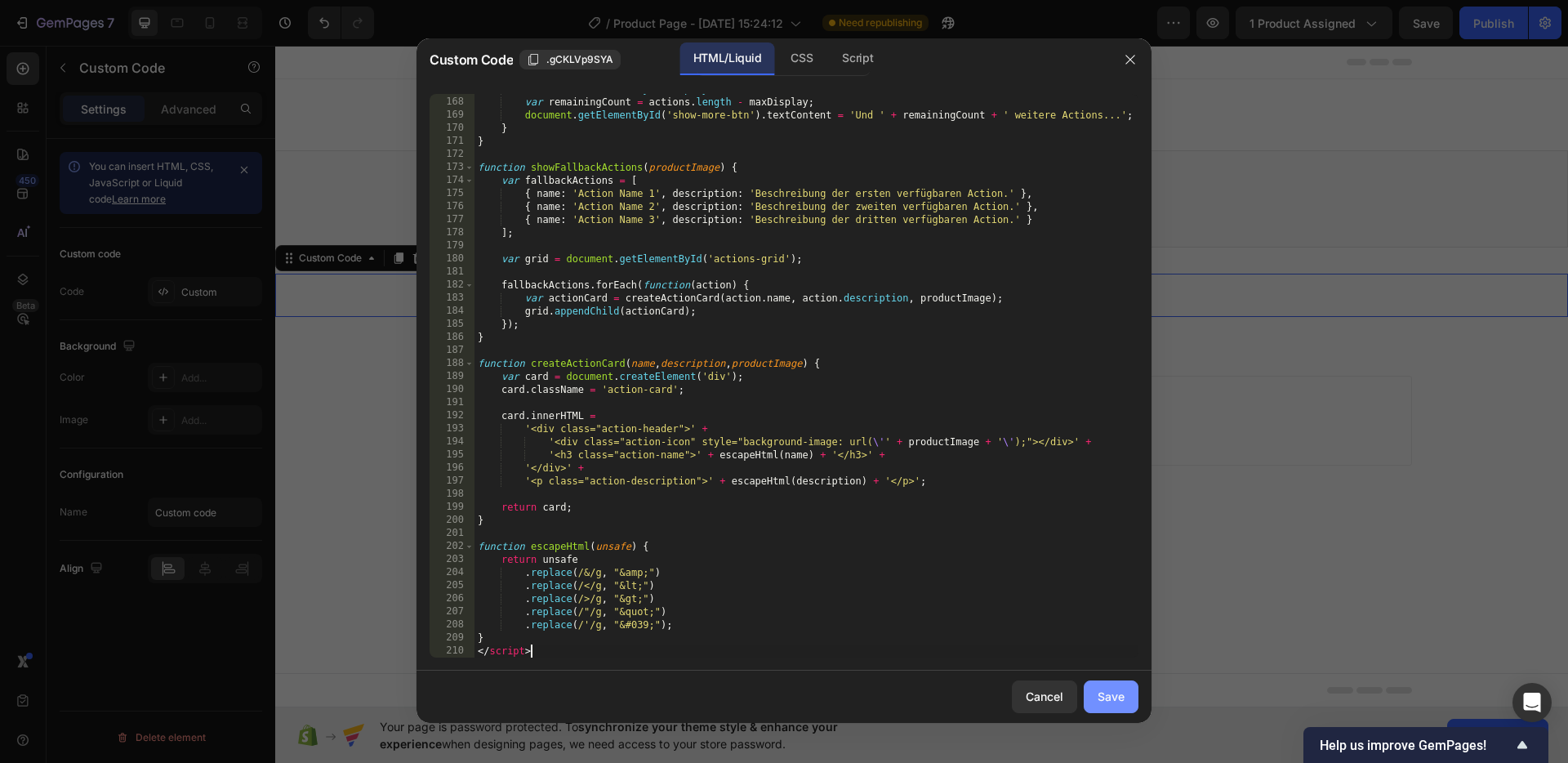
click at [1110, 698] on div "Save" at bounding box center [1111, 696] width 27 height 17
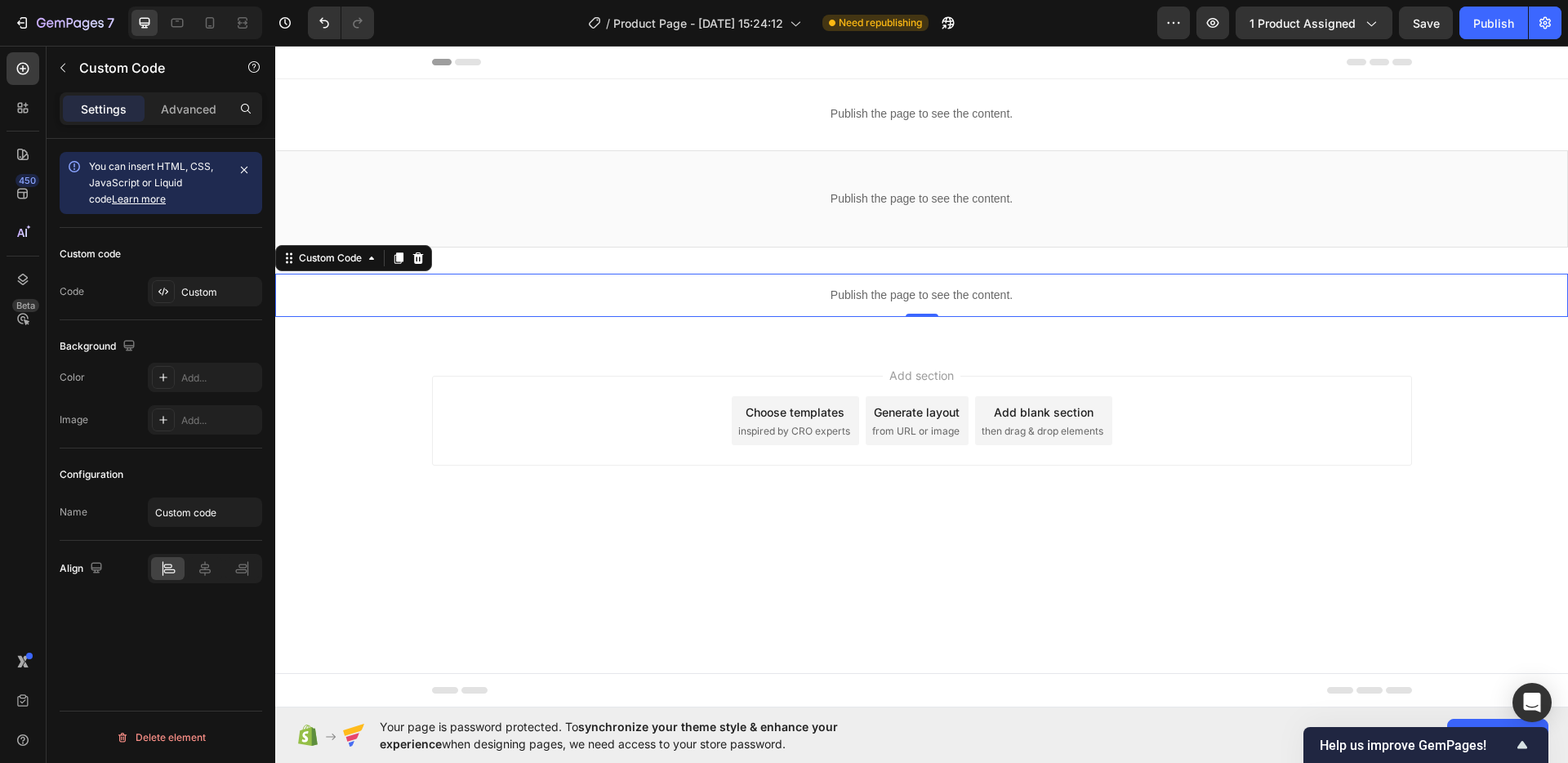
click at [1437, 29] on span "Save" at bounding box center [1426, 23] width 27 height 14
click at [1407, 24] on button "Save" at bounding box center [1426, 23] width 54 height 33
click at [1214, 11] on button "button" at bounding box center [1213, 23] width 33 height 33
click at [1434, 29] on span "Save" at bounding box center [1426, 23] width 27 height 14
click at [1201, 29] on button "button" at bounding box center [1213, 23] width 33 height 33
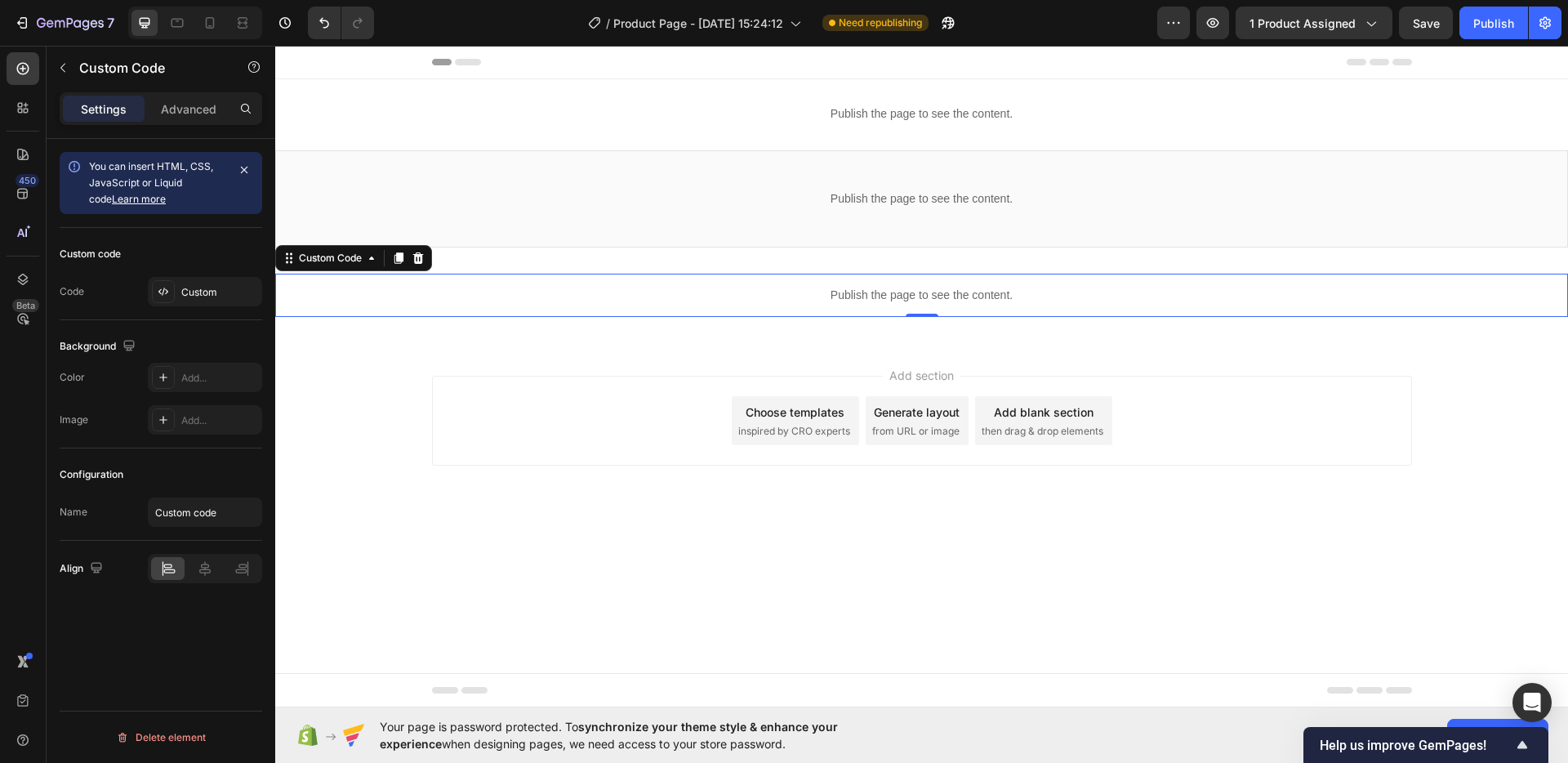
click at [668, 358] on div "Add section Choose templates inspired by CRO experts Generate layout from URL o…" at bounding box center [921, 443] width 1292 height 201
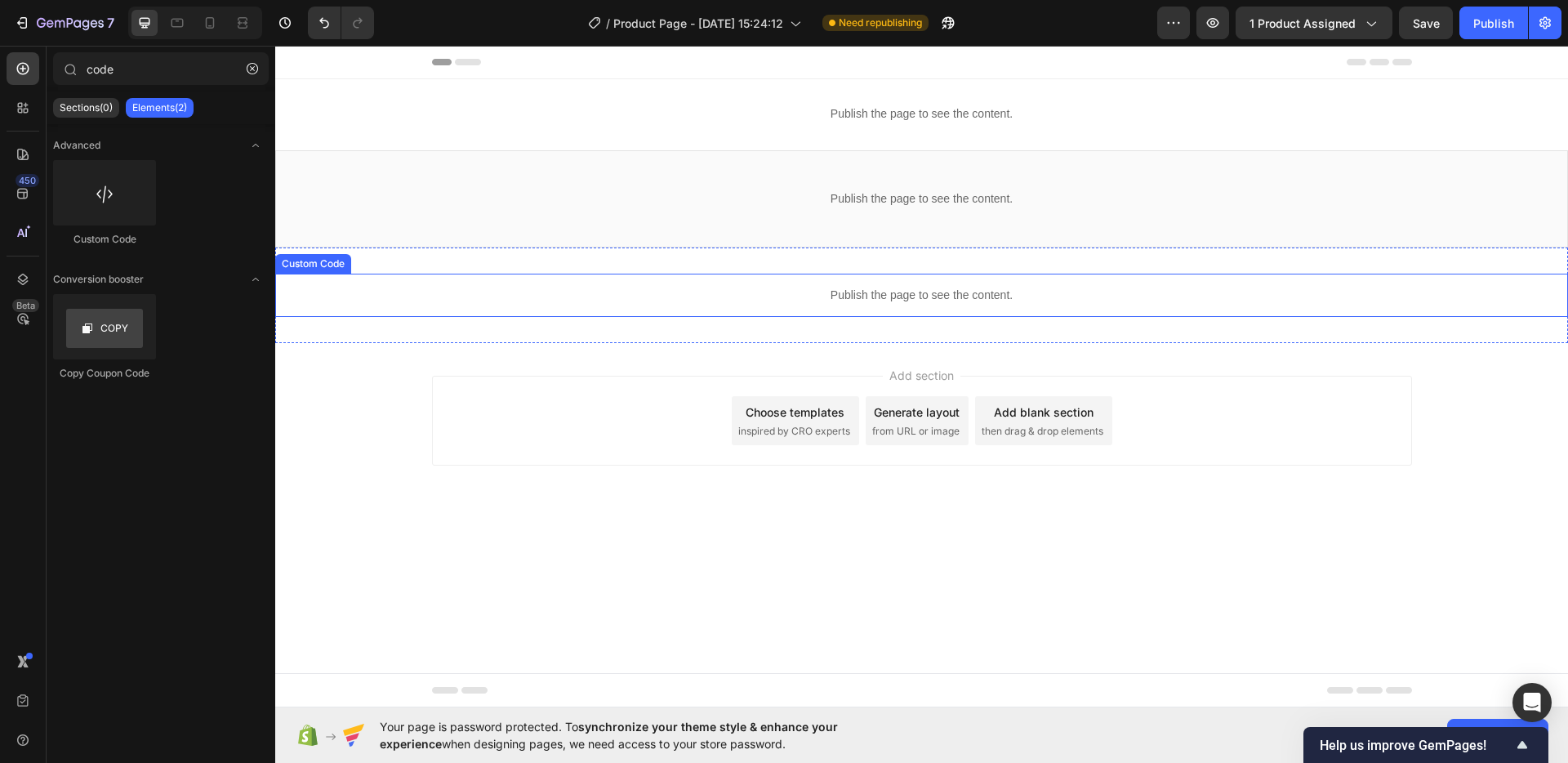
click at [794, 289] on p "Publish the page to see the content." at bounding box center [921, 295] width 1292 height 17
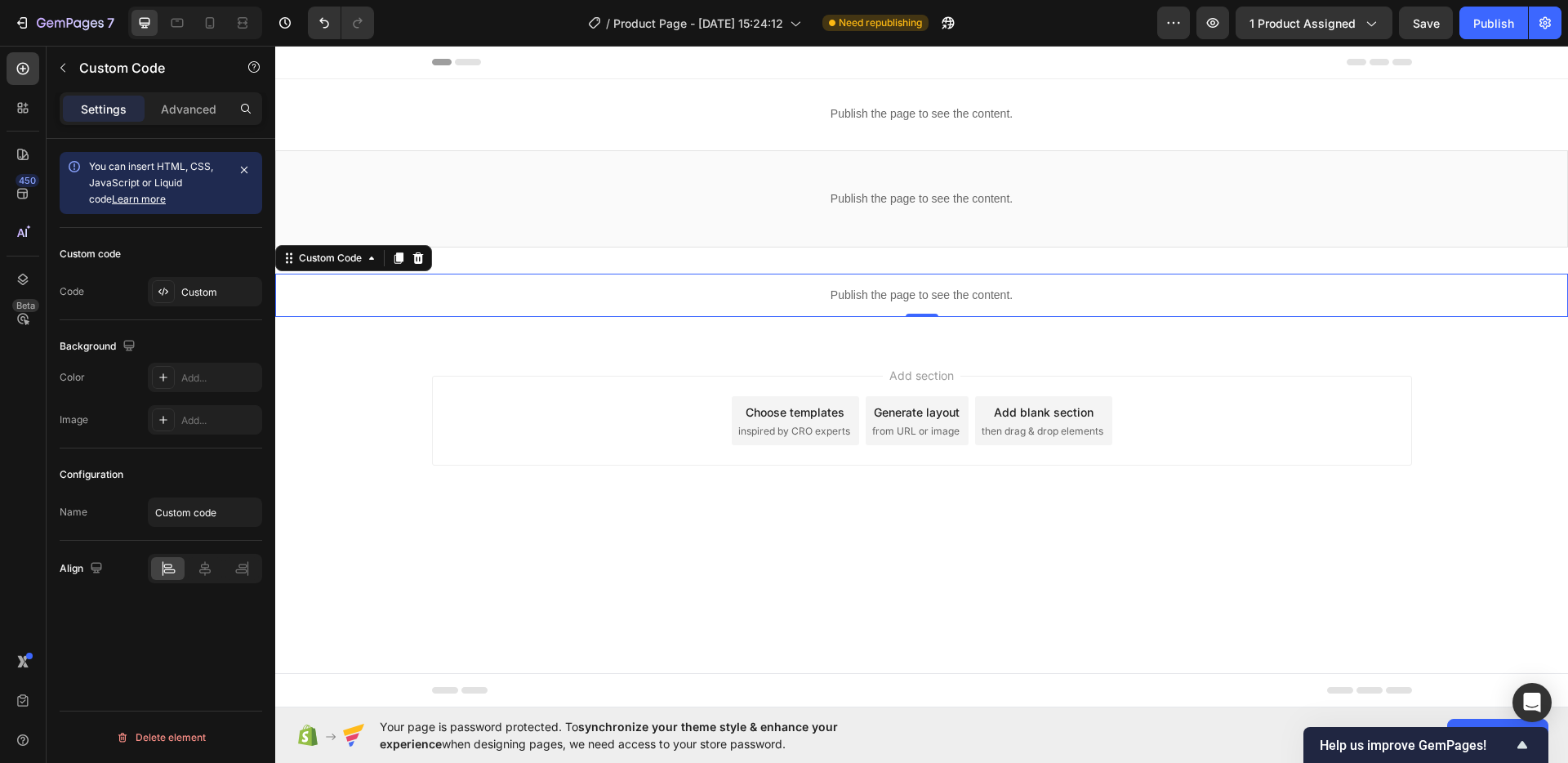
click at [794, 289] on p "Publish the page to see the content." at bounding box center [921, 295] width 1292 height 17
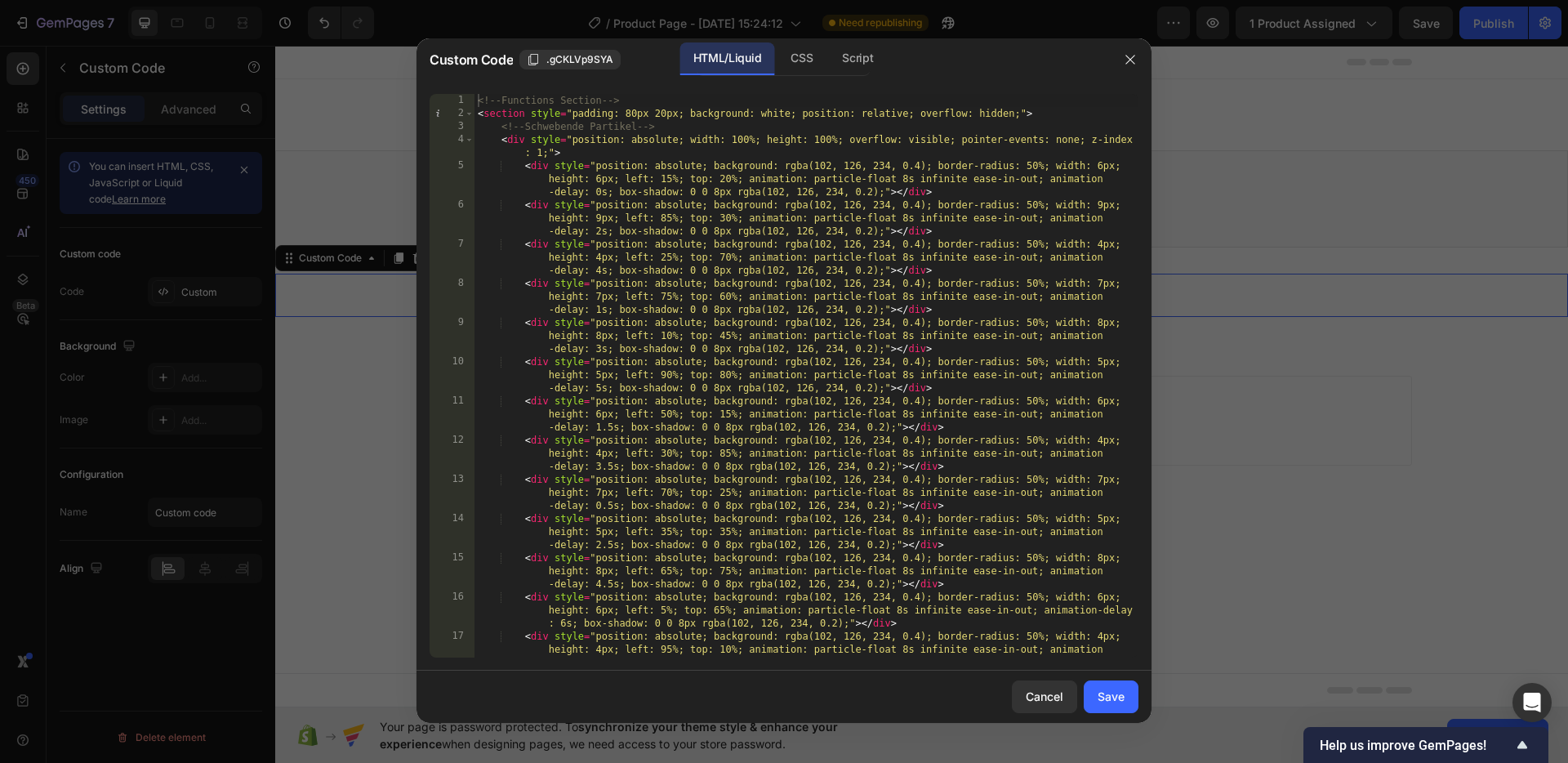
click at [473, 94] on div "1" at bounding box center [452, 101] width 45 height 13
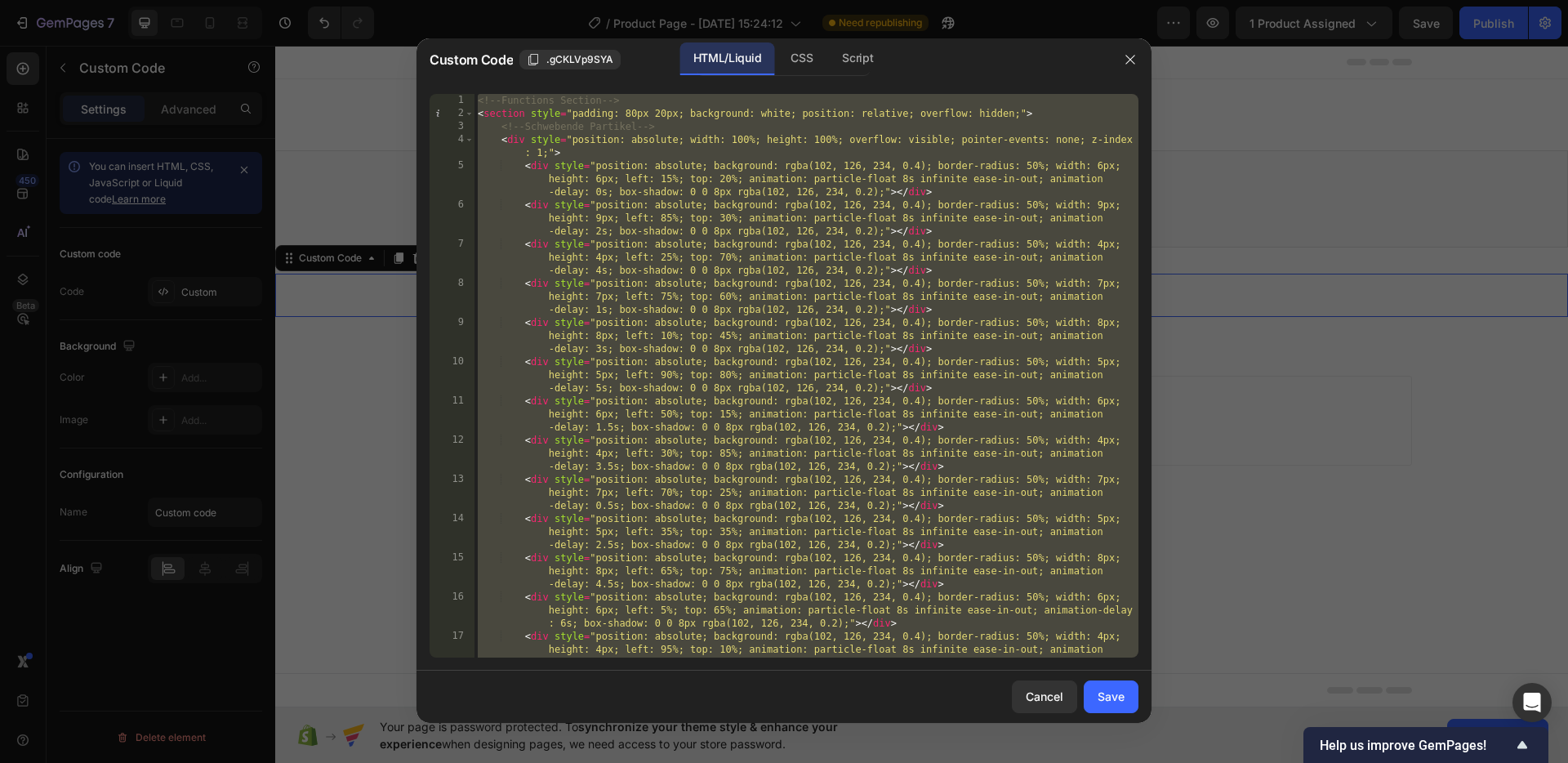
paste textarea
type textarea "</script>"
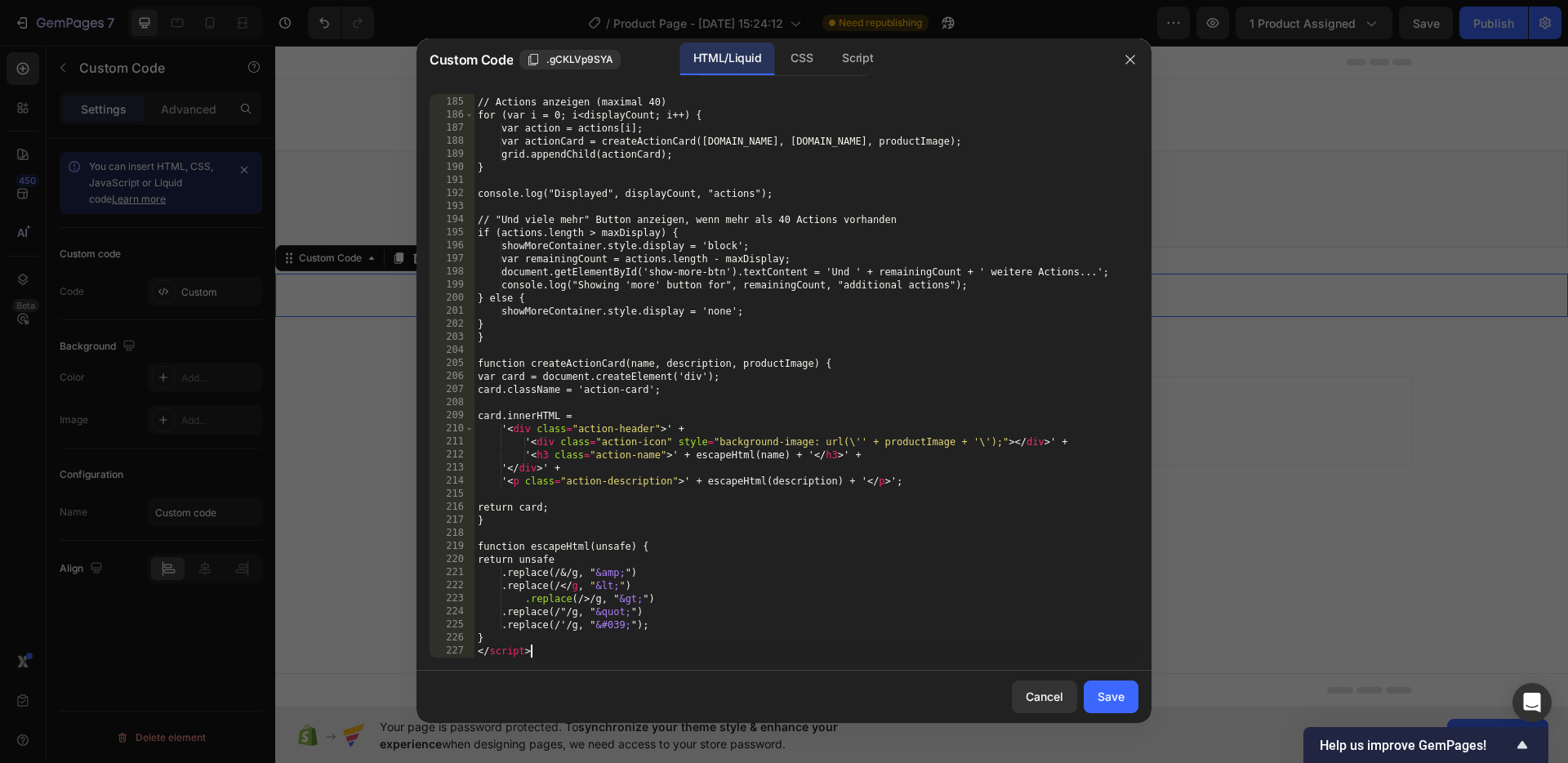
scroll to position [3108, 0]
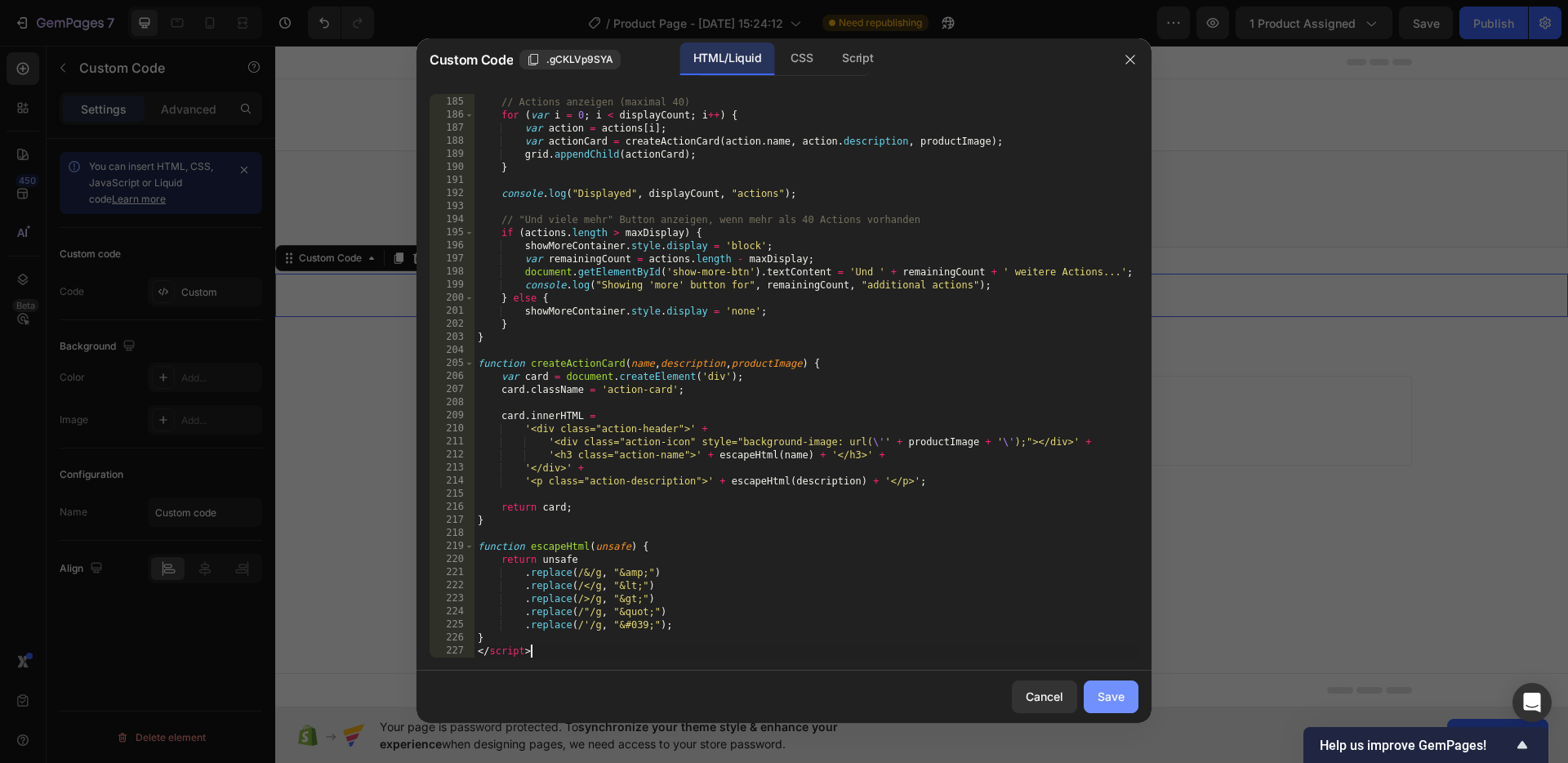
click at [1109, 698] on div "Save" at bounding box center [1111, 696] width 27 height 17
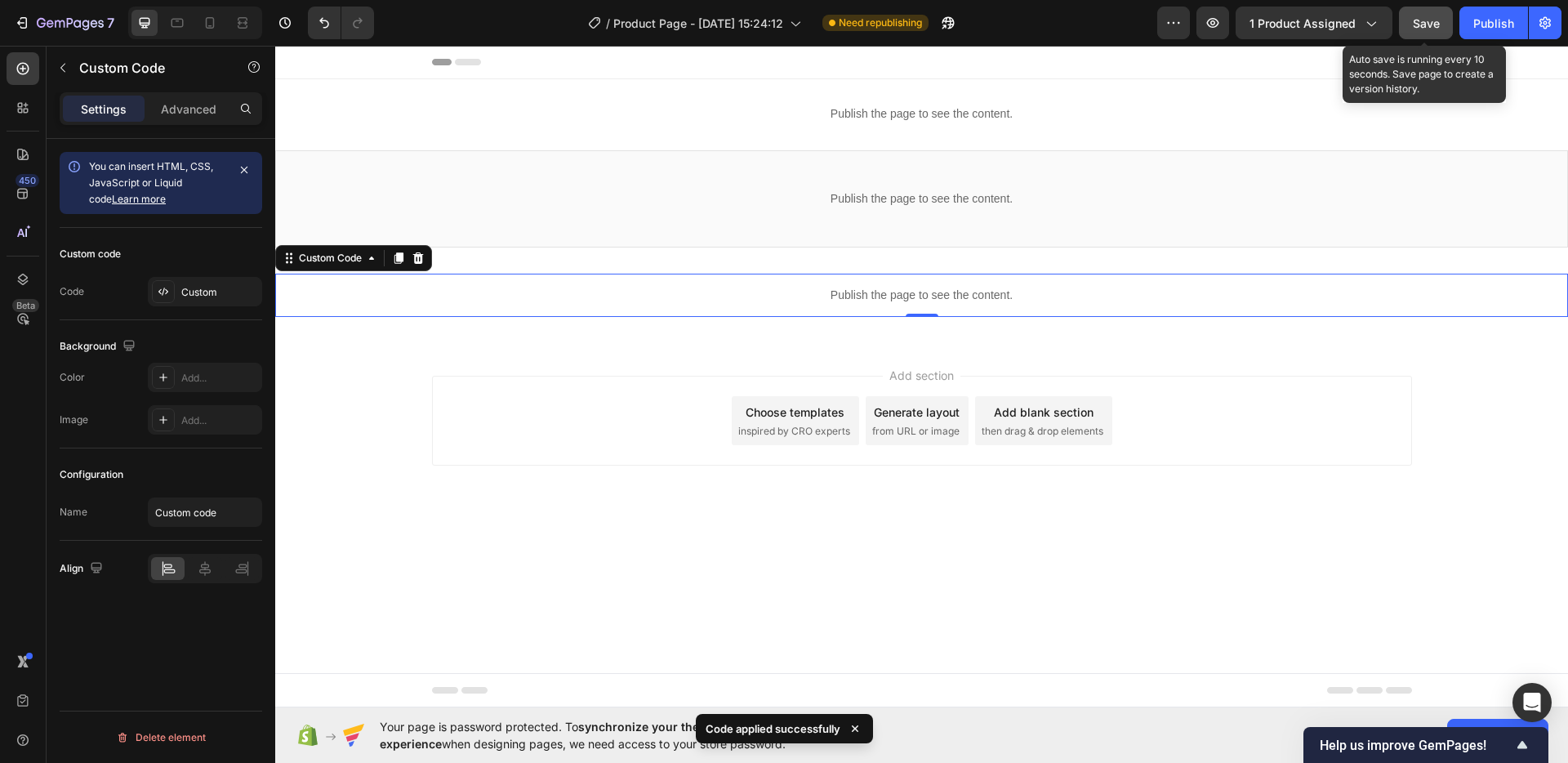
click at [1431, 32] on button "Save" at bounding box center [1426, 23] width 54 height 33
click at [1415, 20] on span "Save" at bounding box center [1426, 23] width 27 height 14
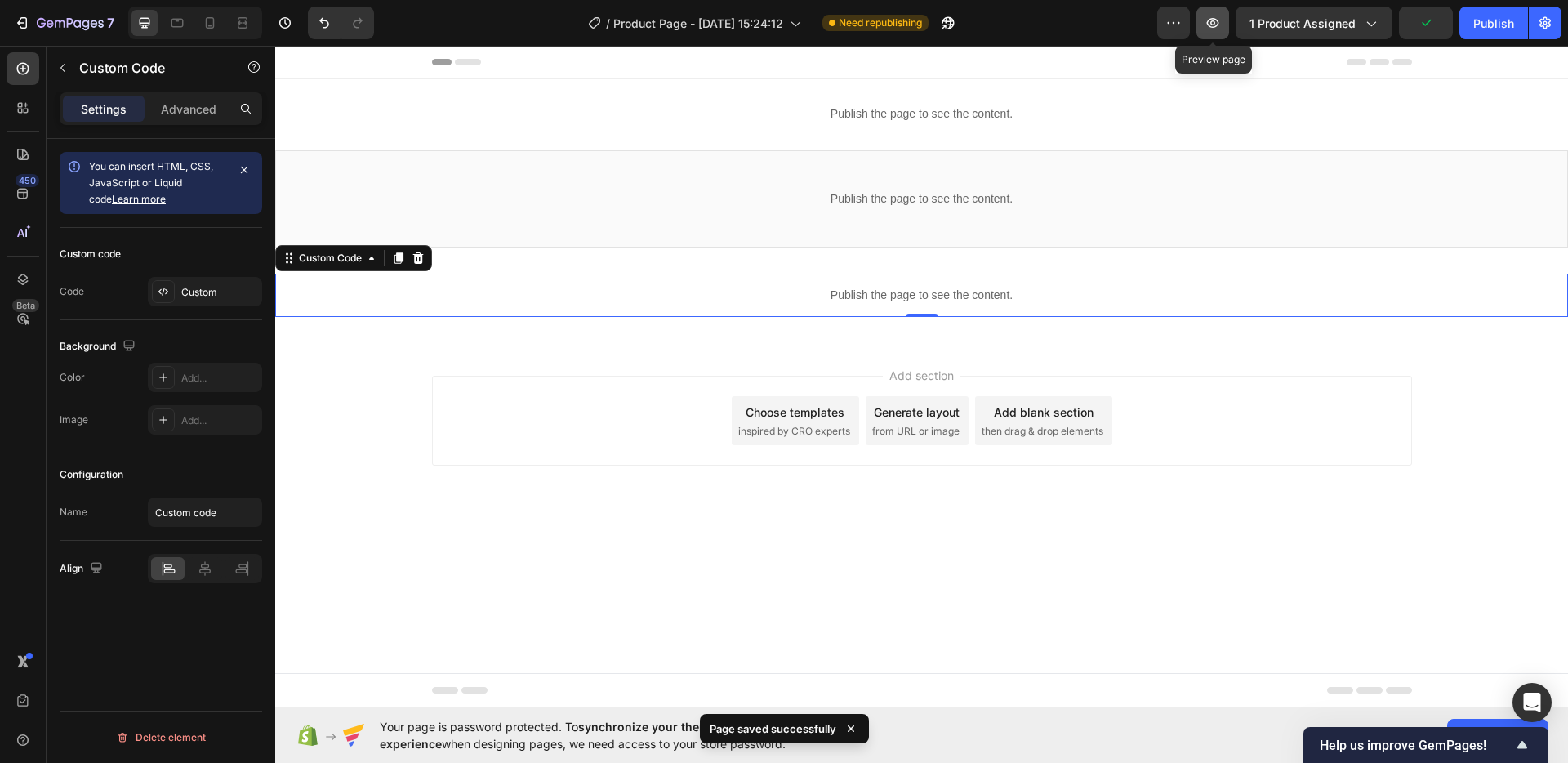
click at [1219, 18] on icon "button" at bounding box center [1213, 23] width 16 height 16
click at [994, 304] on div "Publish the page to see the content." at bounding box center [921, 295] width 1292 height 43
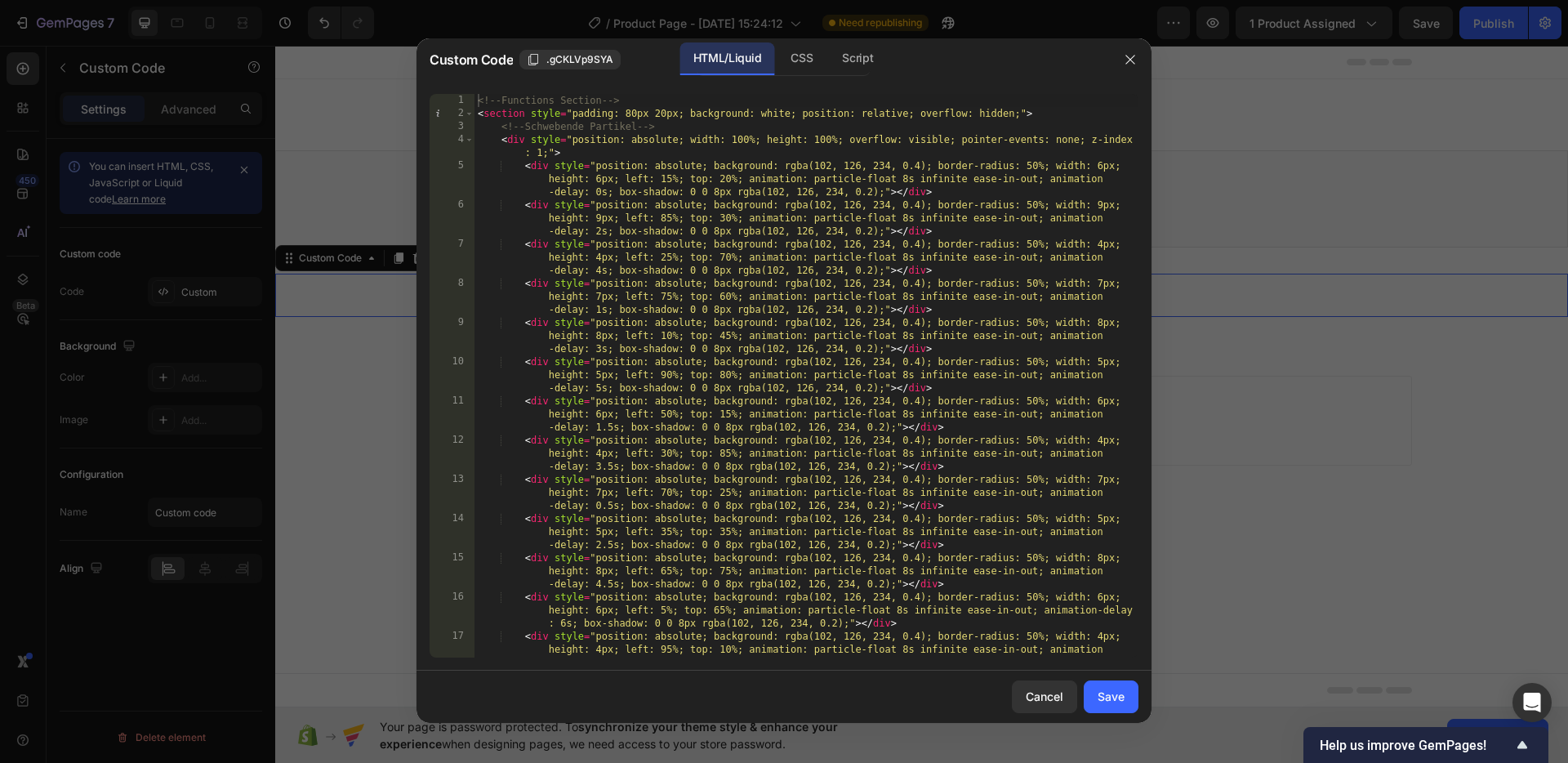
click at [476, 98] on div "<!-- Functions Section --> < section style = "padding: 80px 20px; background: w…" at bounding box center [806, 402] width 664 height 616
type textarea "} </script>"
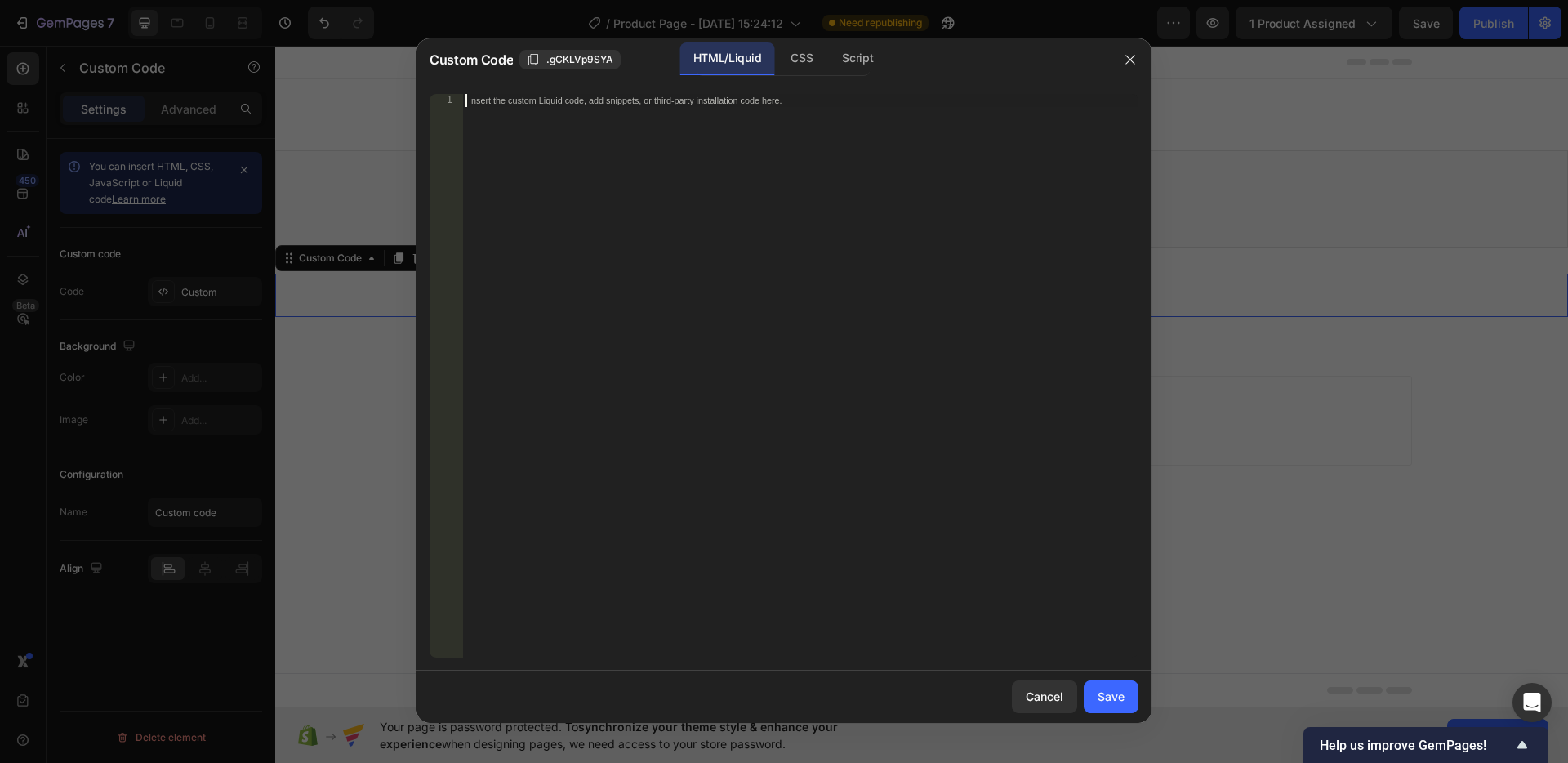
click at [667, 178] on div "Insert the custom Liquid code, add snippets, or third-party installation code h…" at bounding box center [800, 389] width 676 height 589
paste textarea "</script>"
type textarea "</script>"
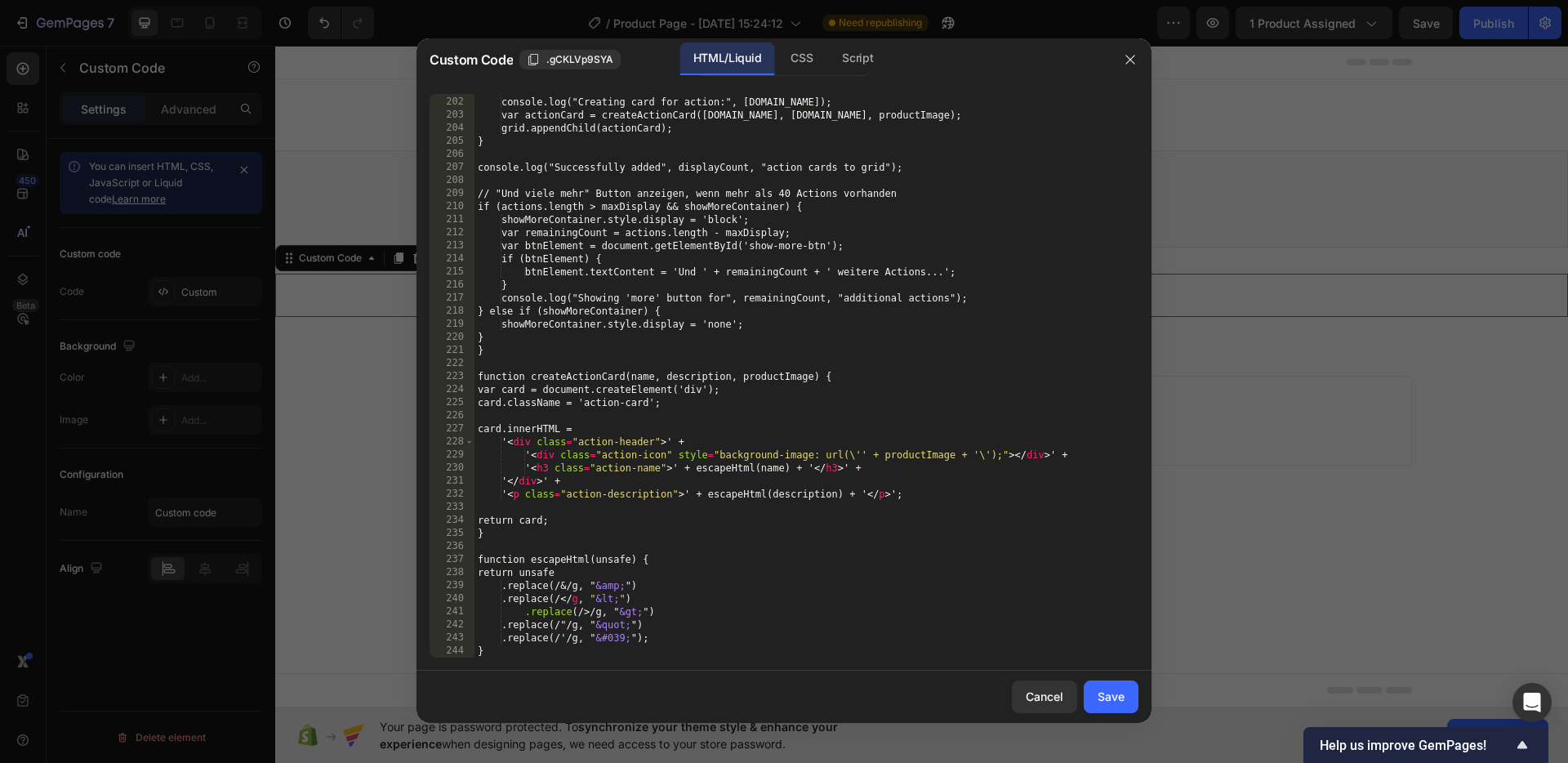
scroll to position [3213, 0]
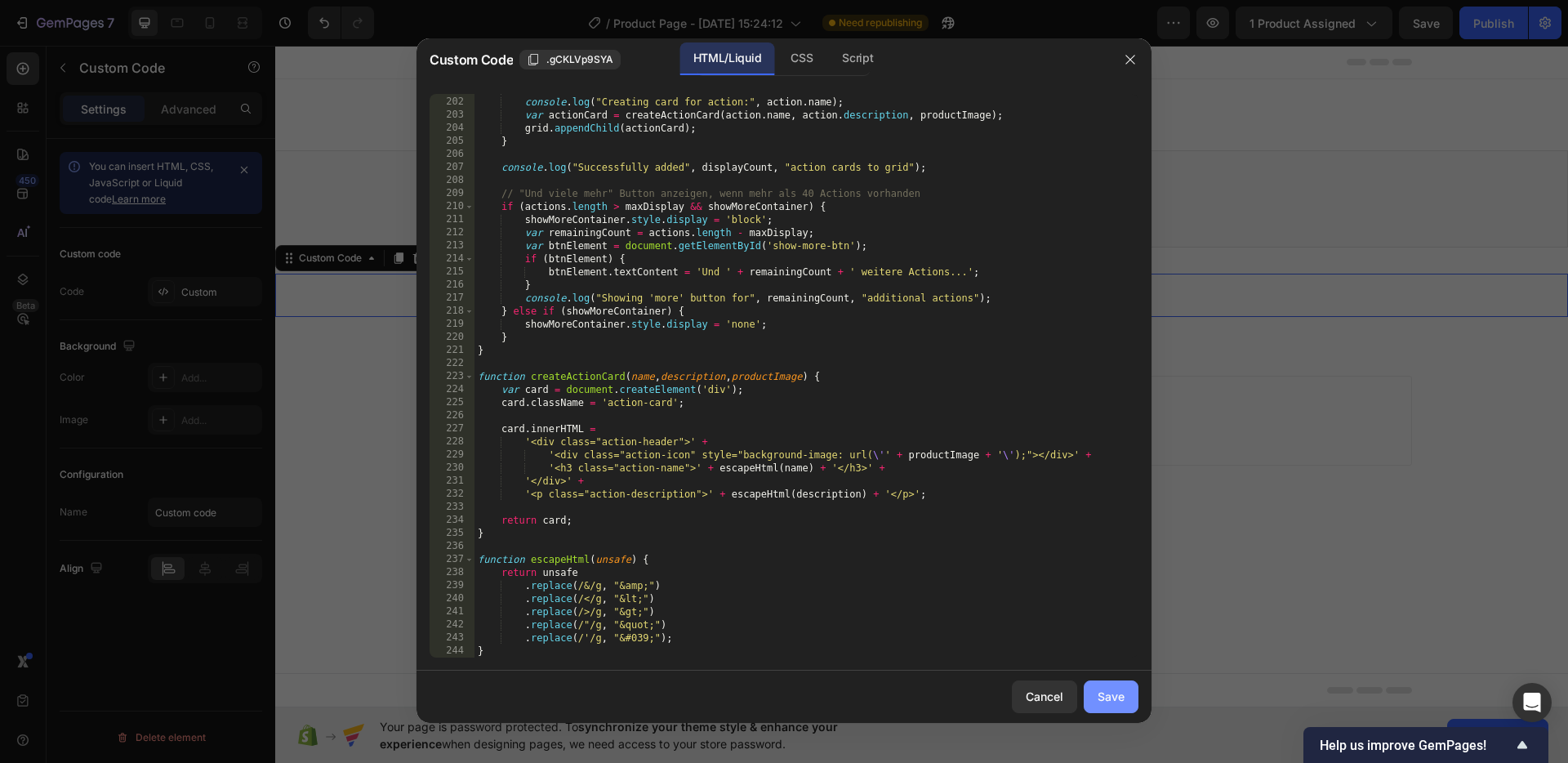
click at [1097, 697] on button "Save" at bounding box center [1111, 697] width 55 height 33
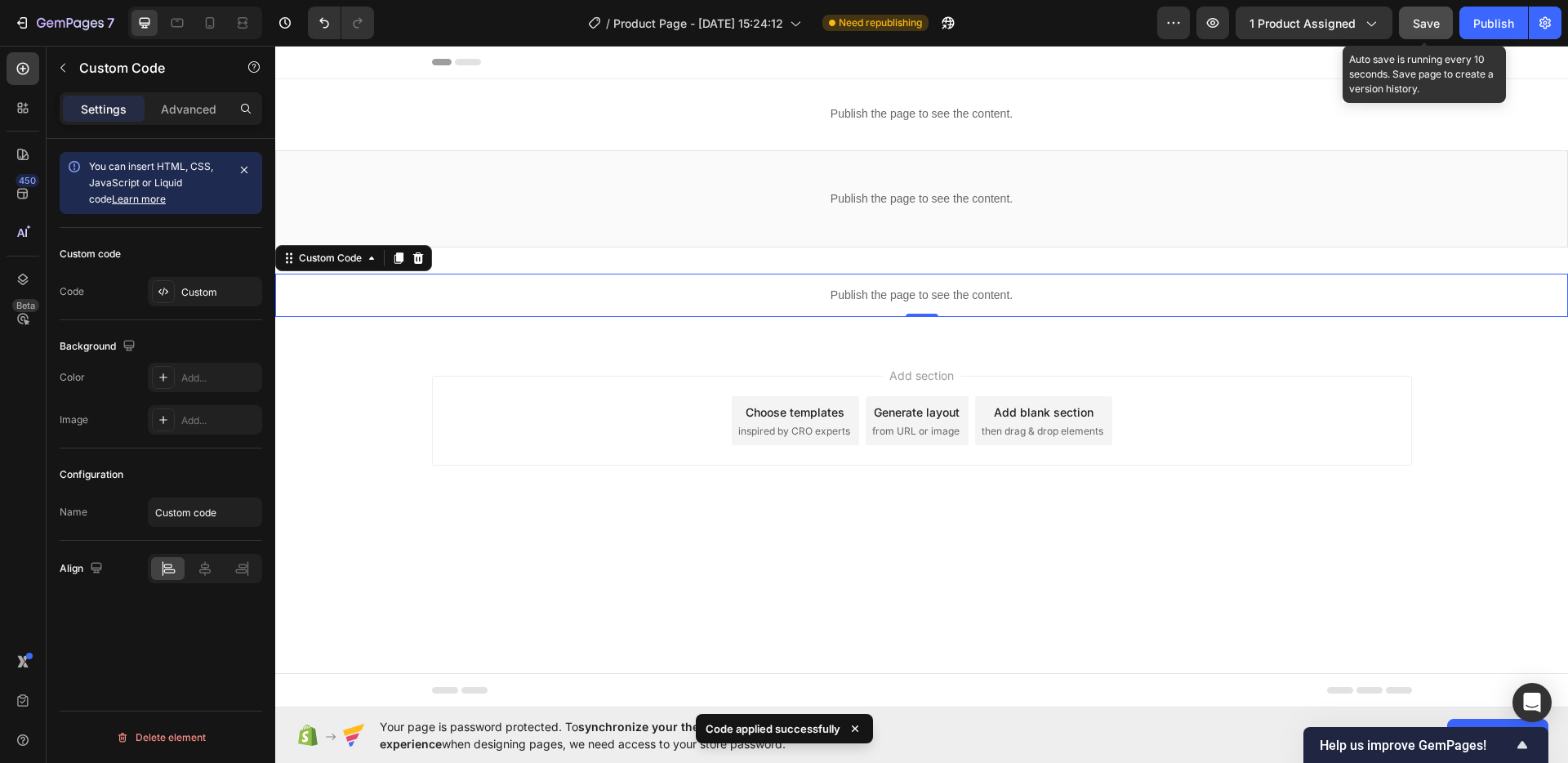
click at [1445, 24] on button "Save" at bounding box center [1426, 23] width 54 height 33
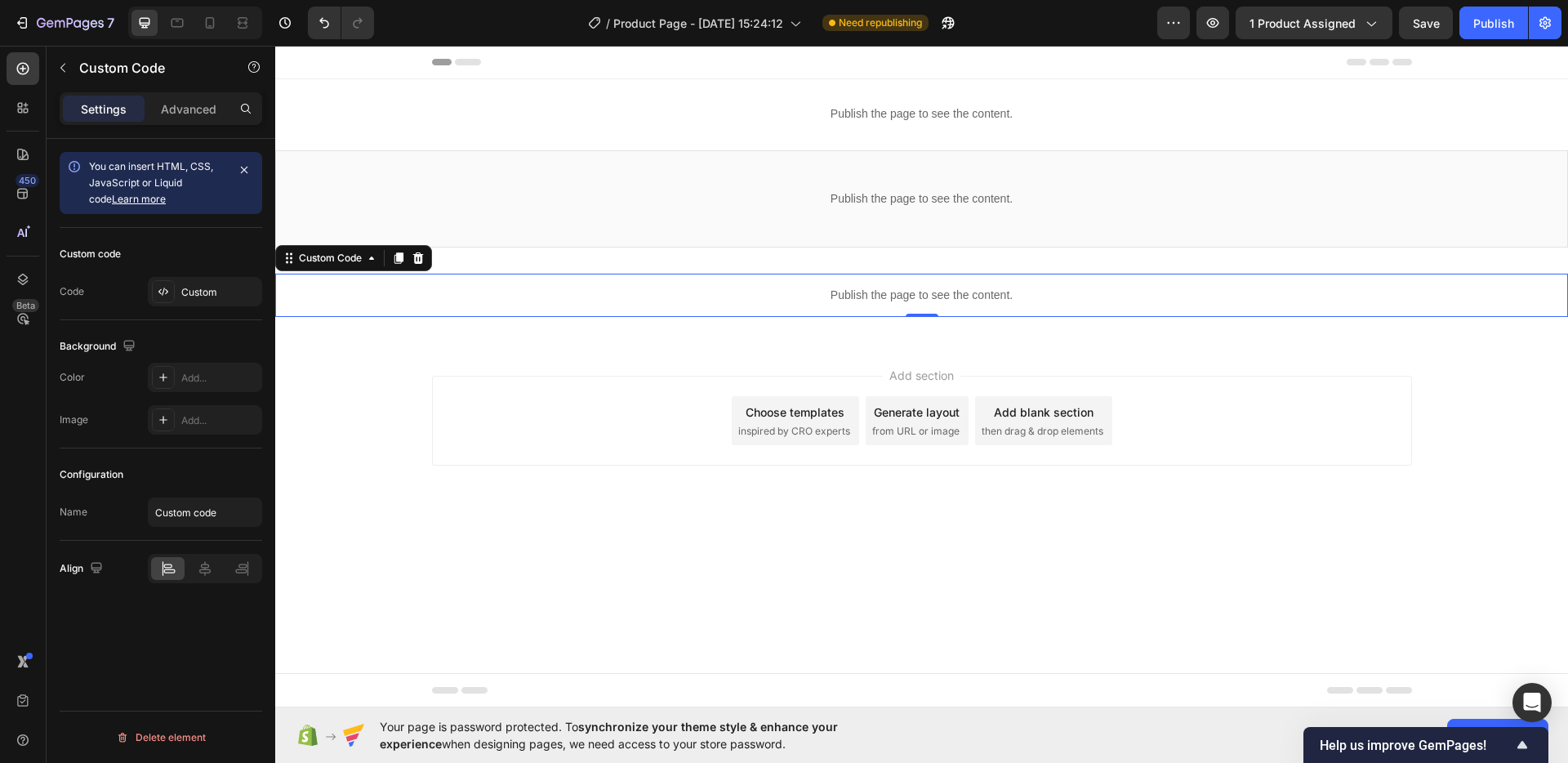
click at [749, 292] on p "Publish the page to see the content." at bounding box center [921, 295] width 1292 height 17
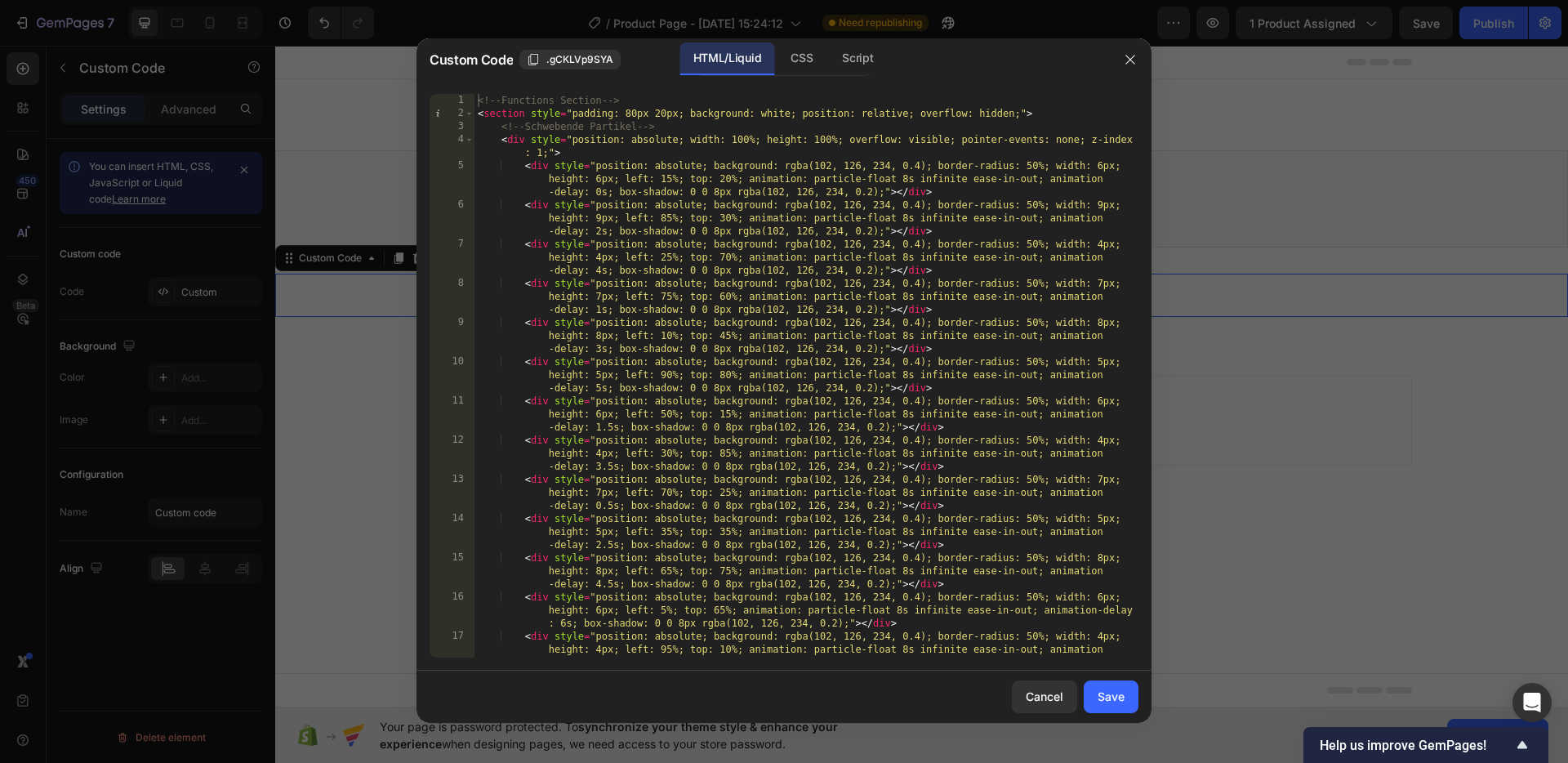
click at [473, 95] on div "1" at bounding box center [452, 101] width 45 height 13
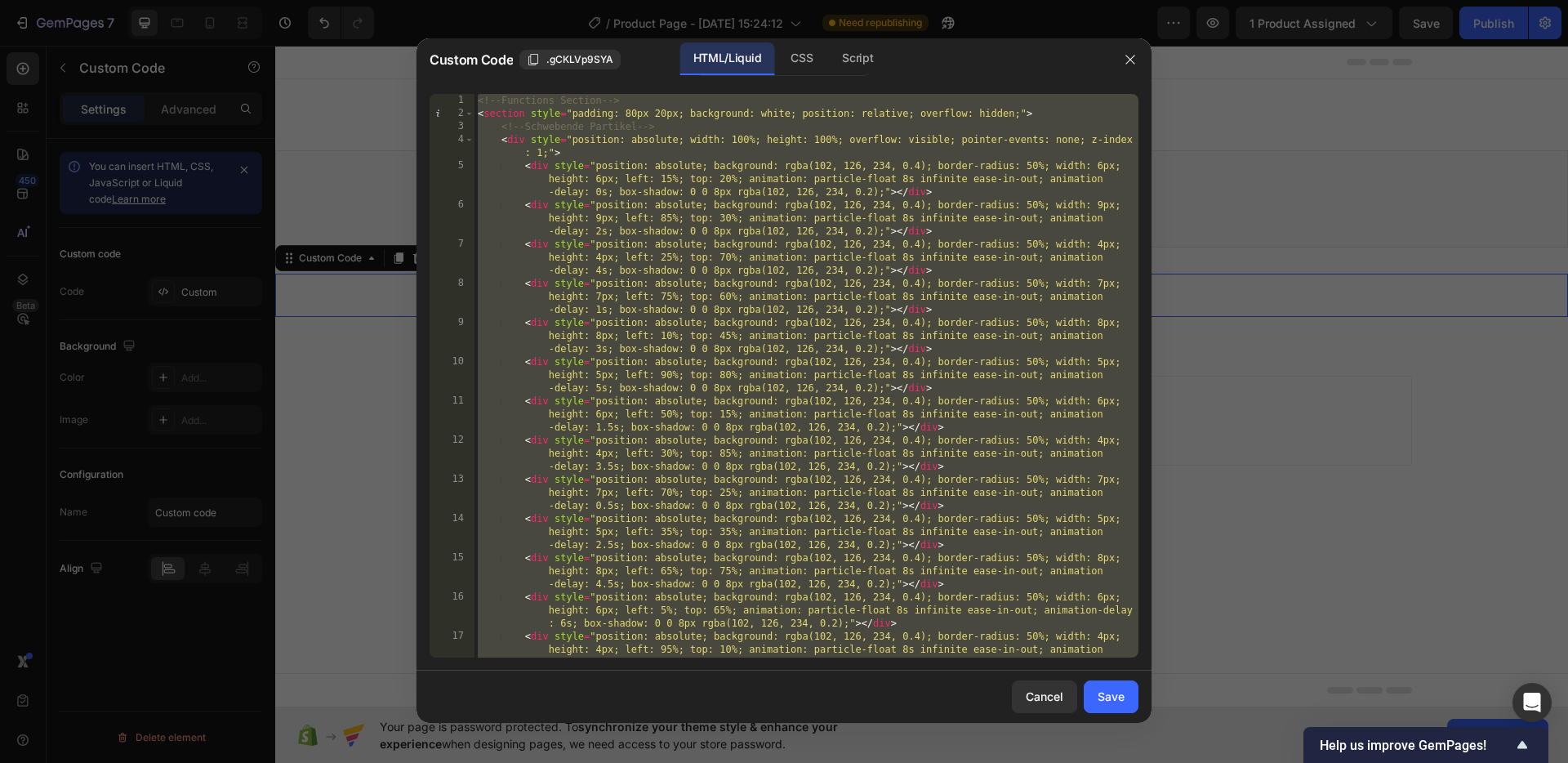
paste textarea
type textarea "</script>"
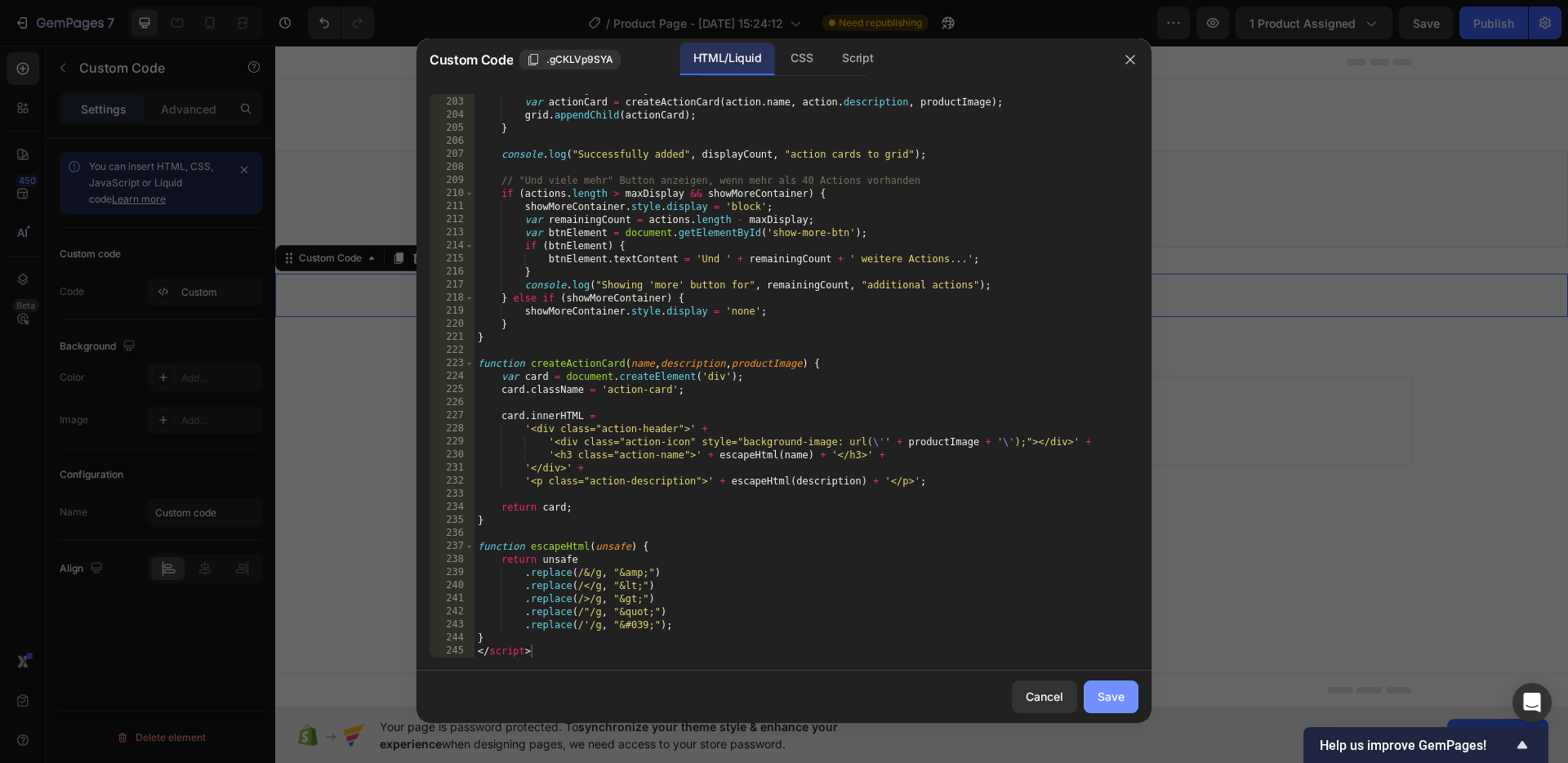
click at [1107, 686] on button "Save" at bounding box center [1111, 697] width 55 height 33
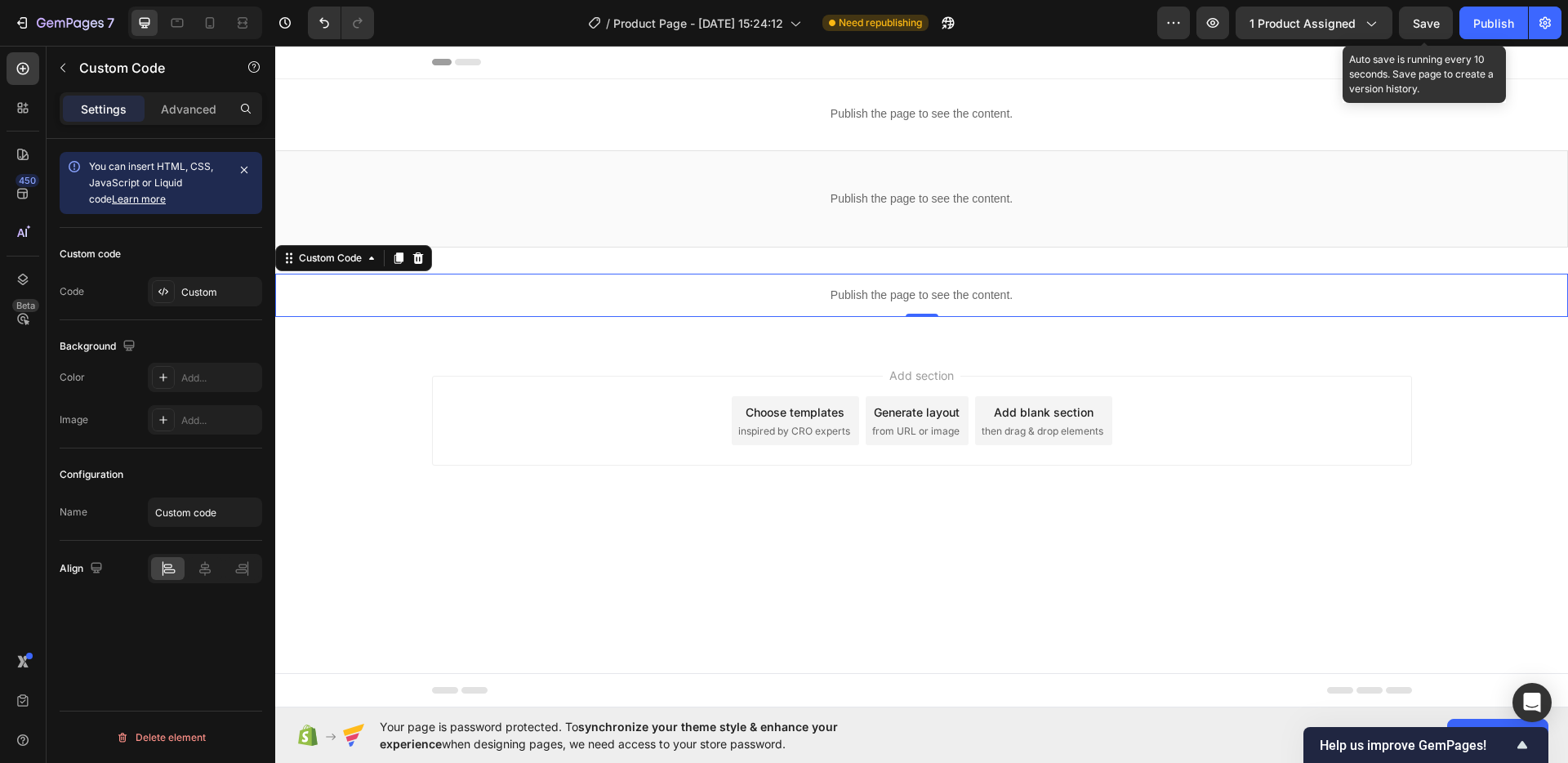
click at [1414, 16] on span "Save" at bounding box center [1426, 23] width 27 height 14
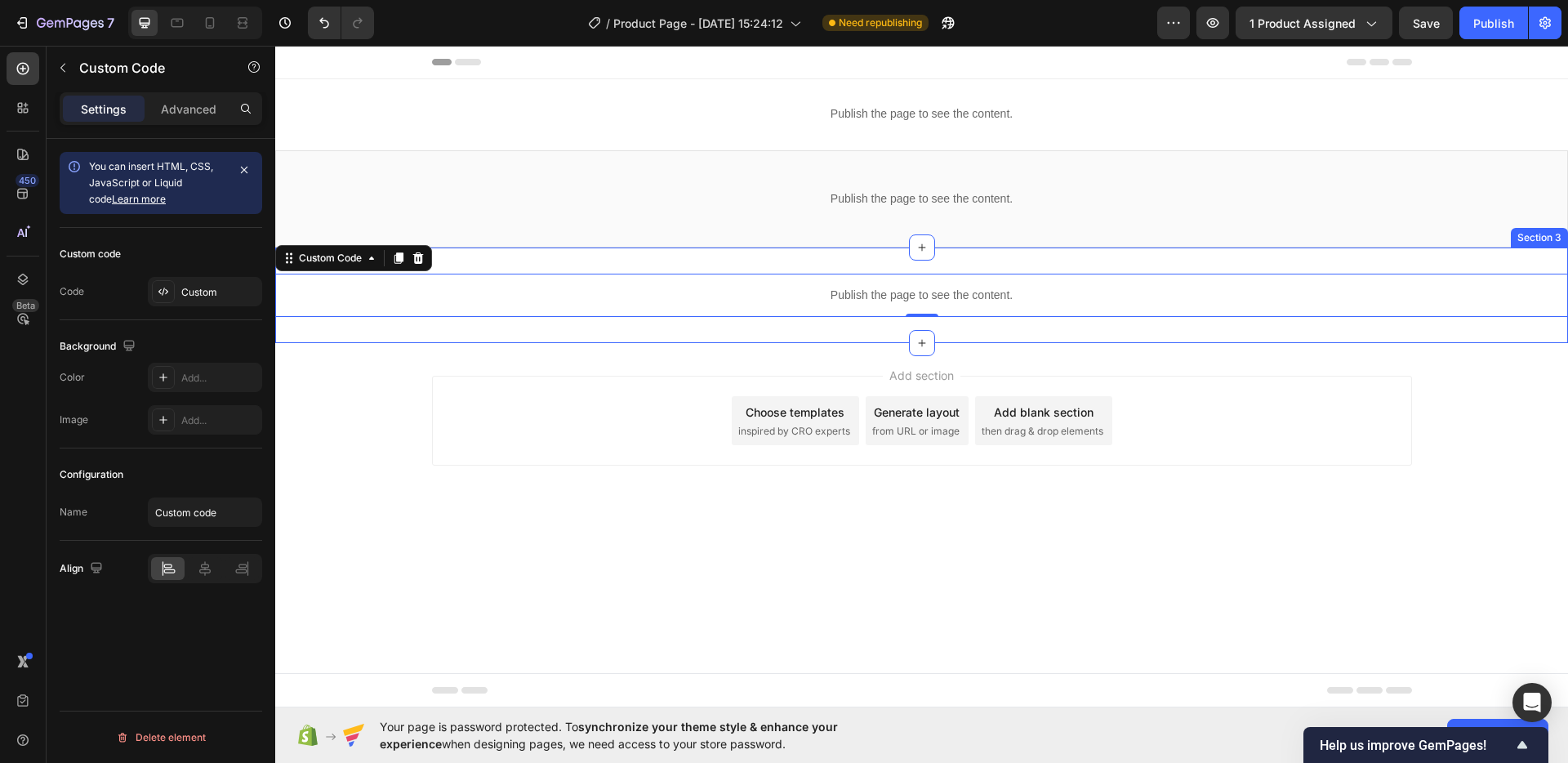
click at [722, 272] on div "Publish the page to see the content. Custom Code 0 Section 3" at bounding box center [921, 295] width 1292 height 96
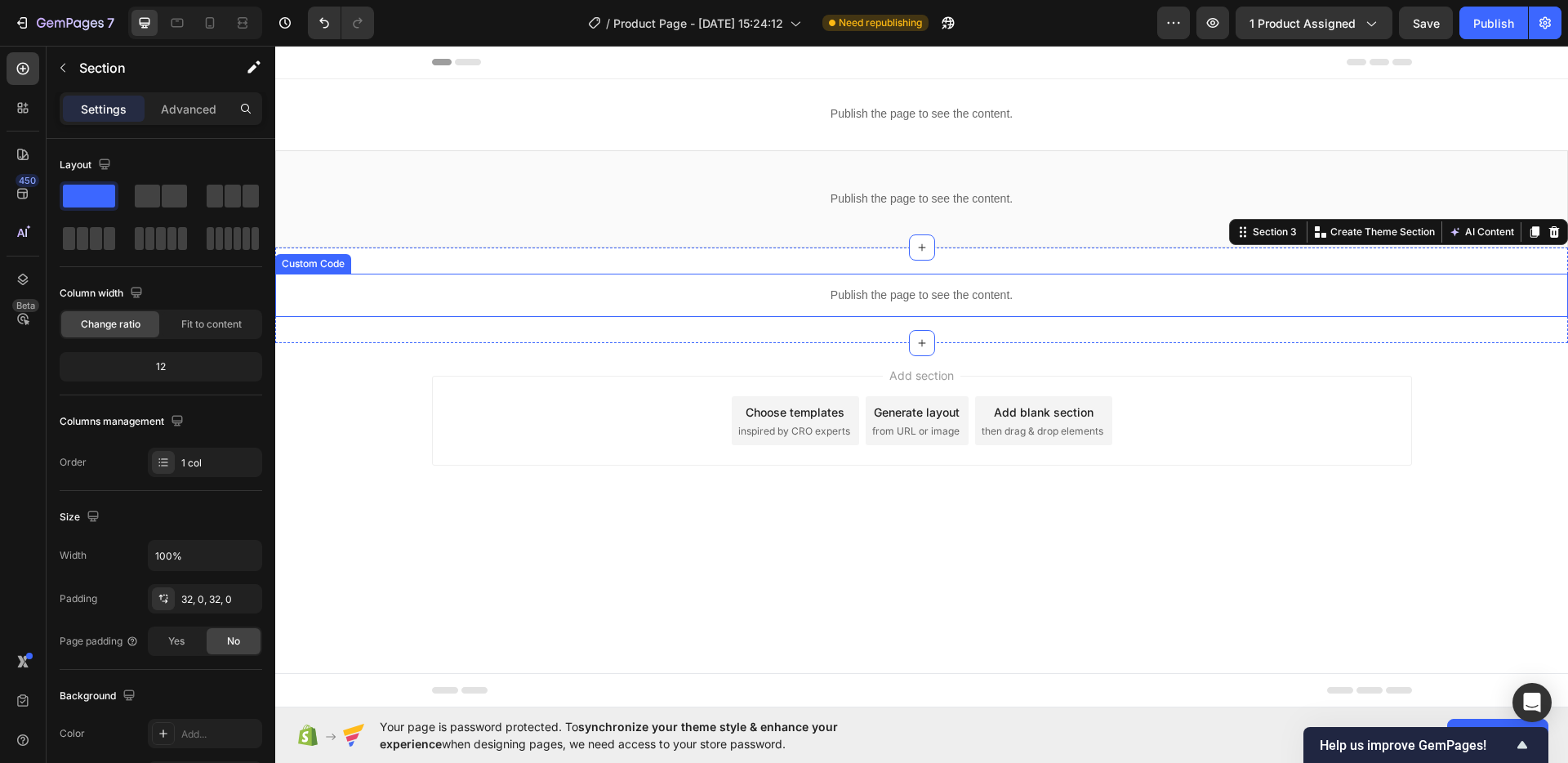
click at [722, 290] on p "Publish the page to see the content." at bounding box center [921, 295] width 1292 height 17
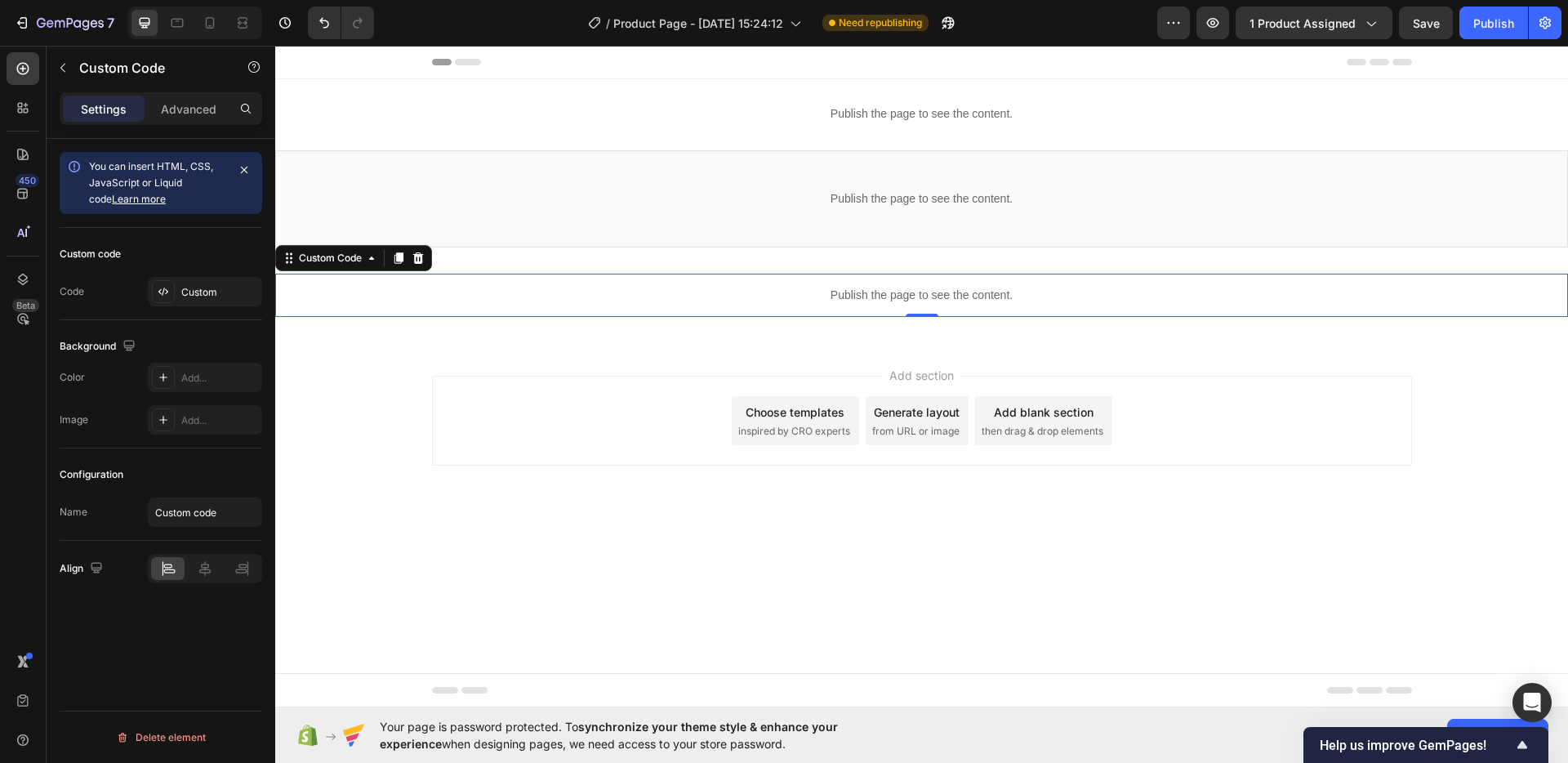
click at [722, 290] on p "Publish the page to see the content." at bounding box center [921, 295] width 1292 height 17
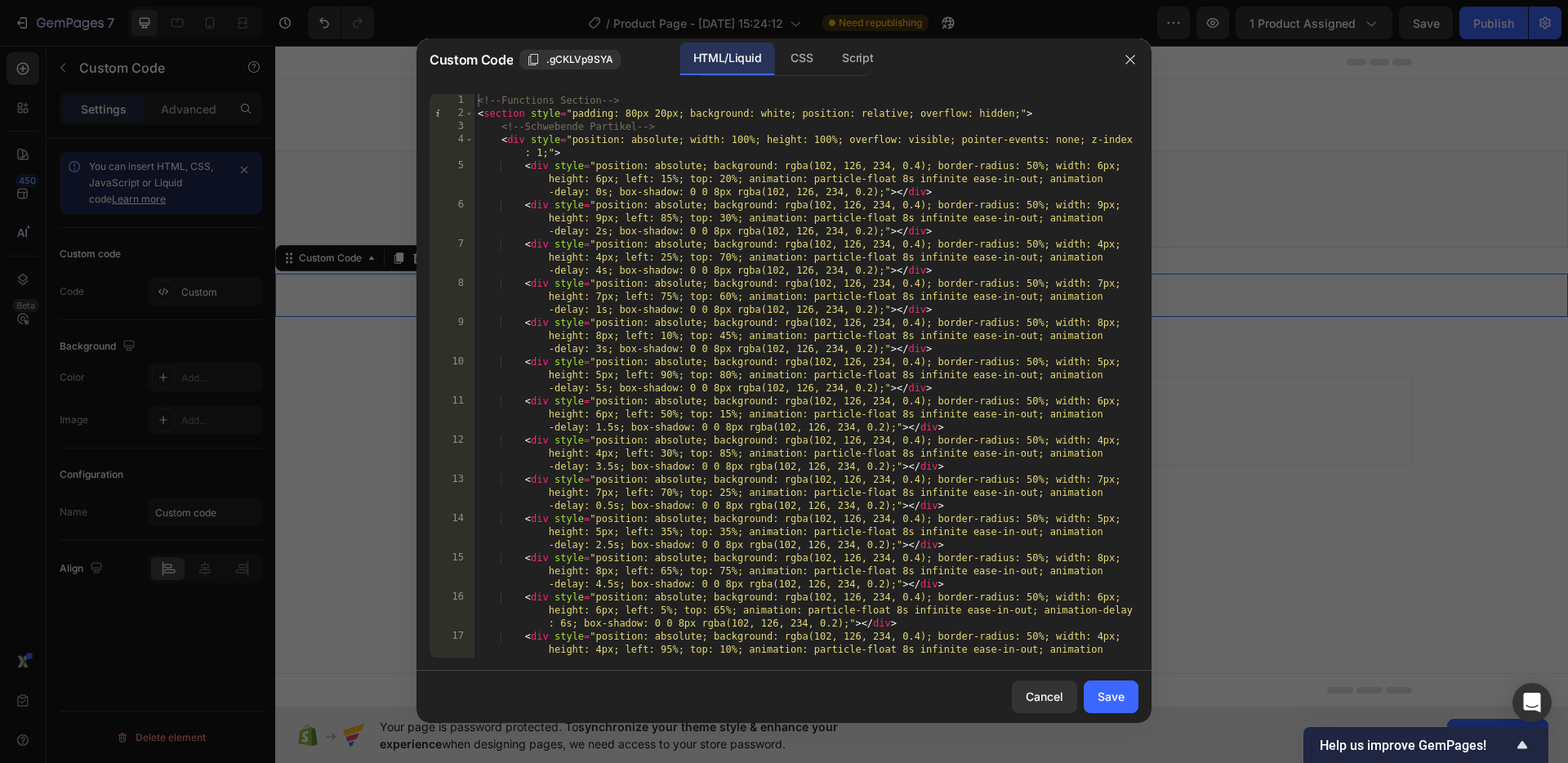
click at [476, 97] on div "<!-- Functions Section --> < section style = "padding: 80px 20px; background: w…" at bounding box center [806, 402] width 664 height 616
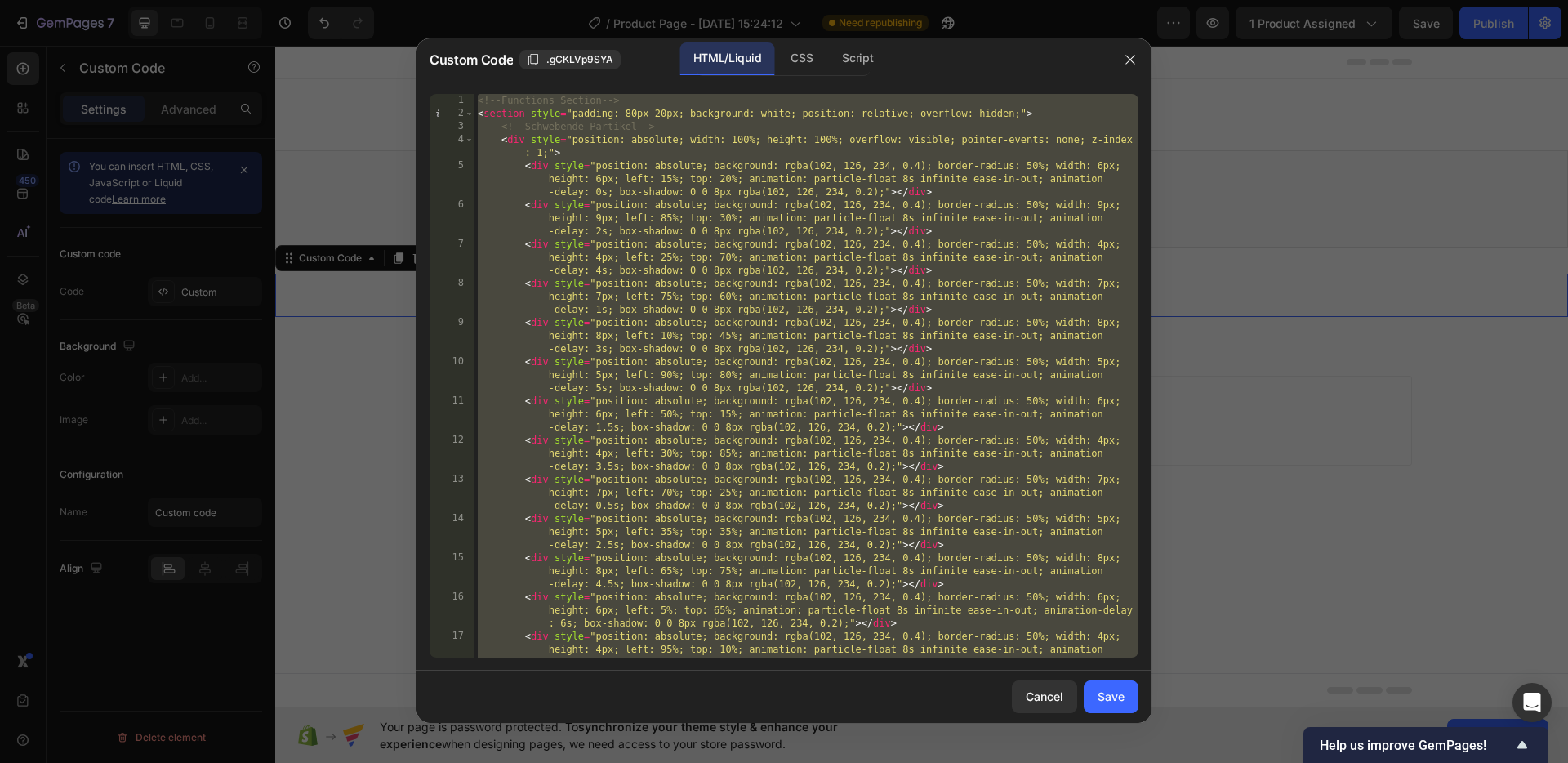
paste textarea
type textarea "</script>"
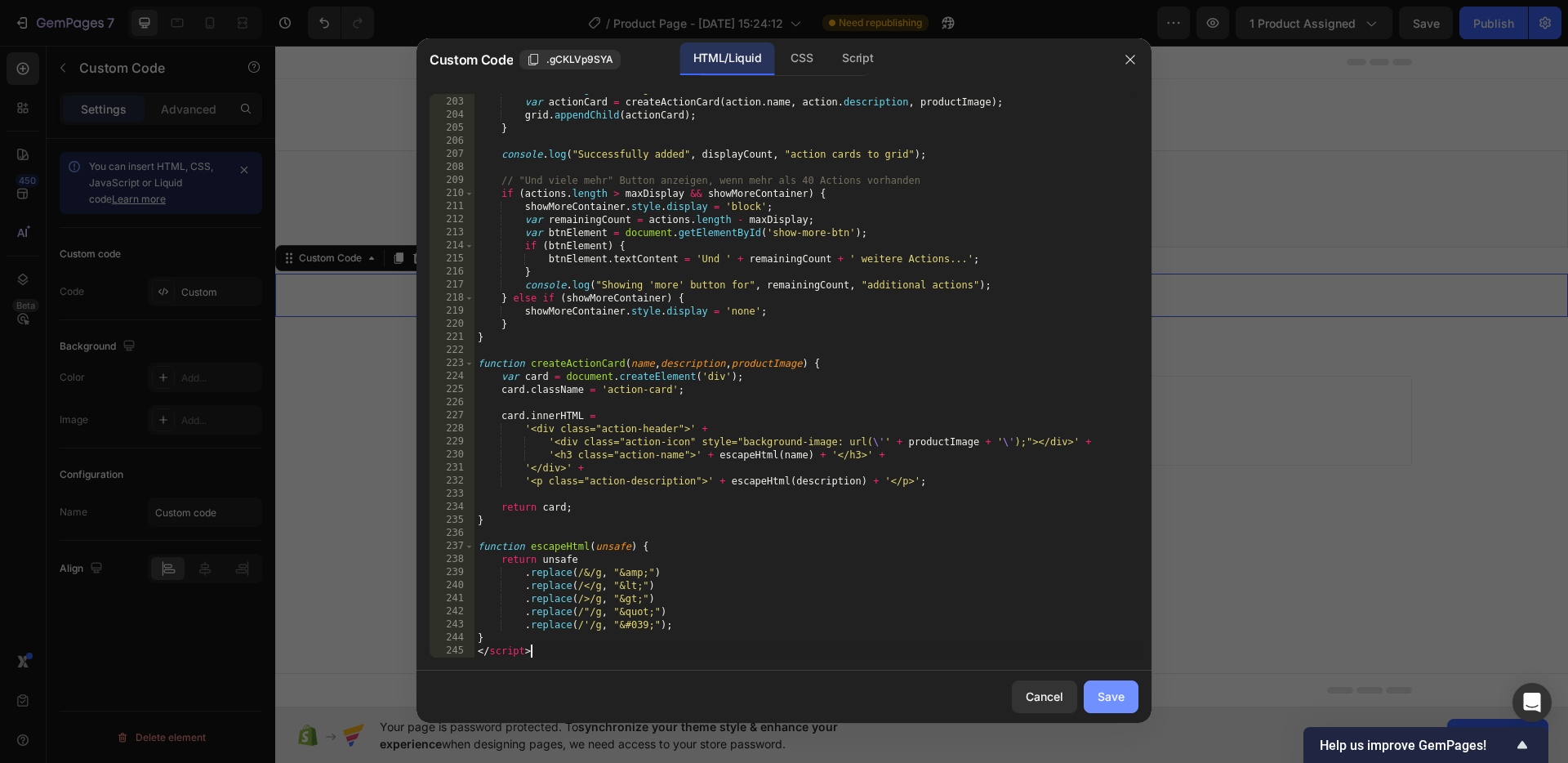
click at [1095, 686] on button "Save" at bounding box center [1111, 697] width 55 height 33
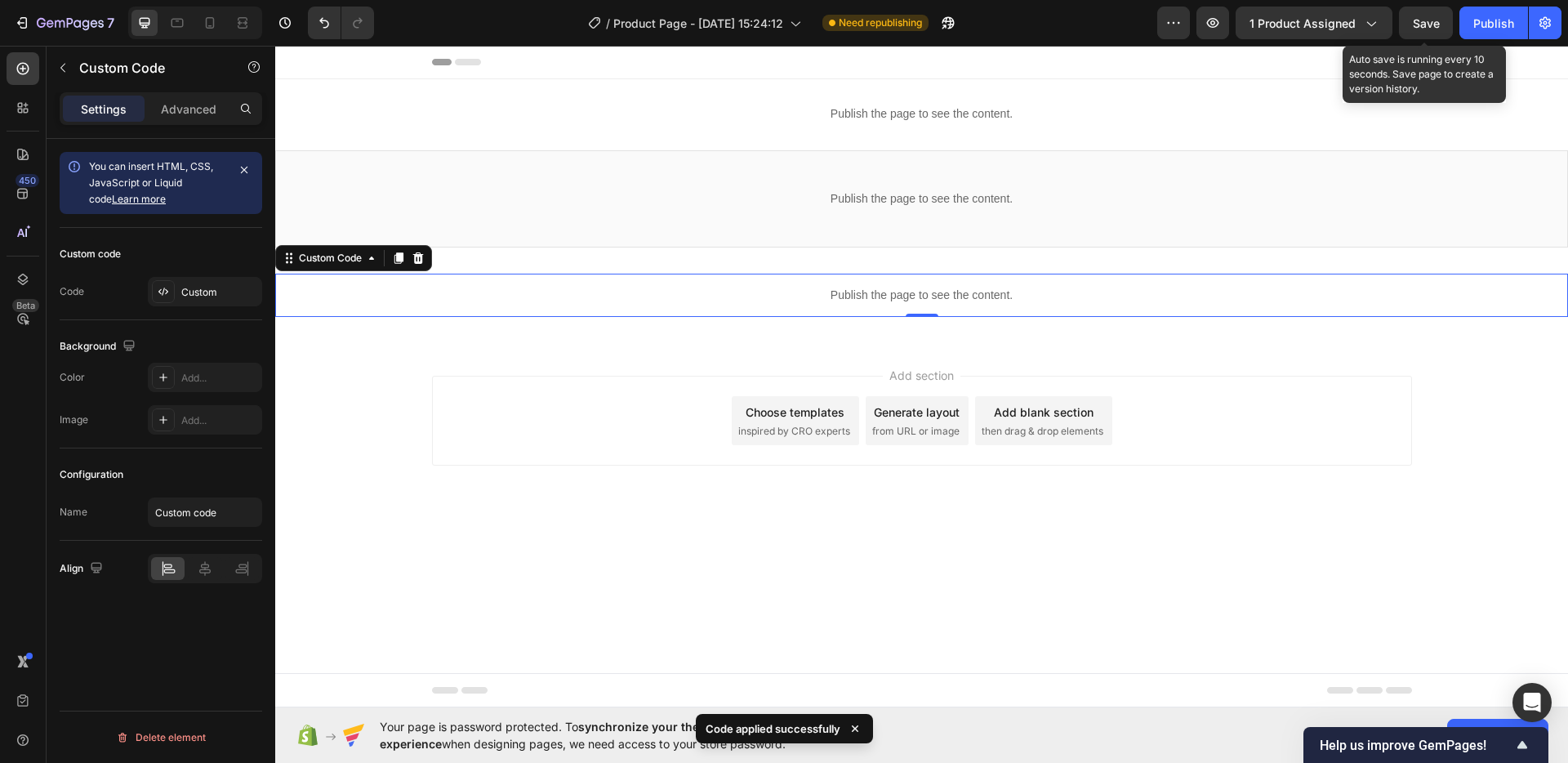
click at [1433, 15] on div "Save" at bounding box center [1426, 23] width 27 height 17
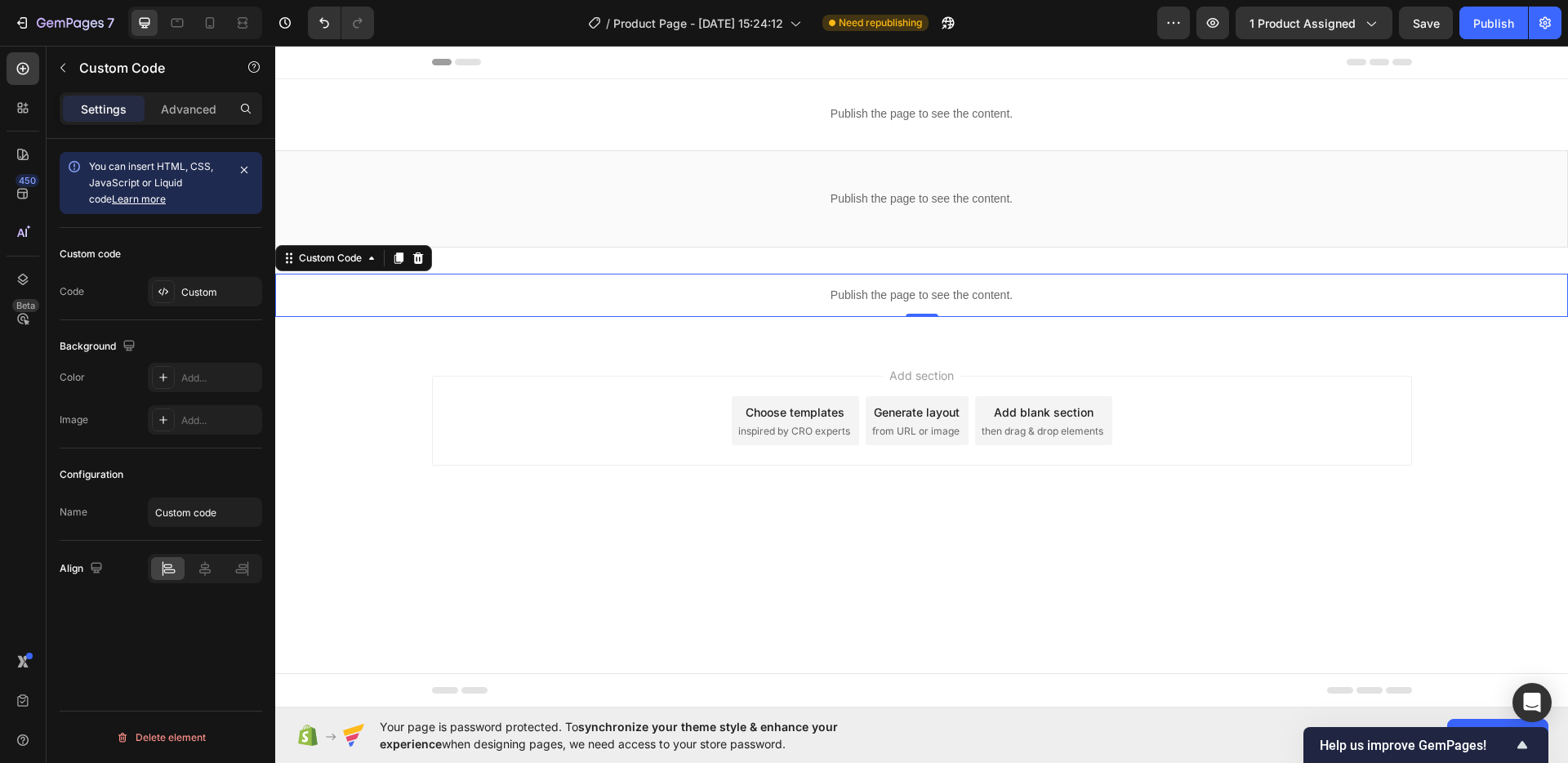
click at [683, 288] on p "Publish the page to see the content." at bounding box center [921, 295] width 1292 height 17
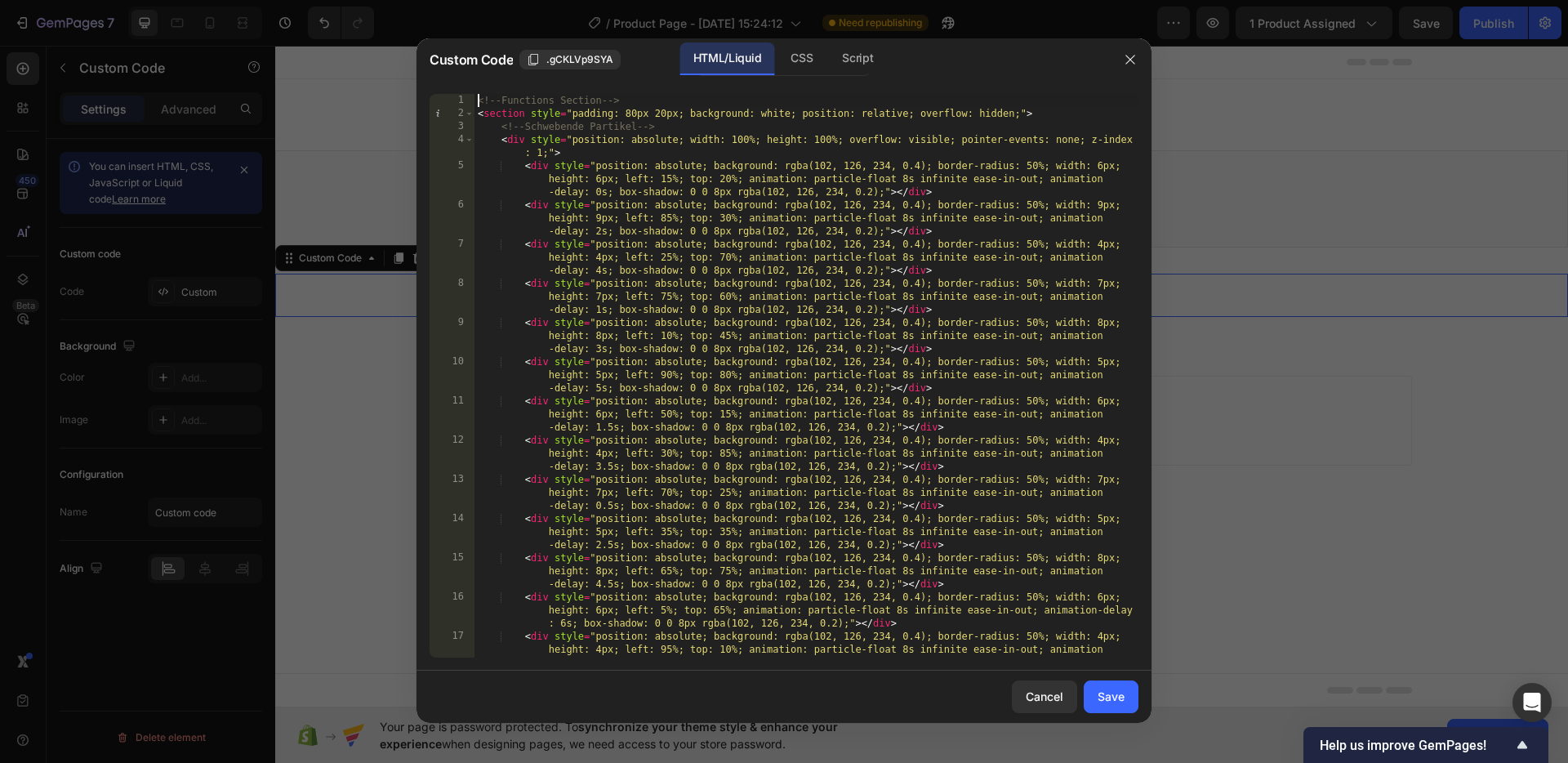
click at [477, 100] on div "<!-- Functions Section --> < section style = "padding: 80px 20px; background: w…" at bounding box center [806, 402] width 664 height 616
type textarea "} </script>"
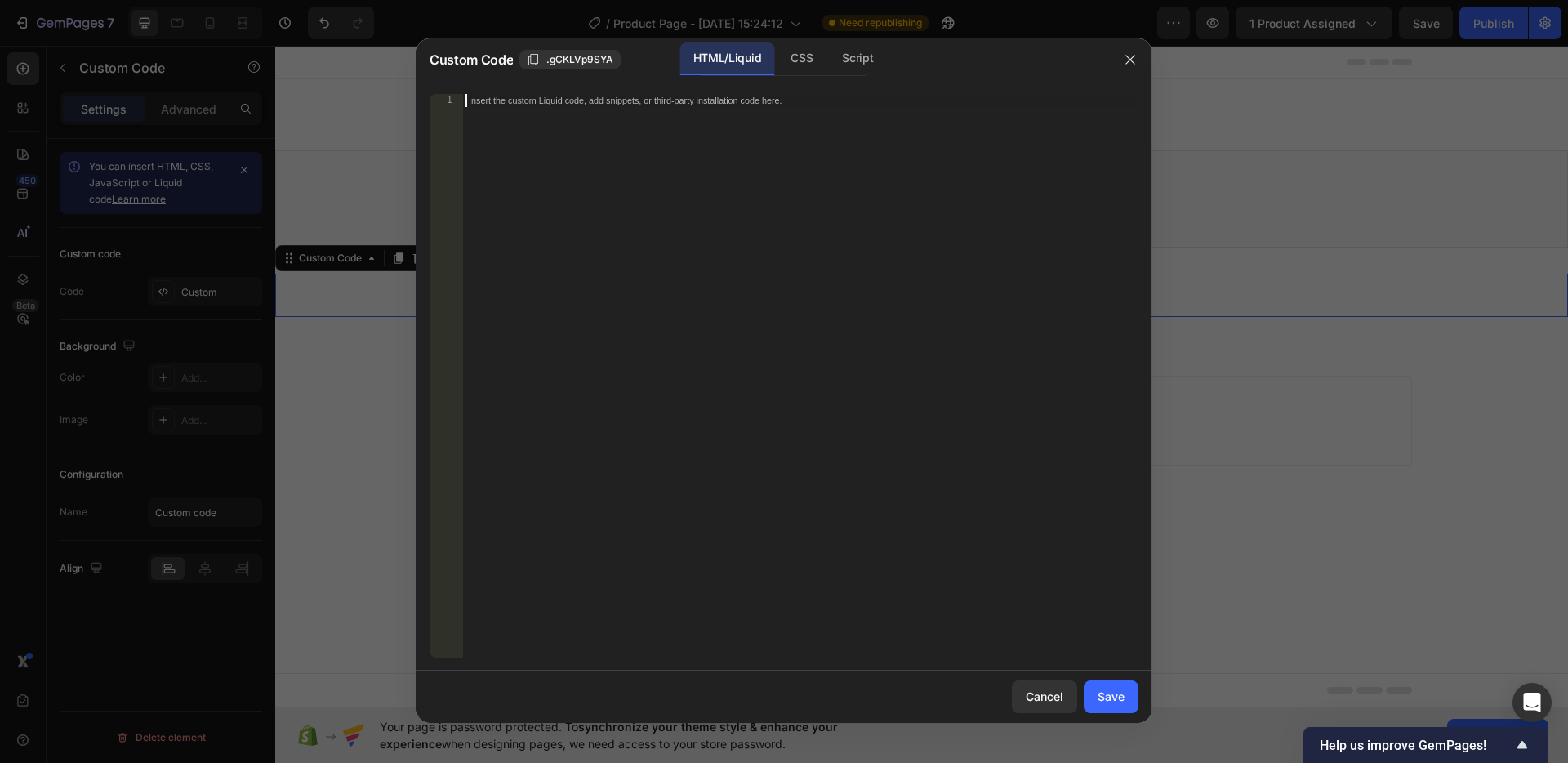
paste textarea "</script>"
type textarea "</script>"
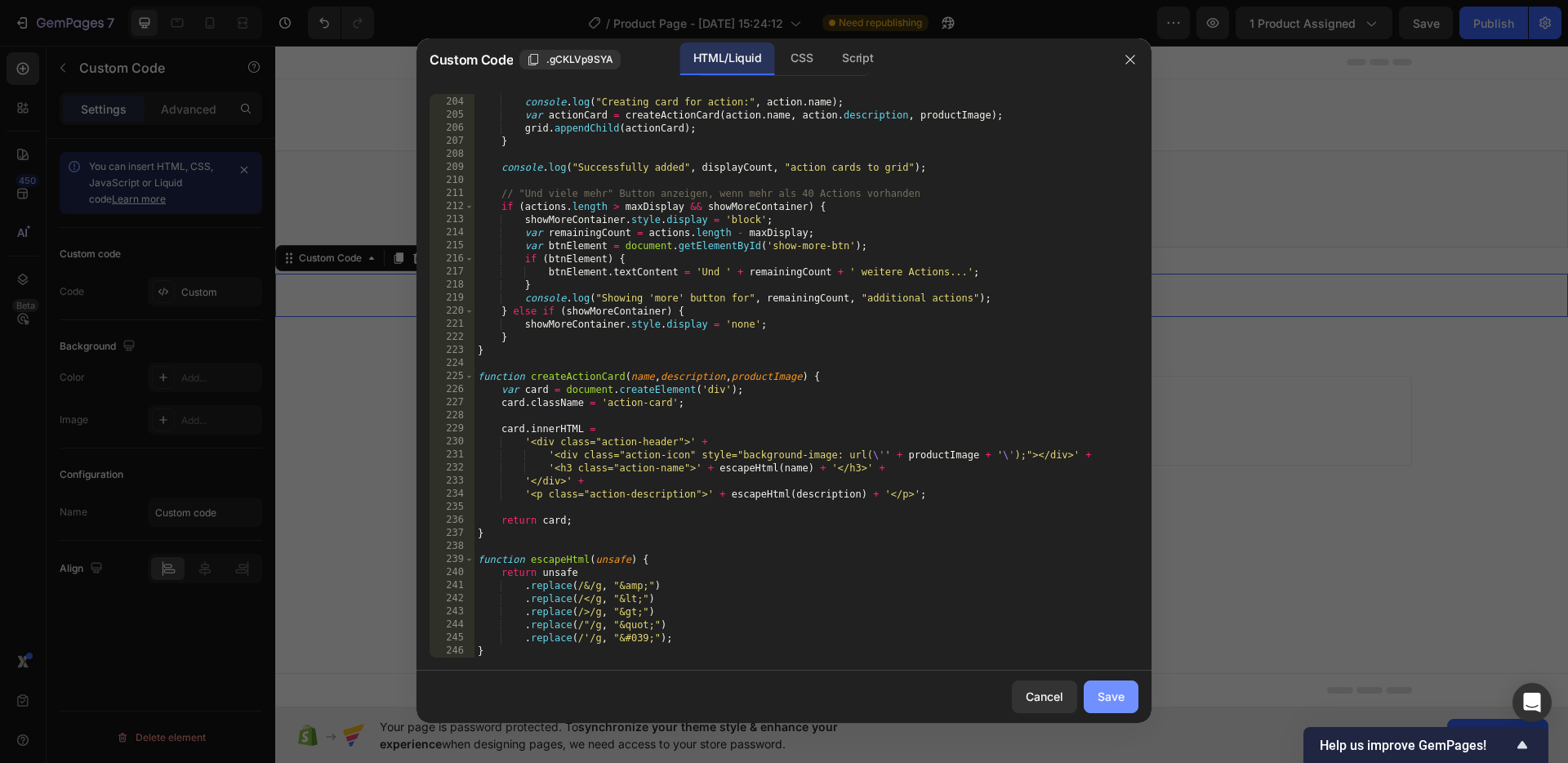
click at [1102, 693] on div "Save" at bounding box center [1111, 696] width 27 height 17
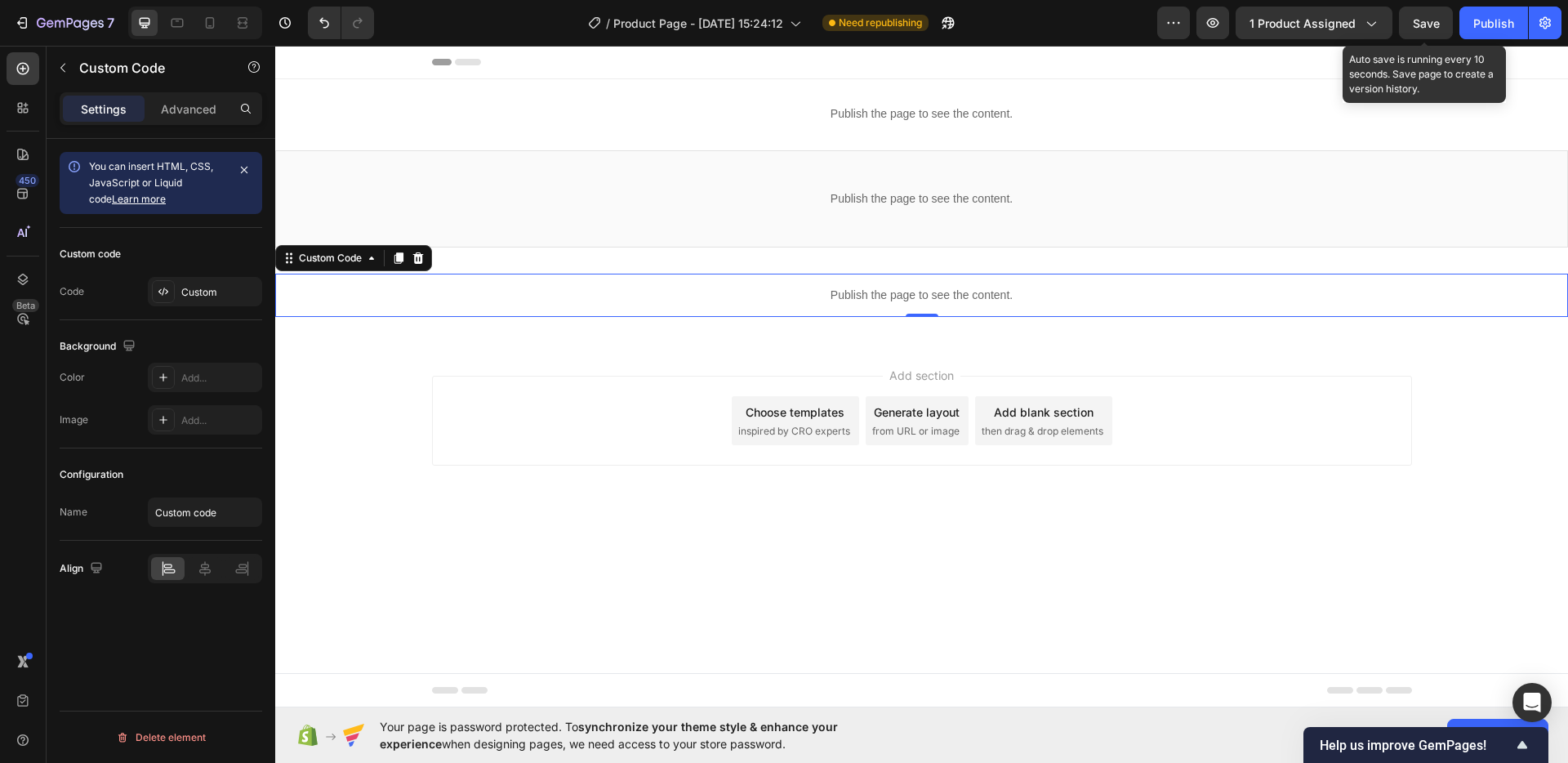
click at [1422, 15] on div "Save" at bounding box center [1426, 23] width 27 height 17
click at [715, 305] on div "Publish the page to see the content." at bounding box center [921, 295] width 1292 height 43
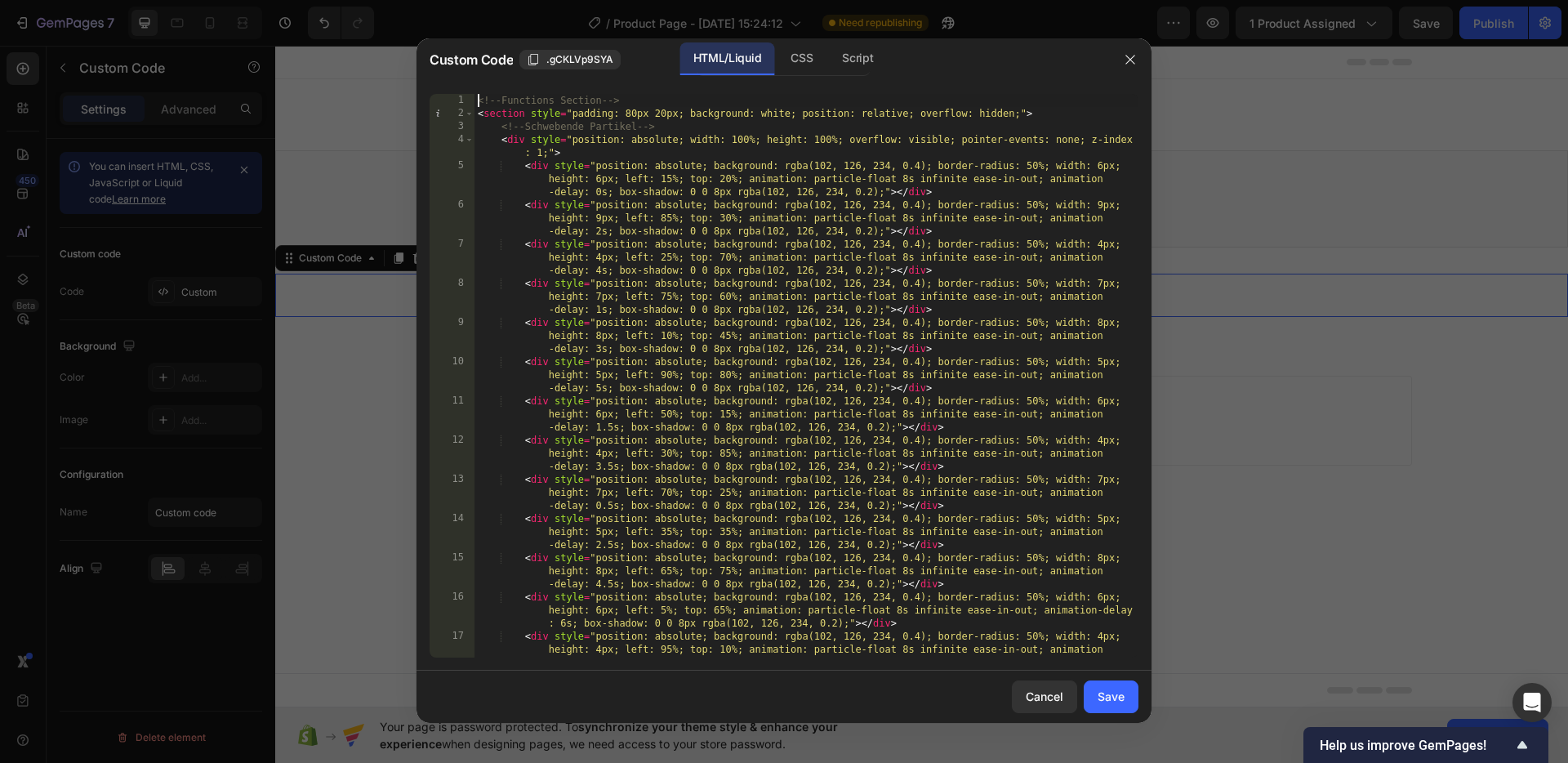
click at [479, 100] on div "<!-- Functions Section --> < section style = "padding: 80px 20px; background: w…" at bounding box center [806, 402] width 664 height 616
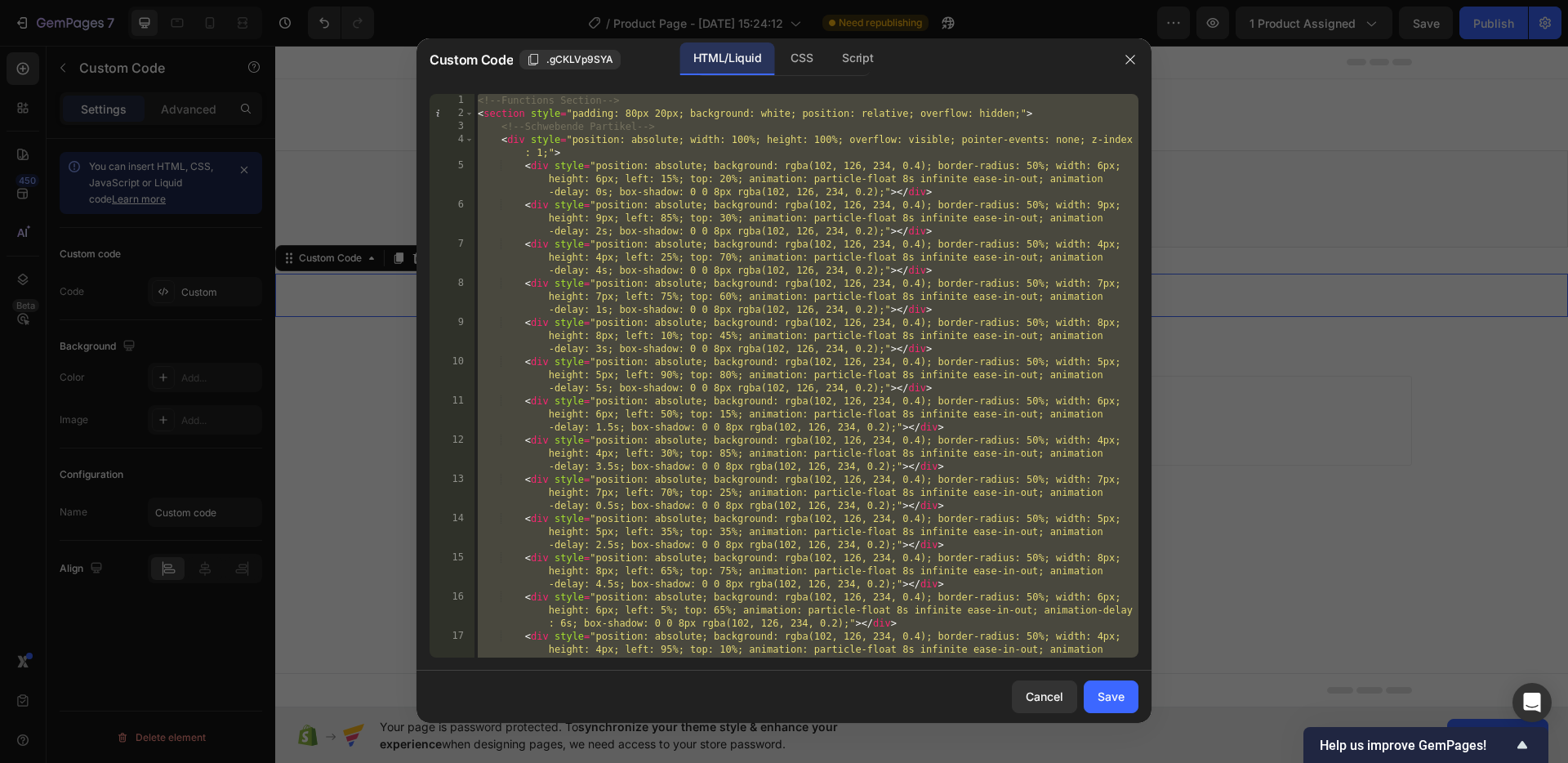
paste textarea
type textarea "</script>"
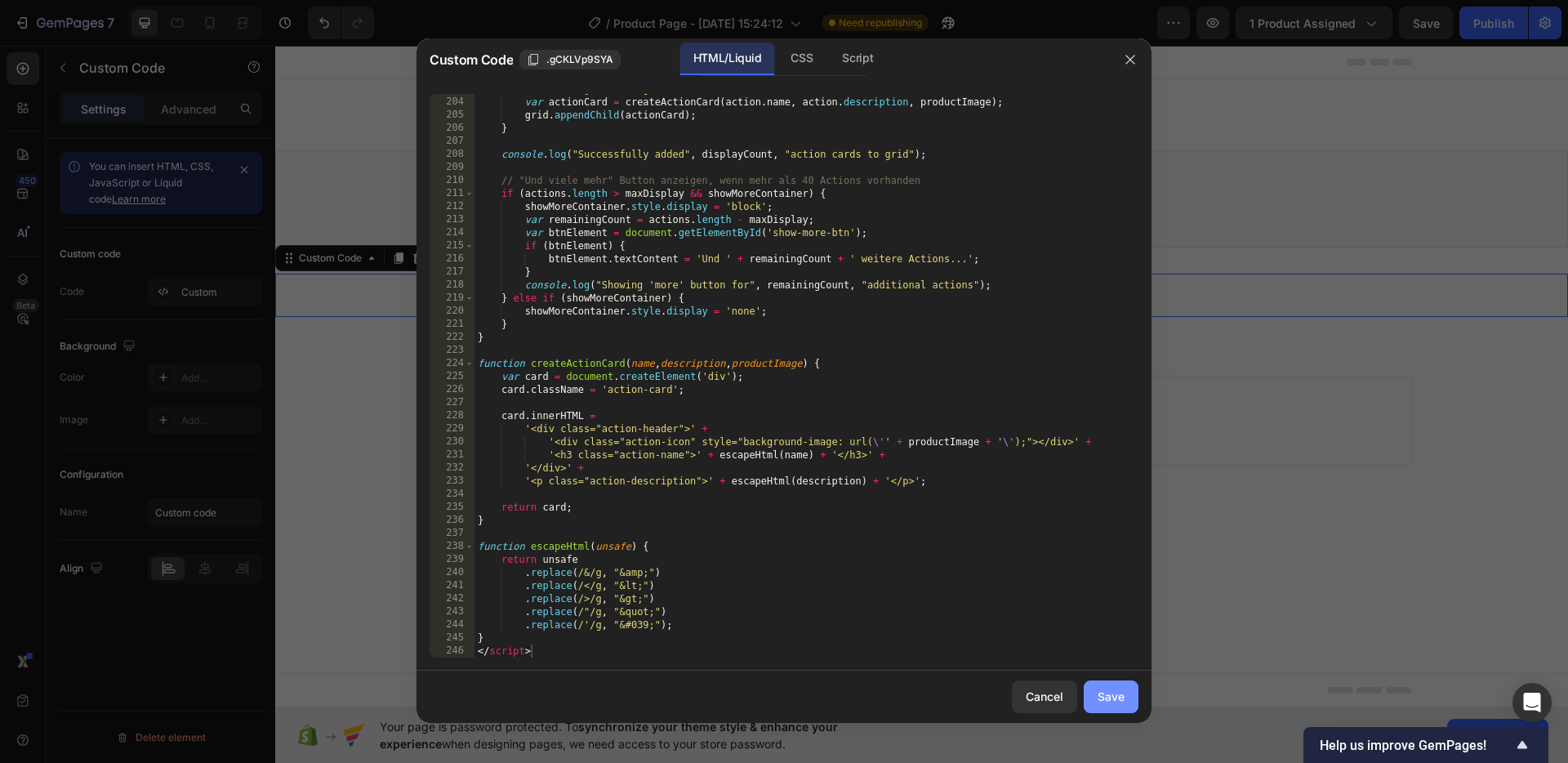
click at [1111, 690] on div "Save" at bounding box center [1111, 696] width 27 height 17
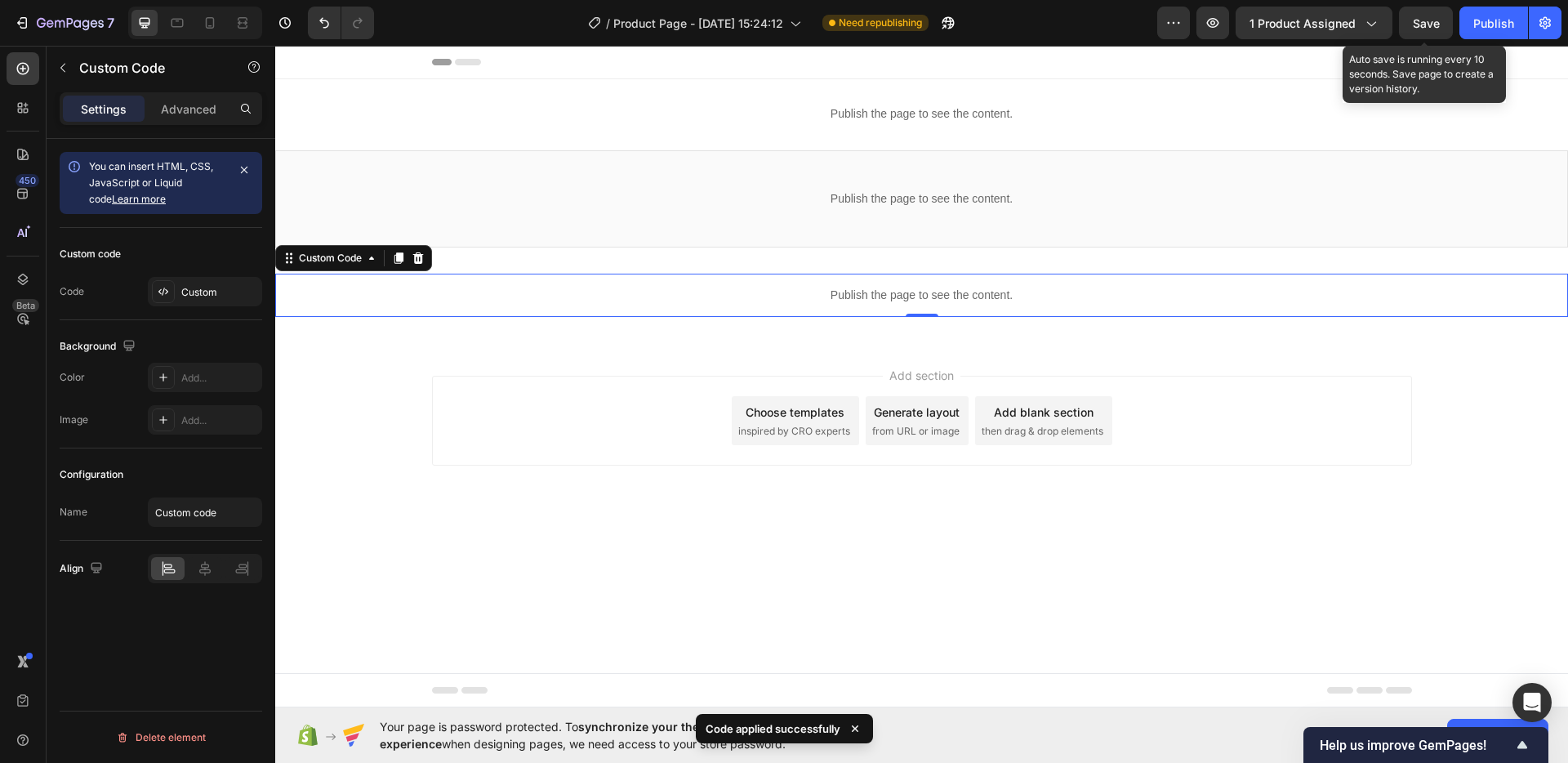
click at [1431, 20] on span "Save" at bounding box center [1426, 23] width 27 height 14
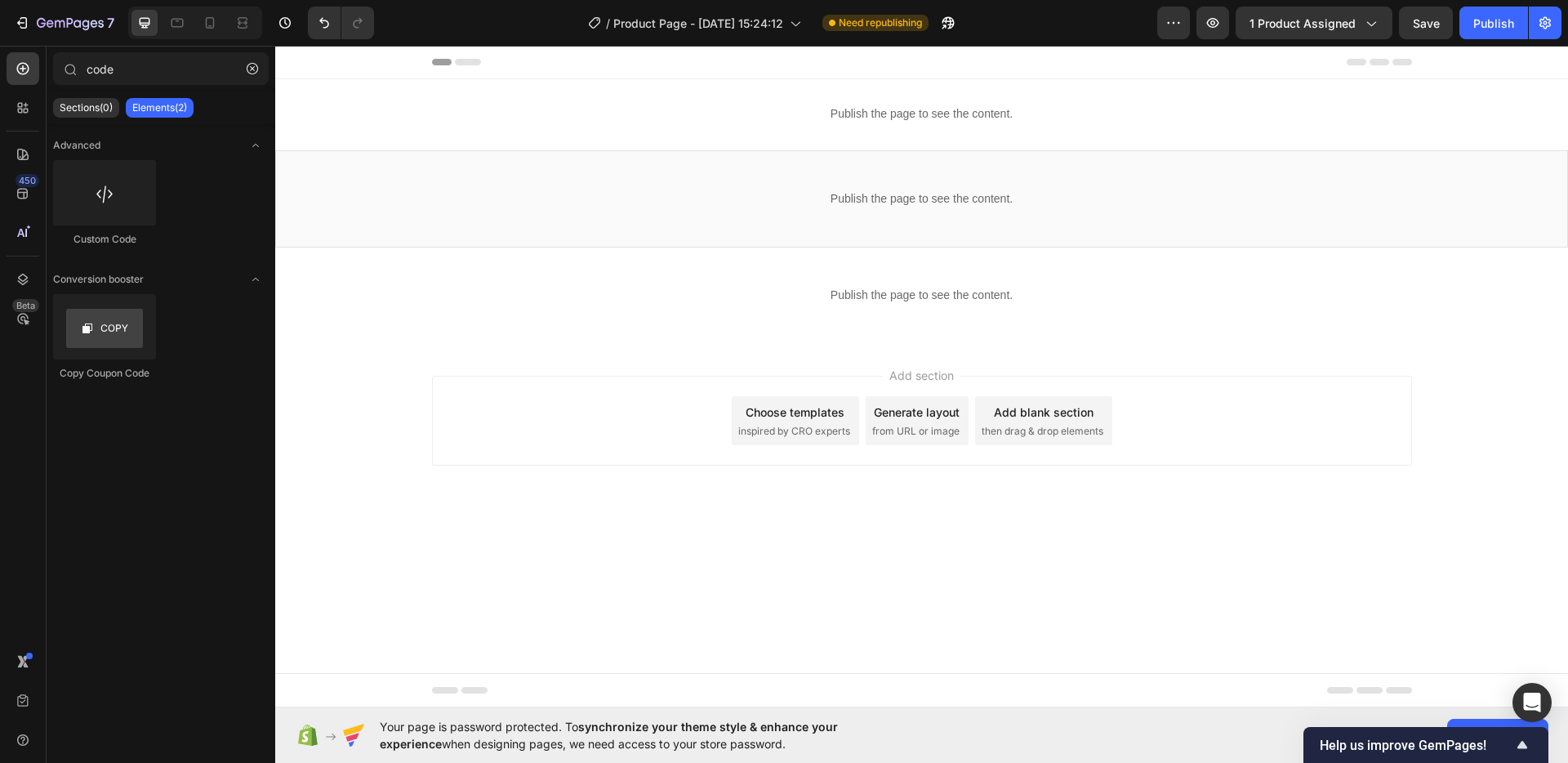
click at [674, 354] on div "Add section Choose templates inspired by CRO experts Generate layout from URL o…" at bounding box center [921, 443] width 1292 height 201
click at [933, 282] on div "Publish the page to see the content." at bounding box center [921, 295] width 1292 height 43
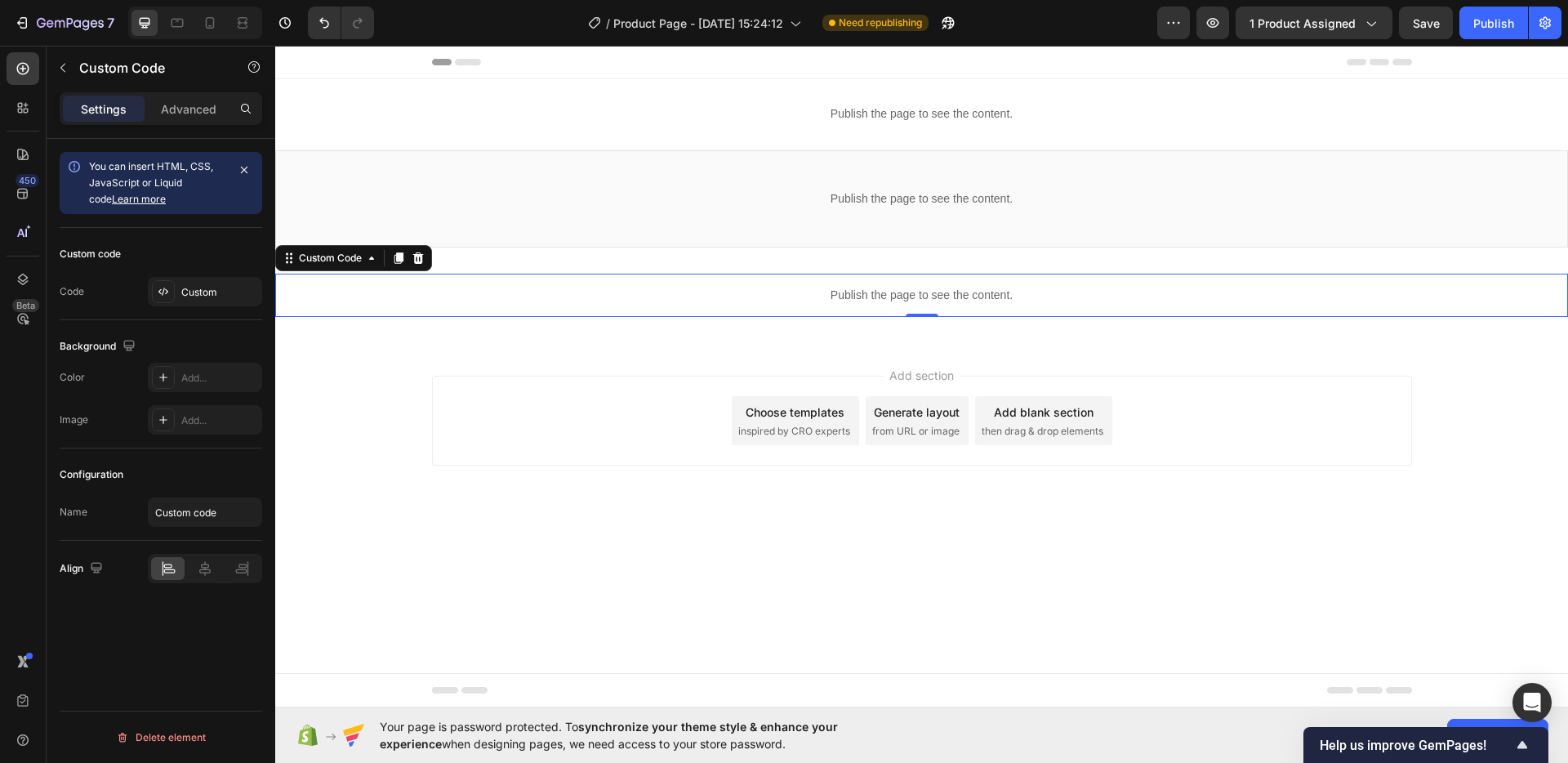
click at [933, 282] on div "Publish the page to see the content." at bounding box center [921, 295] width 1292 height 43
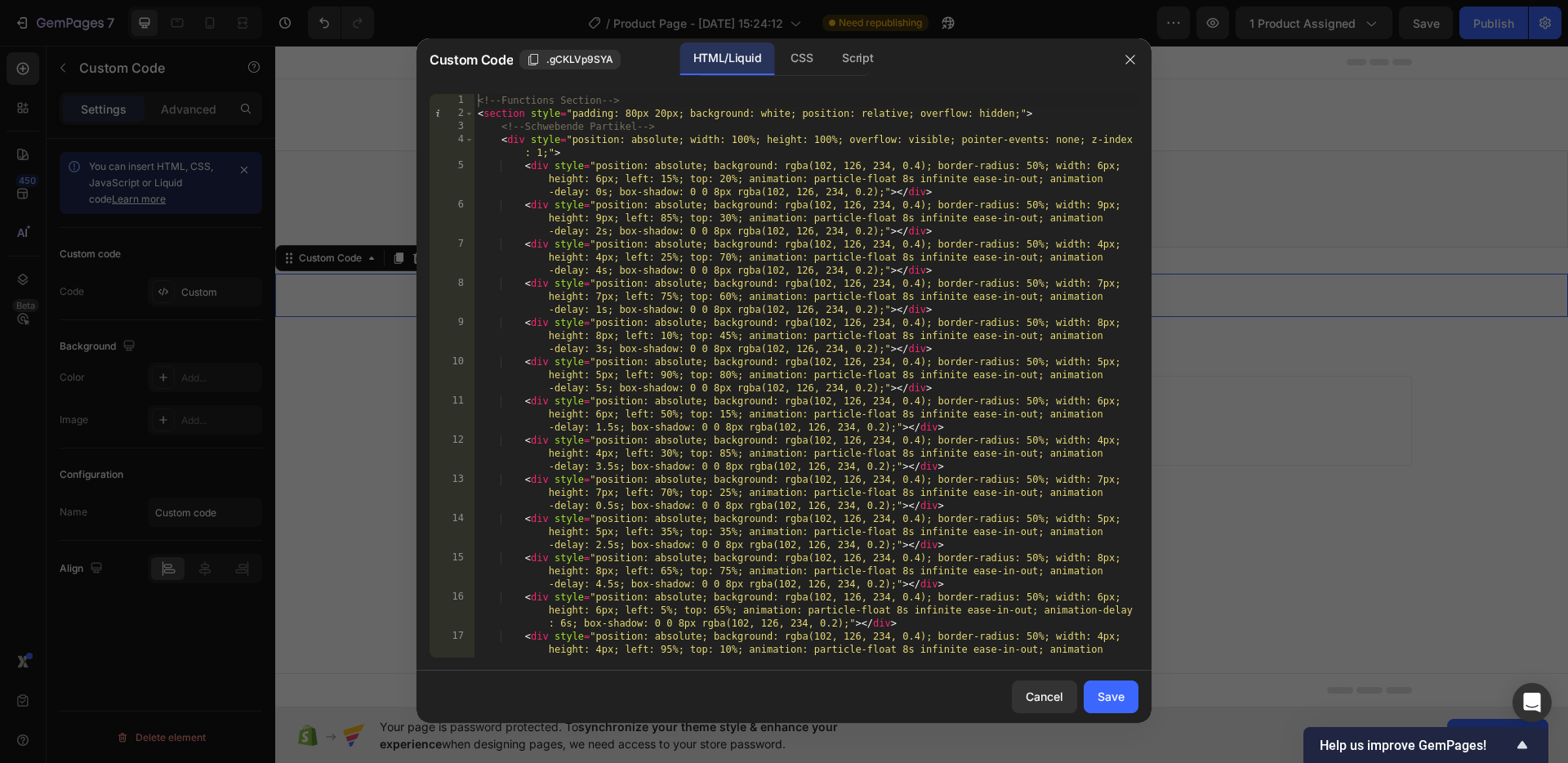
click at [480, 98] on div "<!-- Functions Section --> < section style = "padding: 80px 20px; background: w…" at bounding box center [806, 402] width 664 height 616
type textarea "} </script>"
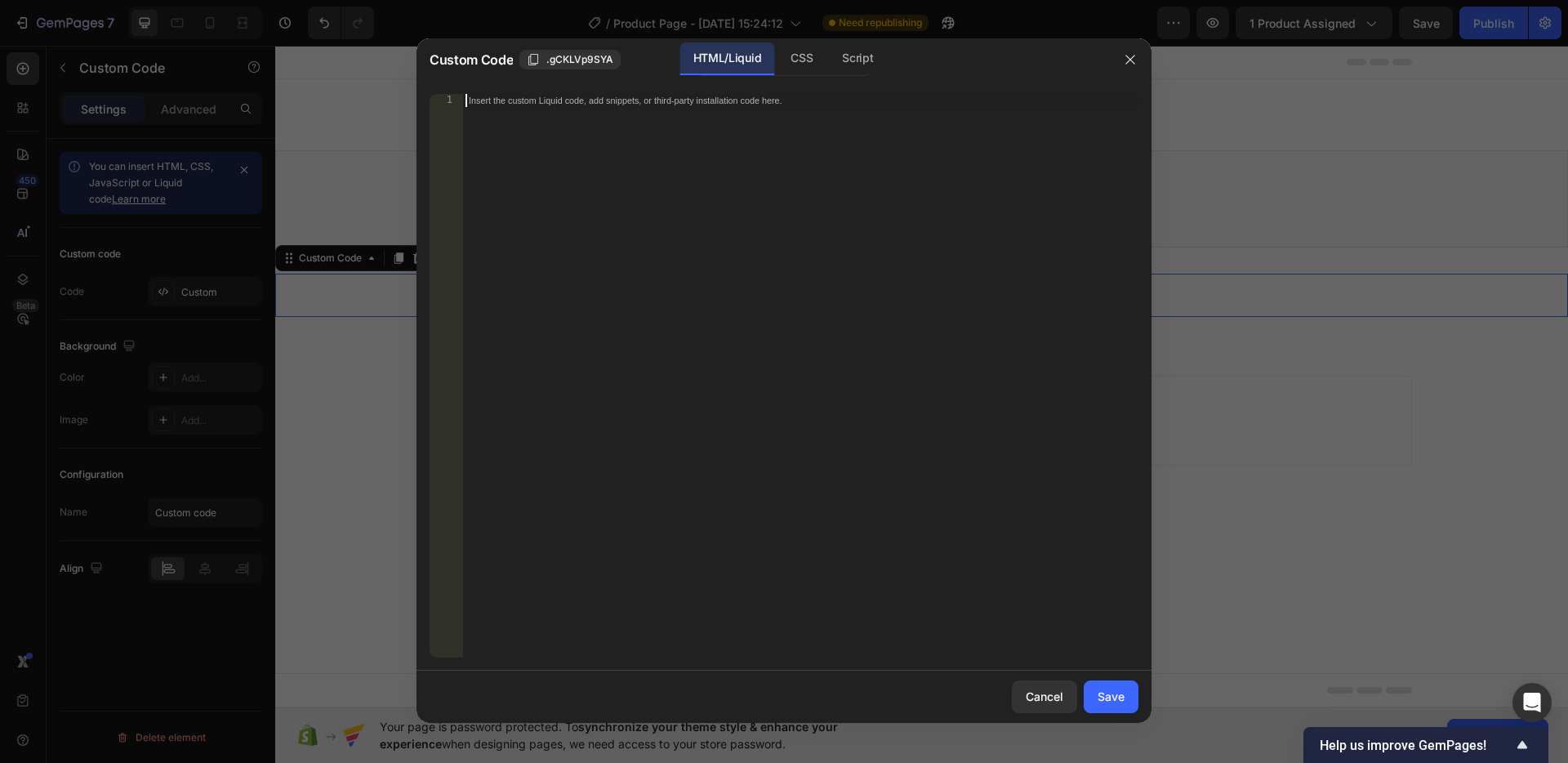
paste textarea "</script>"
type textarea "</script>"
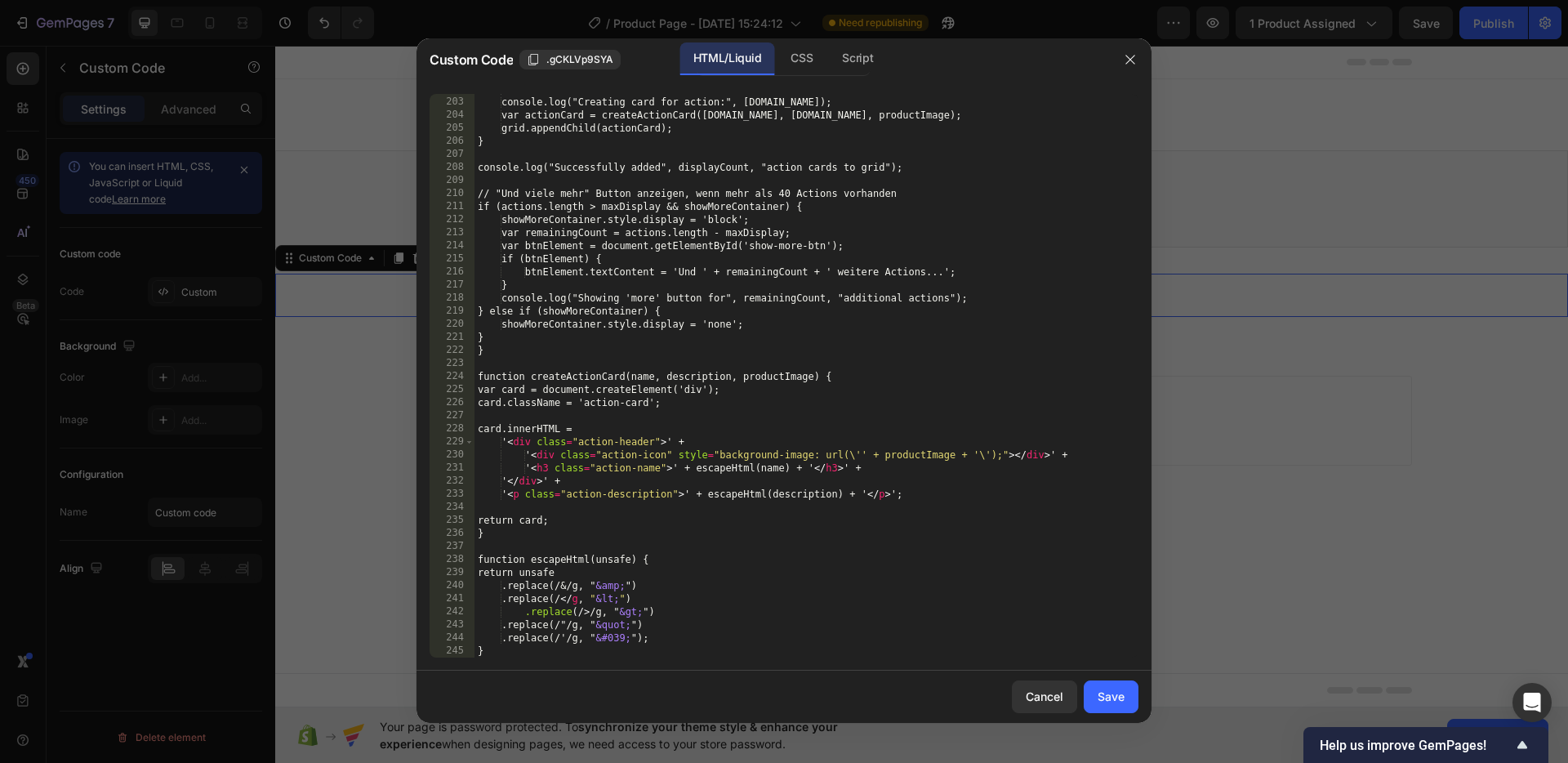
scroll to position [3226, 0]
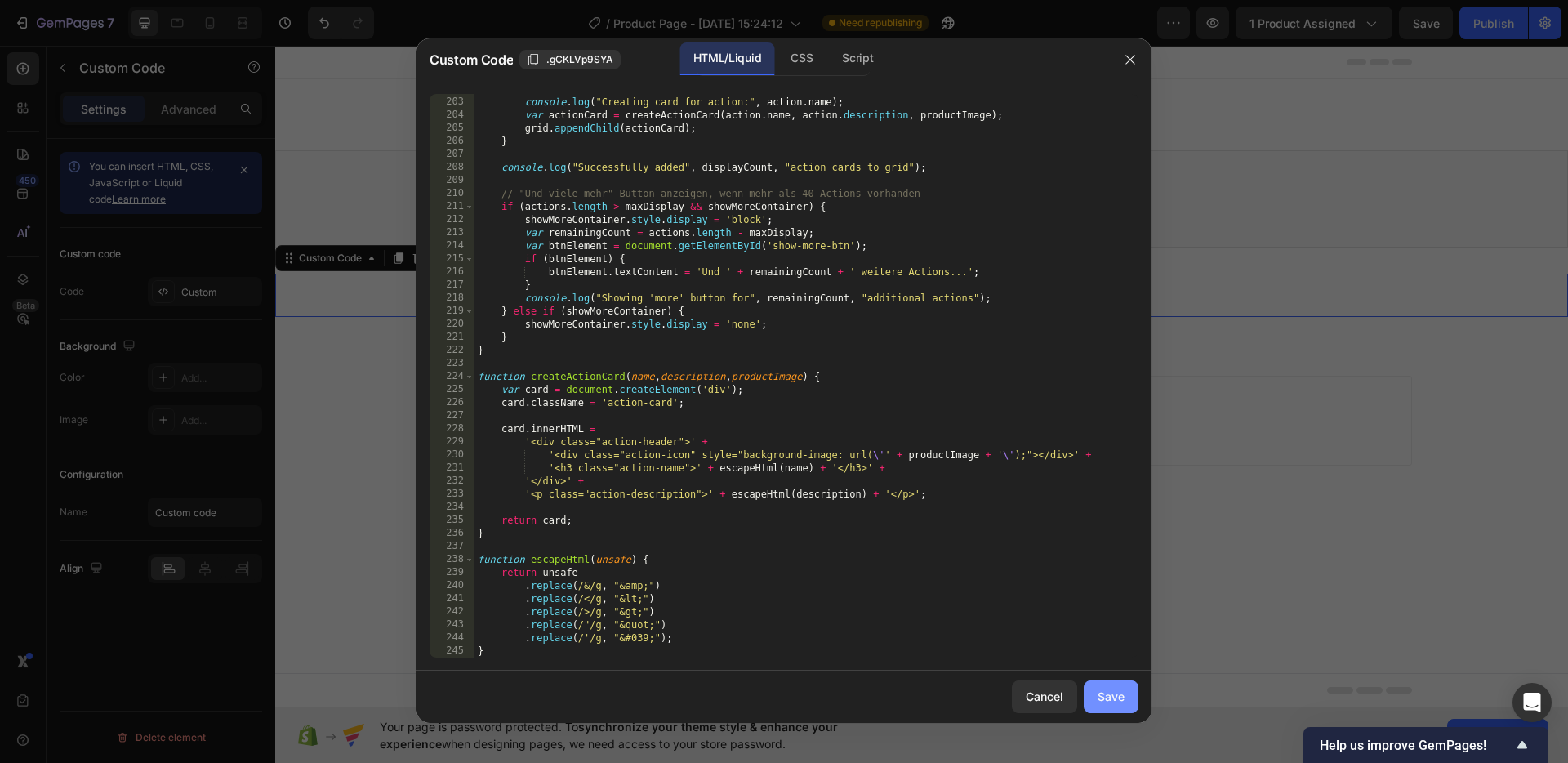
click at [1111, 703] on div "Save" at bounding box center [1111, 696] width 27 height 17
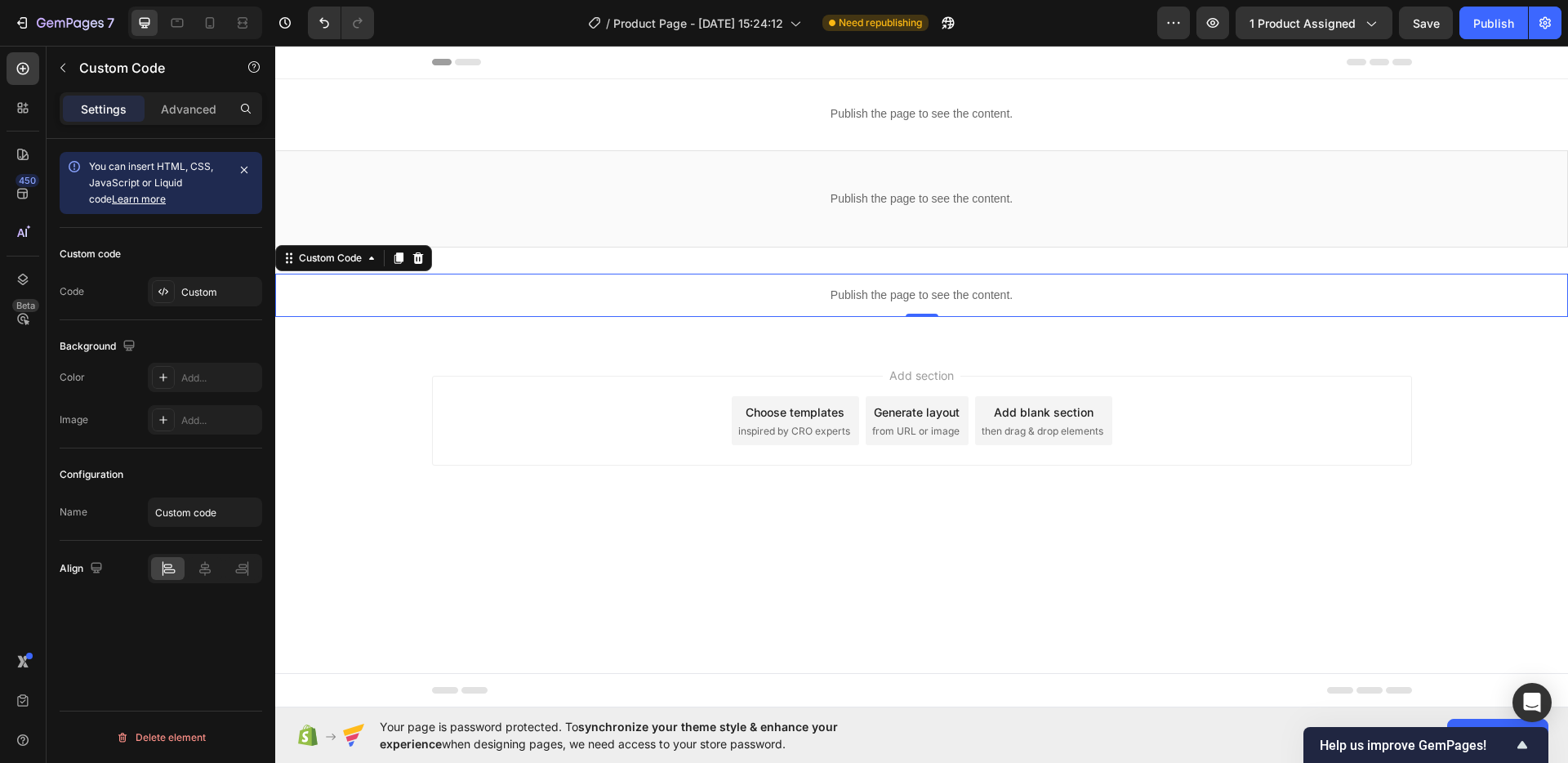
click at [1420, 25] on span "Save" at bounding box center [1426, 23] width 27 height 14
